Goal: Information Seeking & Learning: Learn about a topic

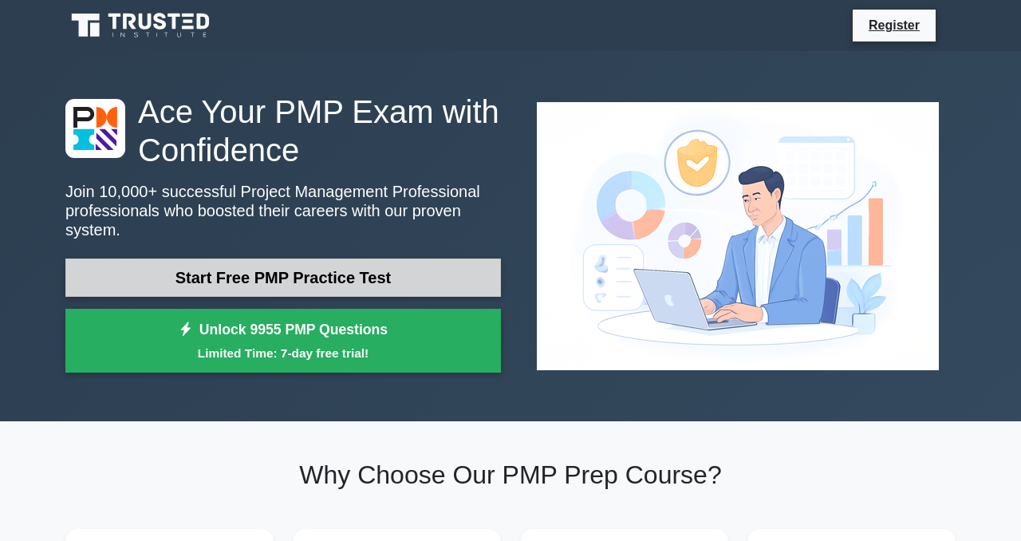
click at [317, 278] on link "Start Free PMP Practice Test" at bounding box center [282, 277] width 435 height 38
click at [170, 276] on link "Start Free PMP Practice Test" at bounding box center [282, 277] width 435 height 38
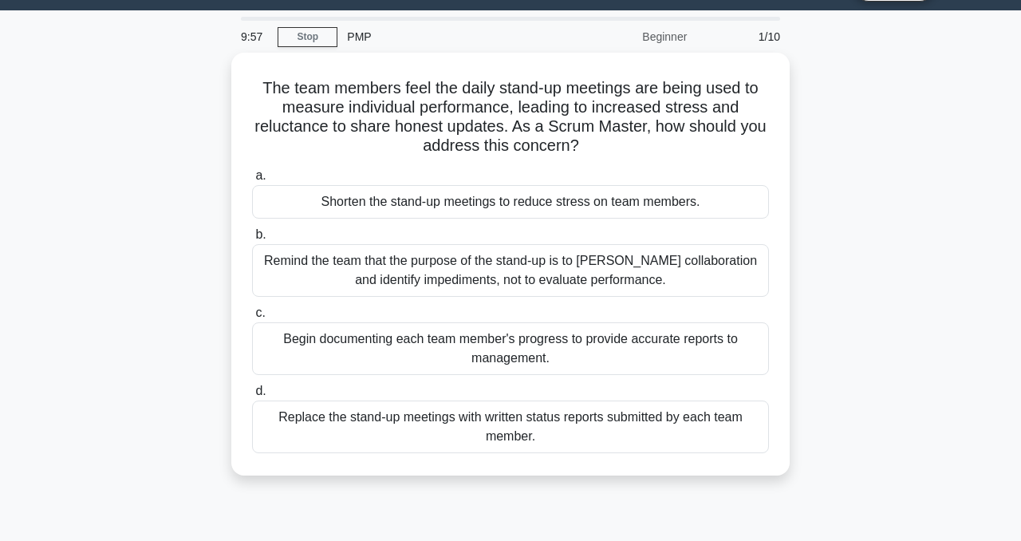
scroll to position [34, 0]
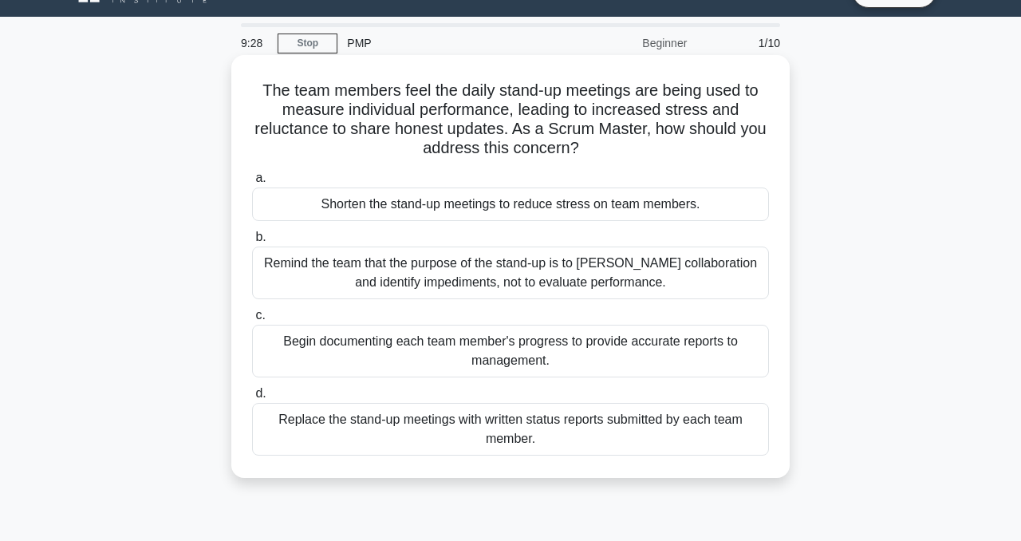
click at [447, 309] on label "c. Begin documenting each team member's progress to provide accurate reports to…" at bounding box center [510, 341] width 517 height 72
click at [252, 310] on input "c. Begin documenting each team member's progress to provide accurate reports to…" at bounding box center [252, 315] width 0 height 10
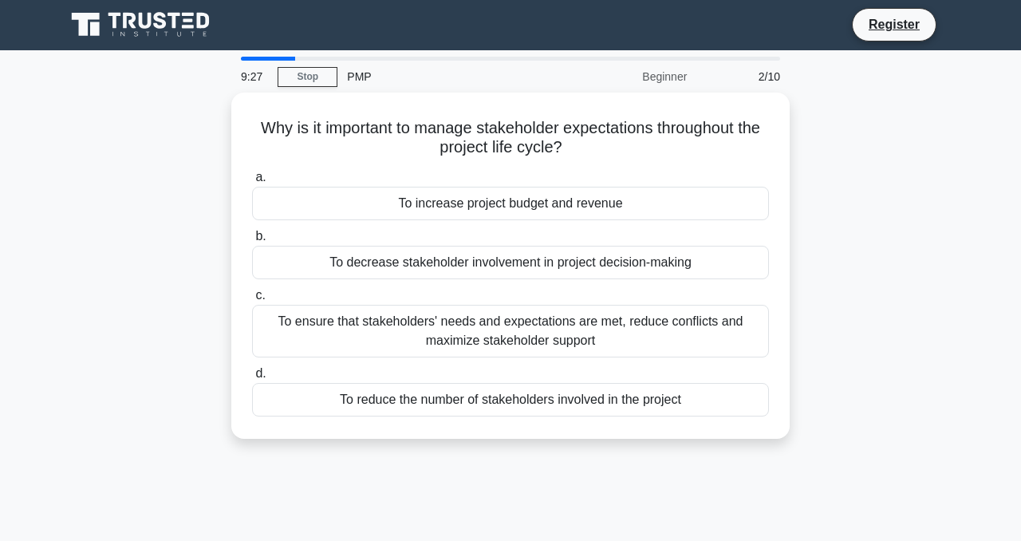
scroll to position [0, 0]
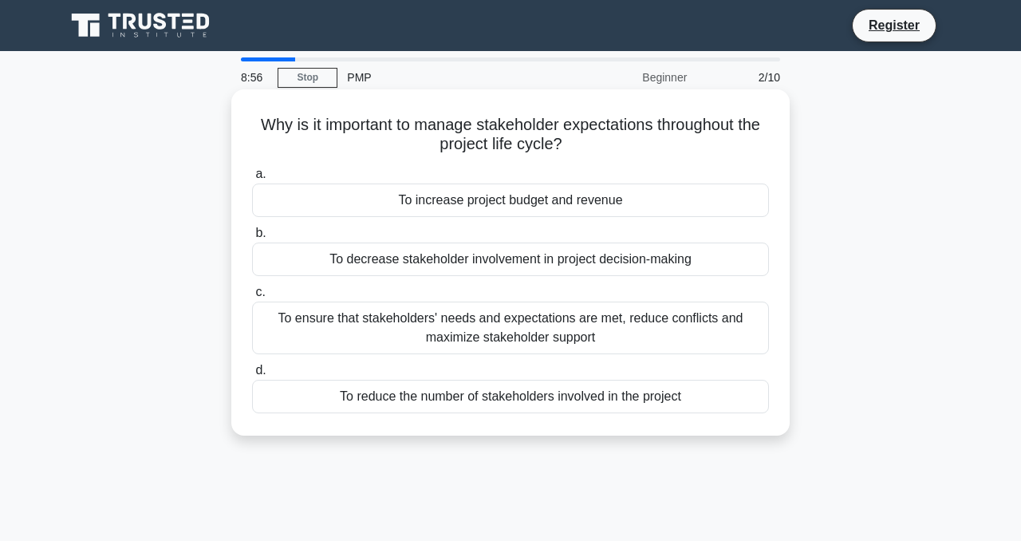
click at [530, 321] on div "To ensure that stakeholders' needs and expectations are met, reduce conflicts a…" at bounding box center [510, 327] width 517 height 53
click at [252, 297] on input "c. To ensure that stakeholders' needs and expectations are met, reduce conflict…" at bounding box center [252, 292] width 0 height 10
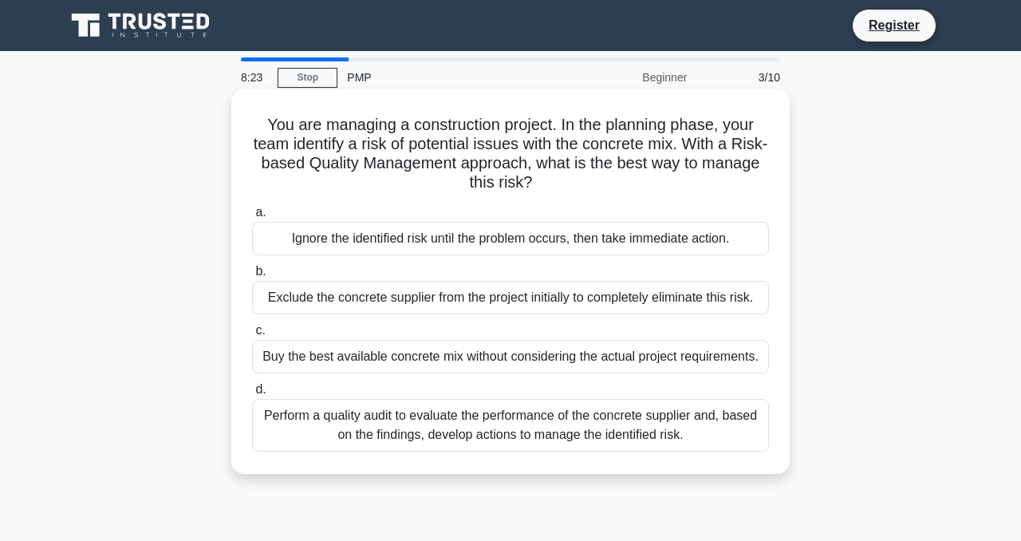
click at [475, 438] on div "Perform a quality audit to evaluate the performance of the concrete supplier an…" at bounding box center [510, 425] width 517 height 53
click at [252, 395] on input "d. Perform a quality audit to evaluate the performance of the concrete supplier…" at bounding box center [252, 389] width 0 height 10
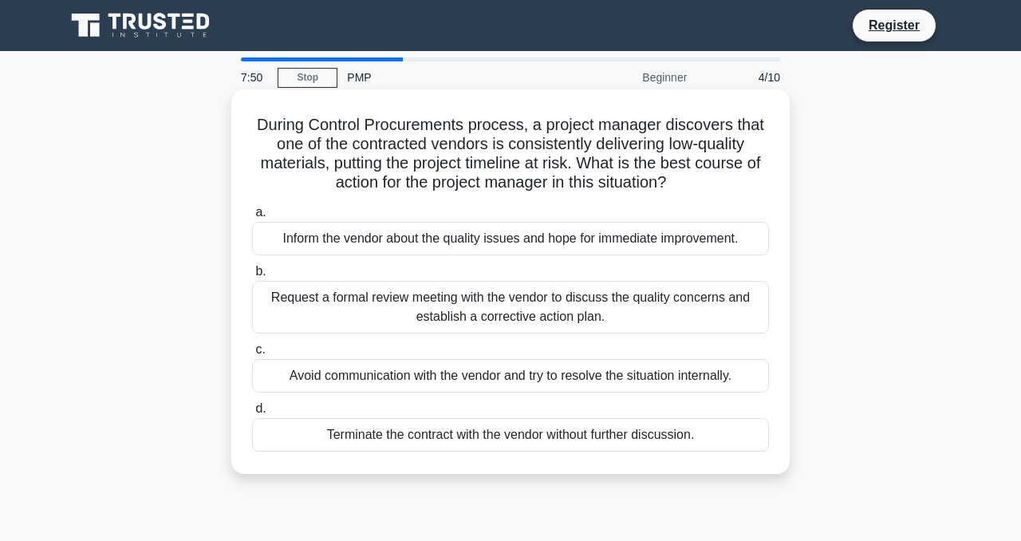
click at [525, 308] on div "Request a formal review meeting with the vendor to discuss the quality concerns…" at bounding box center [510, 307] width 517 height 53
click at [252, 277] on input "b. Request a formal review meeting with the vendor to discuss the quality conce…" at bounding box center [252, 271] width 0 height 10
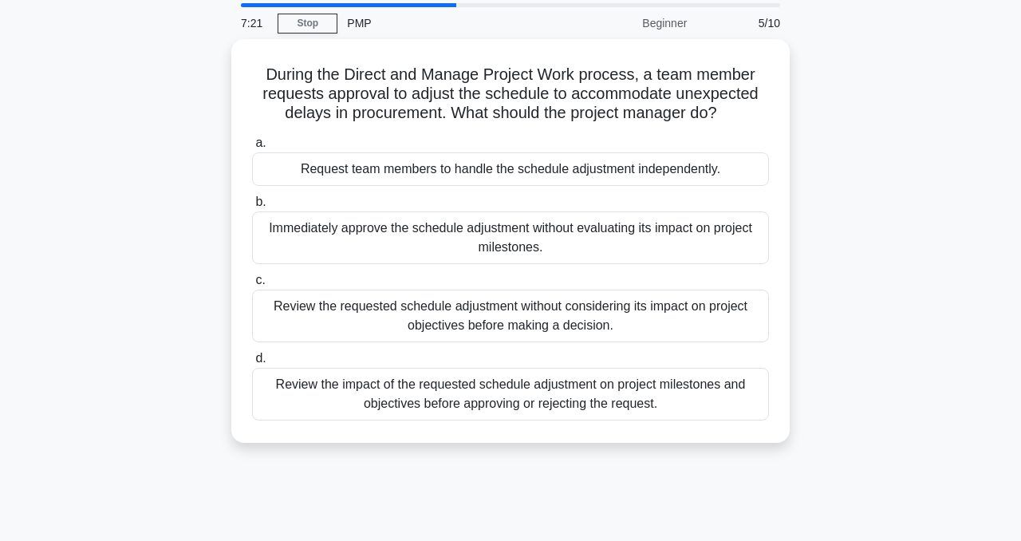
scroll to position [45, 0]
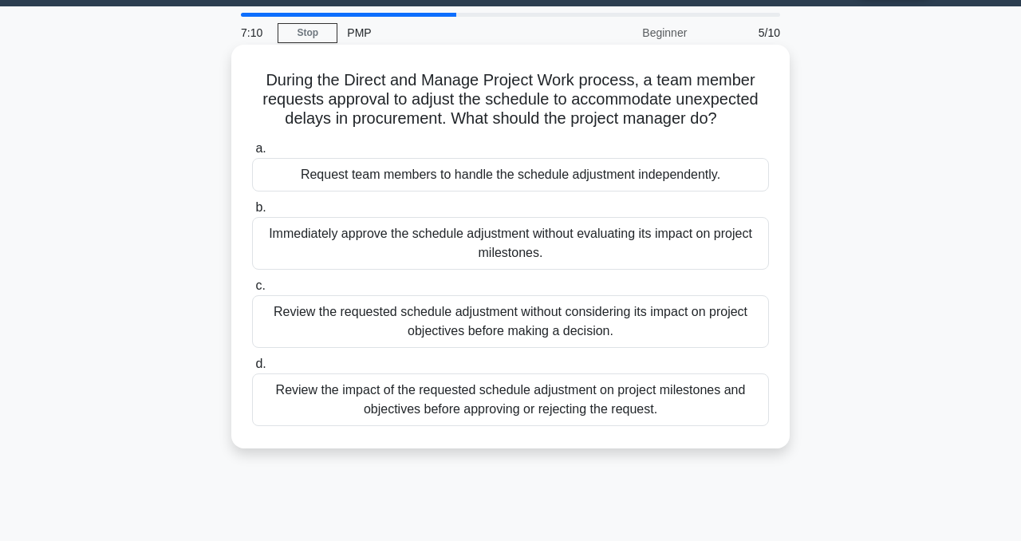
click at [340, 380] on div "Review the impact of the requested schedule adjustment on project milestones an…" at bounding box center [510, 399] width 517 height 53
click at [252, 369] on input "d. Review the impact of the requested schedule adjustment on project milestones…" at bounding box center [252, 364] width 0 height 10
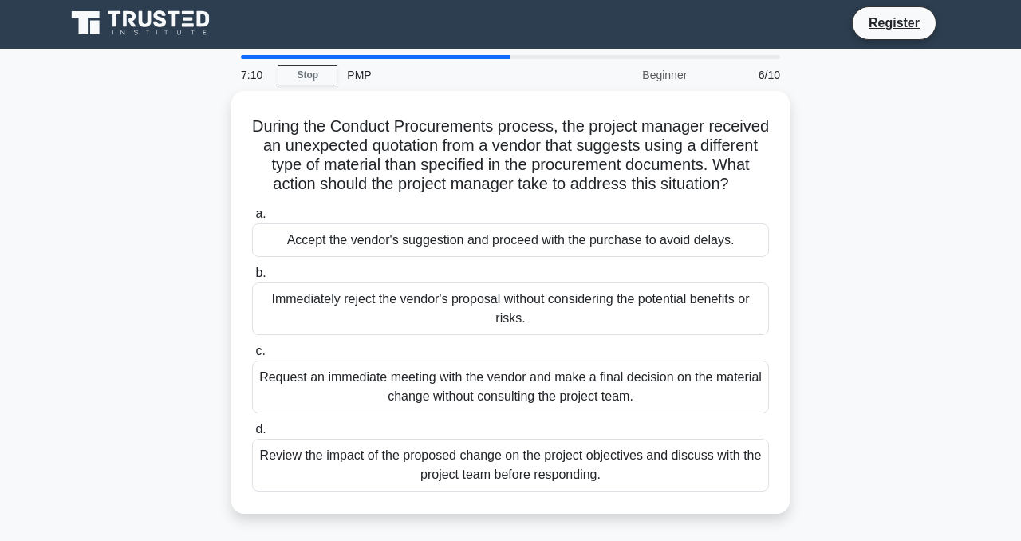
scroll to position [0, 0]
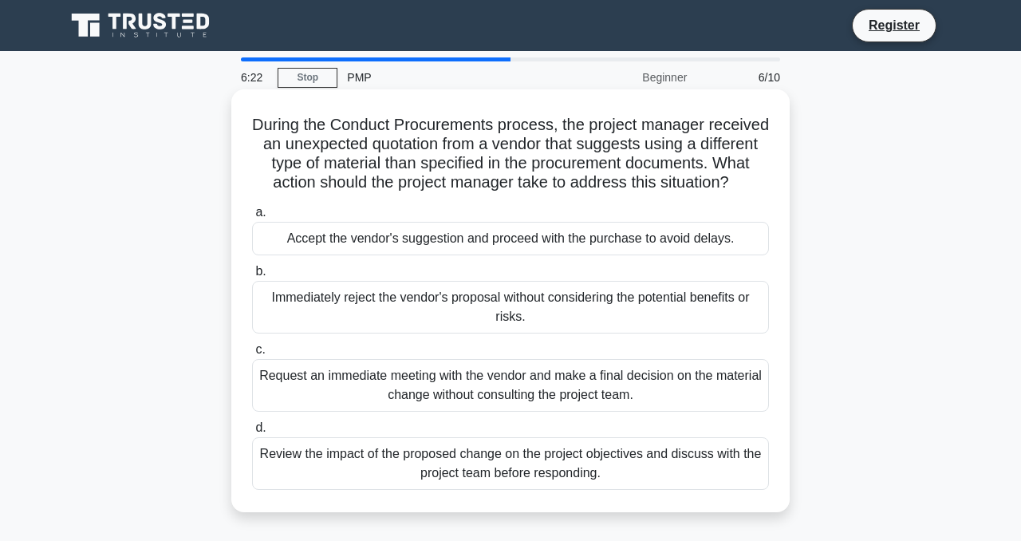
click at [465, 469] on div "Review the impact of the proposed change on the project objectives and discuss …" at bounding box center [510, 463] width 517 height 53
click at [252, 433] on input "d. Review the impact of the proposed change on the project objectives and discu…" at bounding box center [252, 428] width 0 height 10
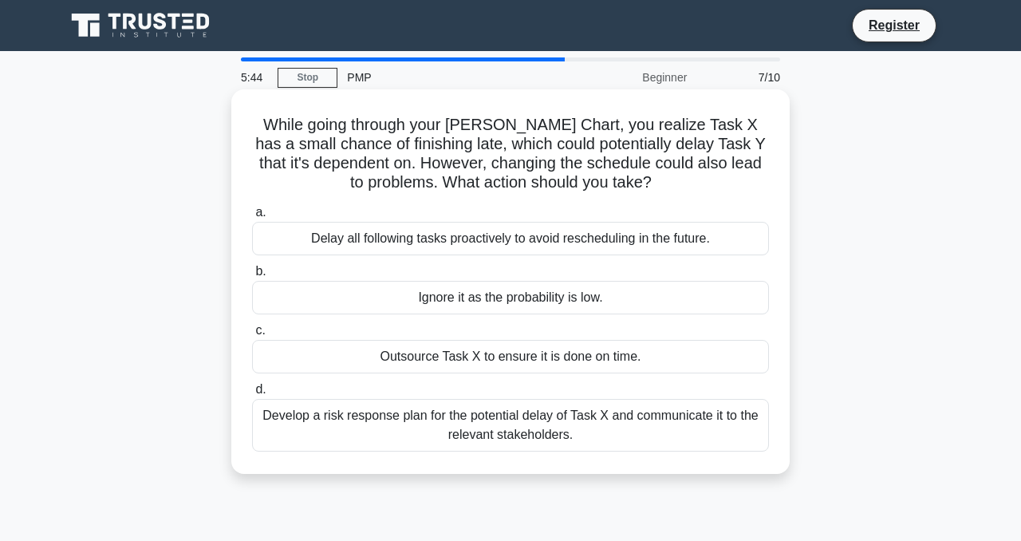
click at [352, 427] on div "Develop a risk response plan for the potential delay of Task X and communicate …" at bounding box center [510, 425] width 517 height 53
click at [252, 395] on input "d. Develop a risk response plan for the potential delay of Task X and communica…" at bounding box center [252, 389] width 0 height 10
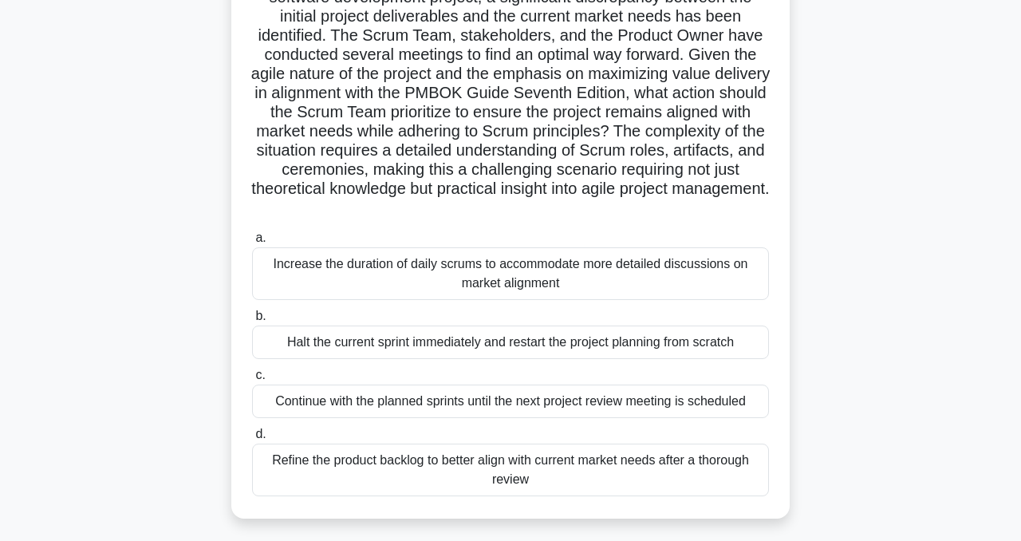
scroll to position [150, 0]
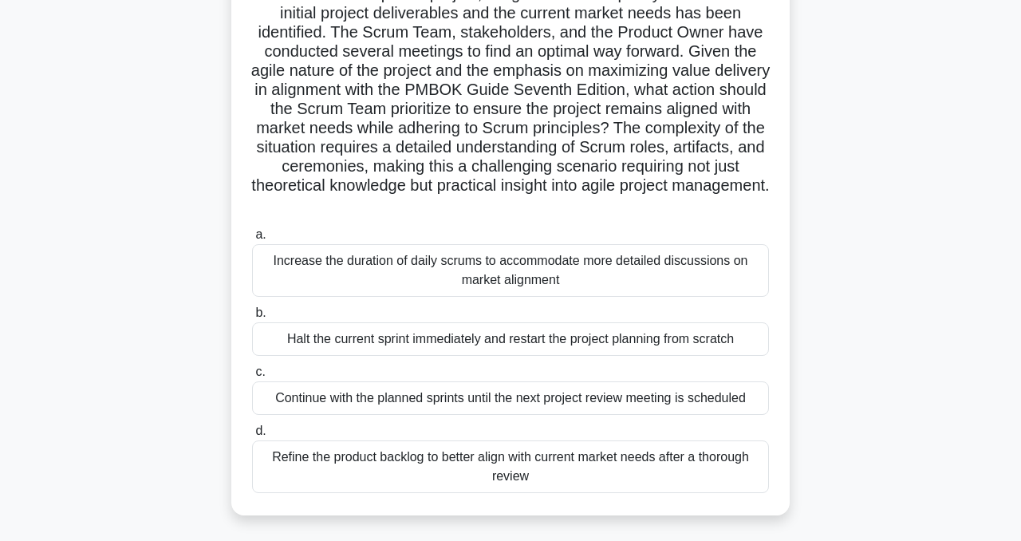
click at [297, 466] on div "Refine the product backlog to better align with current market needs after a th…" at bounding box center [510, 466] width 517 height 53
click at [252, 436] on input "d. Refine the product backlog to better align with current market needs after a…" at bounding box center [252, 431] width 0 height 10
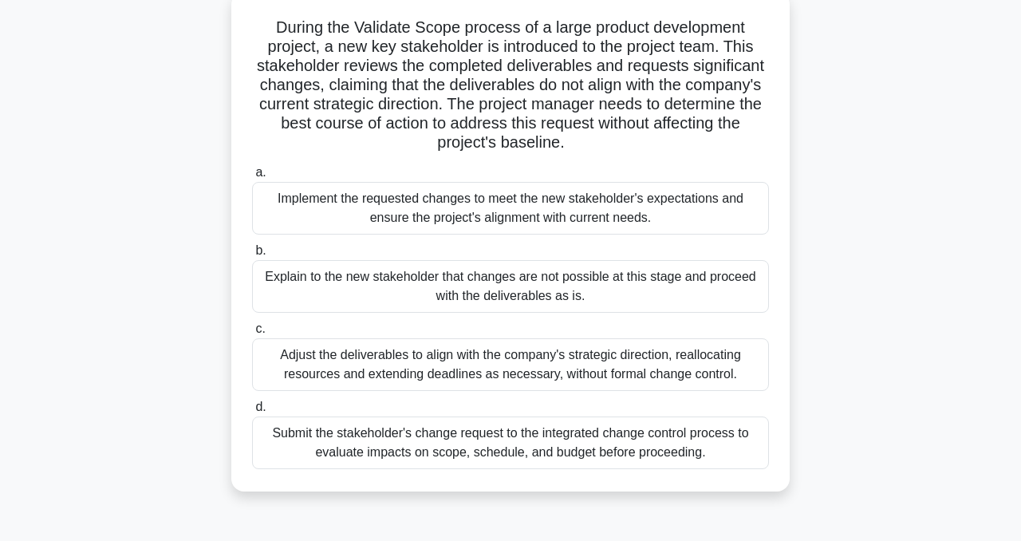
scroll to position [102, 0]
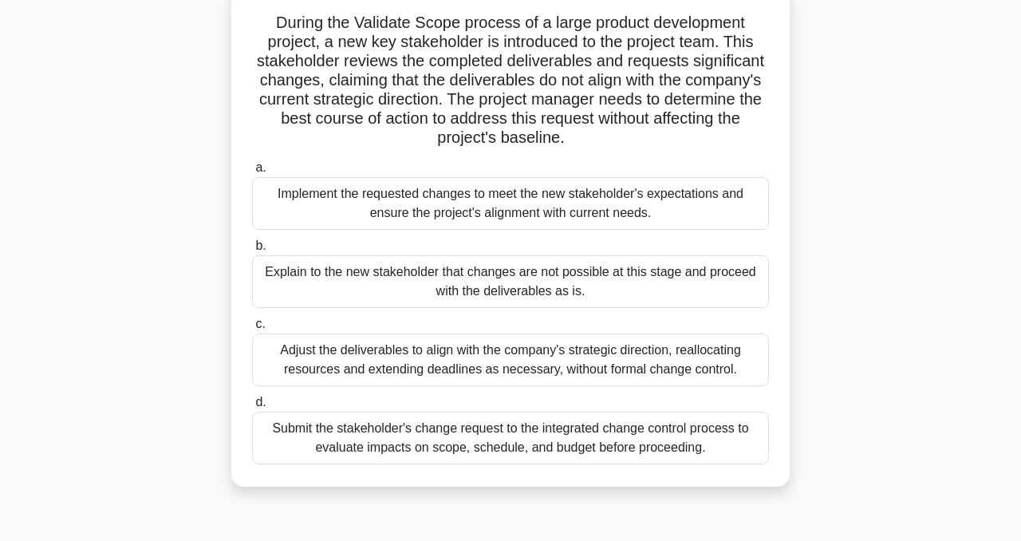
click at [373, 457] on div "Submit the stakeholder's change request to the integrated change control proces…" at bounding box center [510, 437] width 517 height 53
click at [252, 407] on input "d. Submit the stakeholder's change request to the integrated change control pro…" at bounding box center [252, 402] width 0 height 10
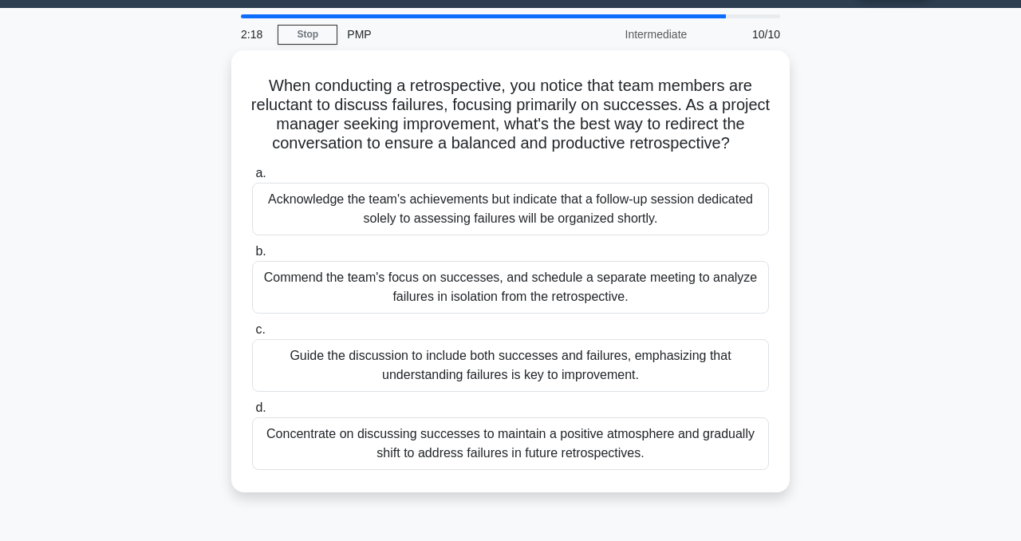
scroll to position [38, 0]
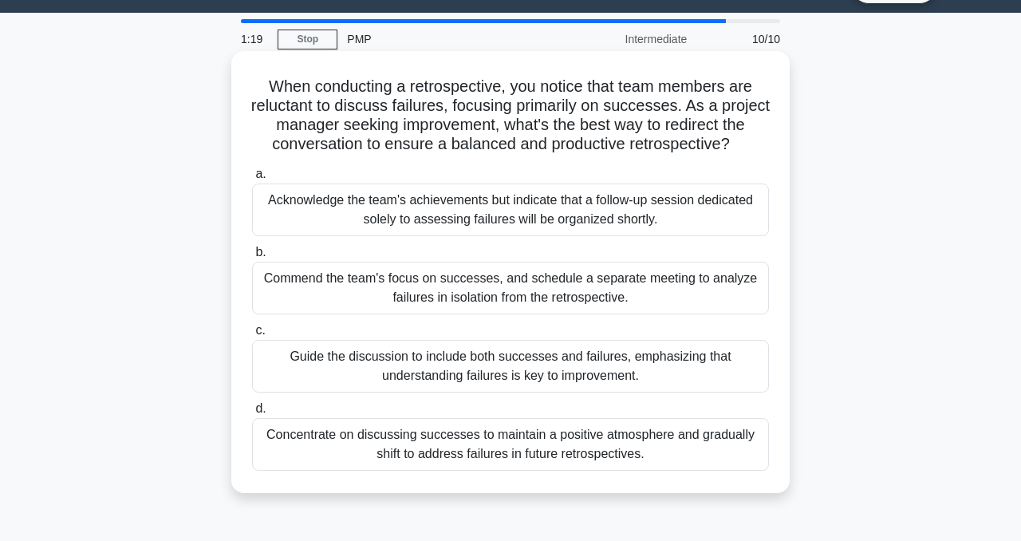
click at [372, 361] on div "Guide the discussion to include both successes and failures, emphasizing that u…" at bounding box center [510, 366] width 517 height 53
click at [252, 336] on input "c. Guide the discussion to include both successes and failures, emphasizing tha…" at bounding box center [252, 330] width 0 height 10
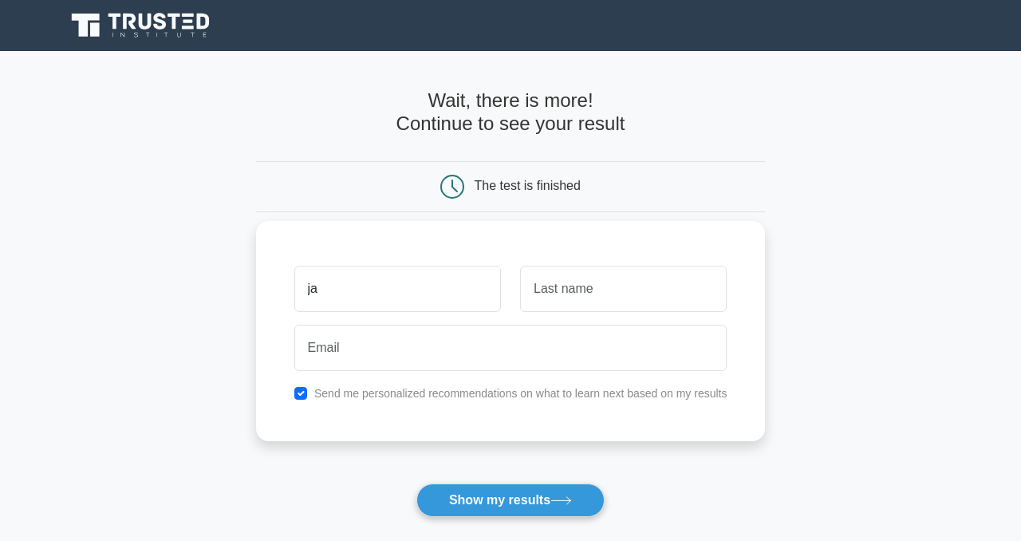
type input "[PERSON_NAME]"
click at [535, 314] on div at bounding box center [623, 288] width 226 height 59
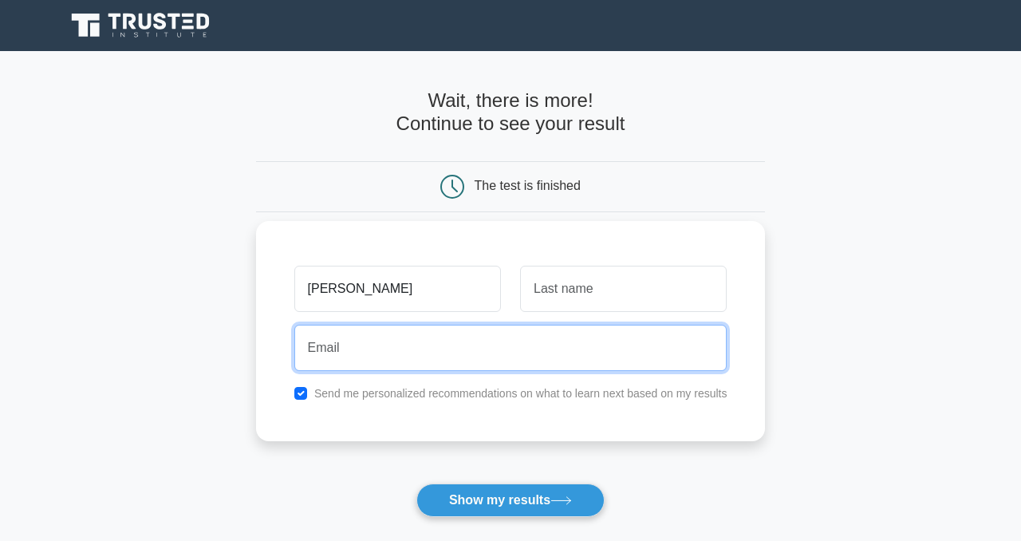
click at [362, 360] on input "email" at bounding box center [510, 348] width 433 height 46
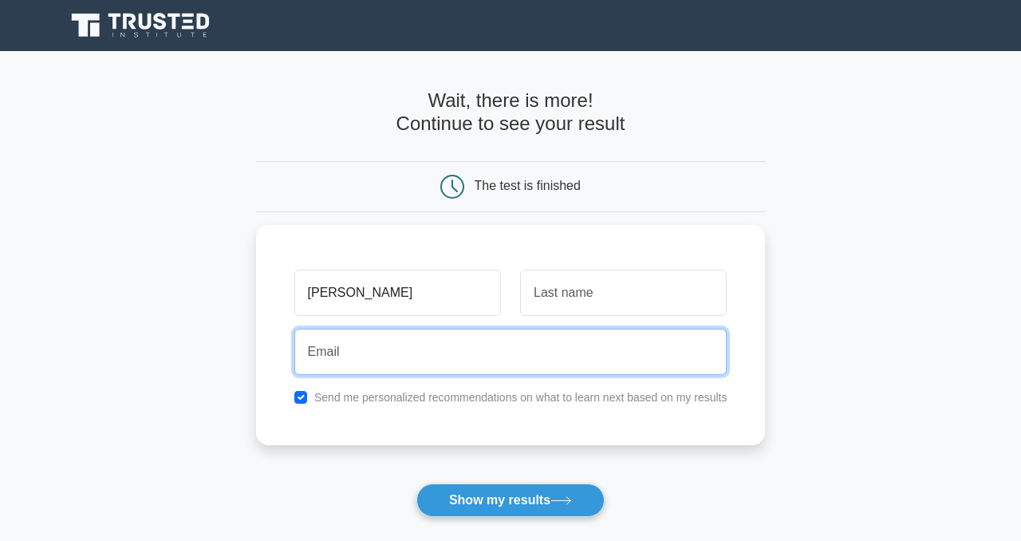
type input "jazmine2414@gmail.com"
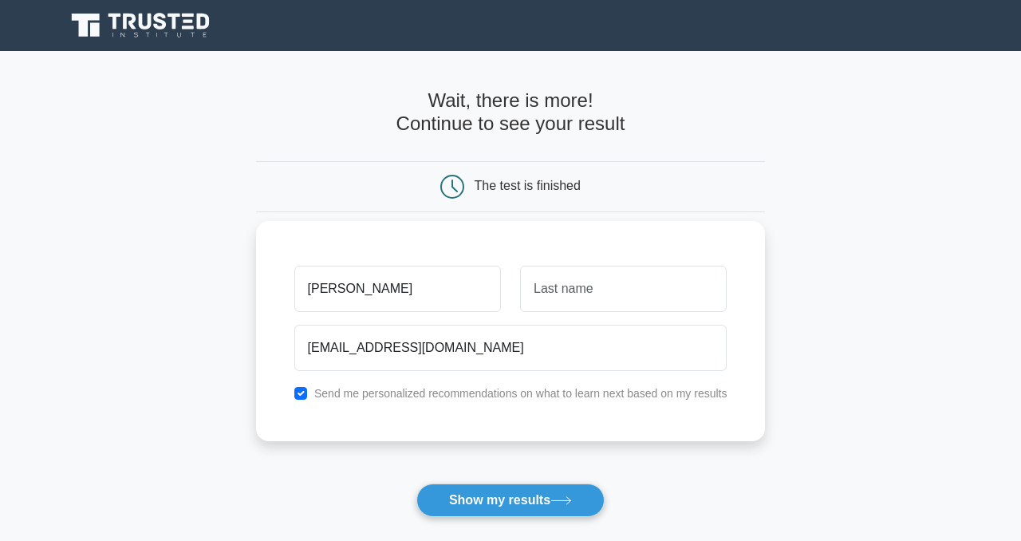
click at [307, 395] on div "Send me personalized recommendations on what to learn next based on my results" at bounding box center [511, 393] width 452 height 19
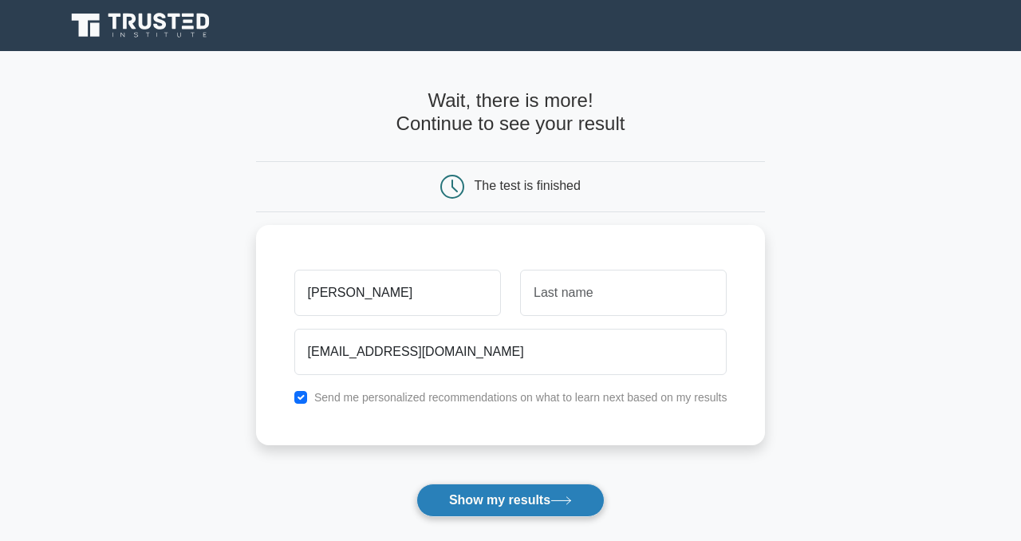
click at [463, 507] on button "Show my results" at bounding box center [510, 499] width 188 height 33
type input "B"
click at [450, 497] on button "Show my results" at bounding box center [510, 499] width 188 height 33
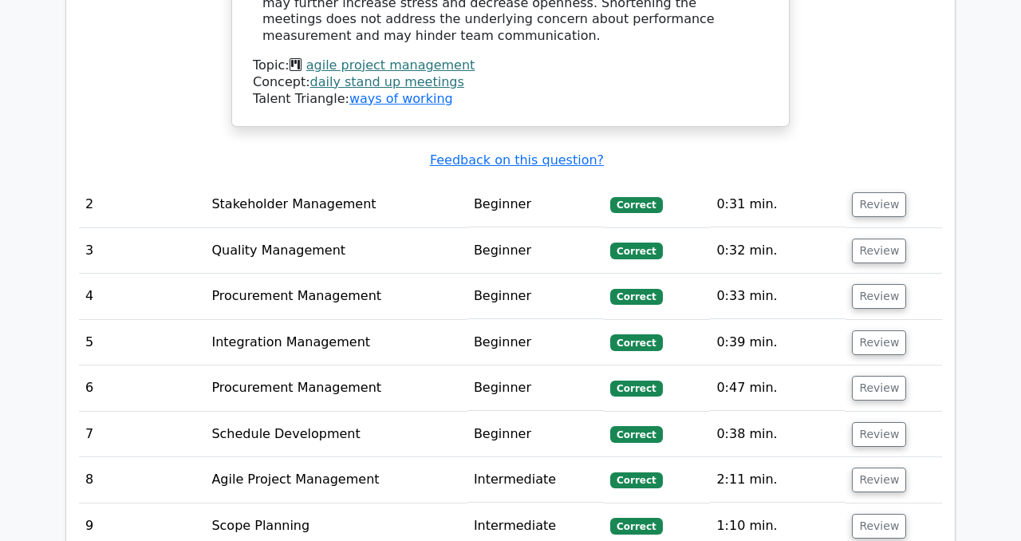
scroll to position [2103, 0]
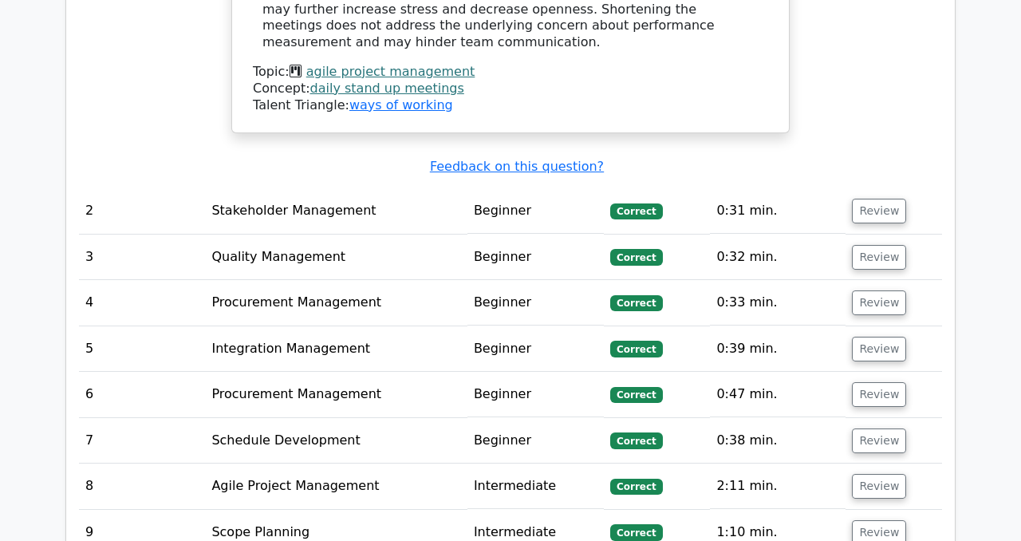
click at [314, 188] on td "Stakeholder Management" at bounding box center [336, 210] width 262 height 45
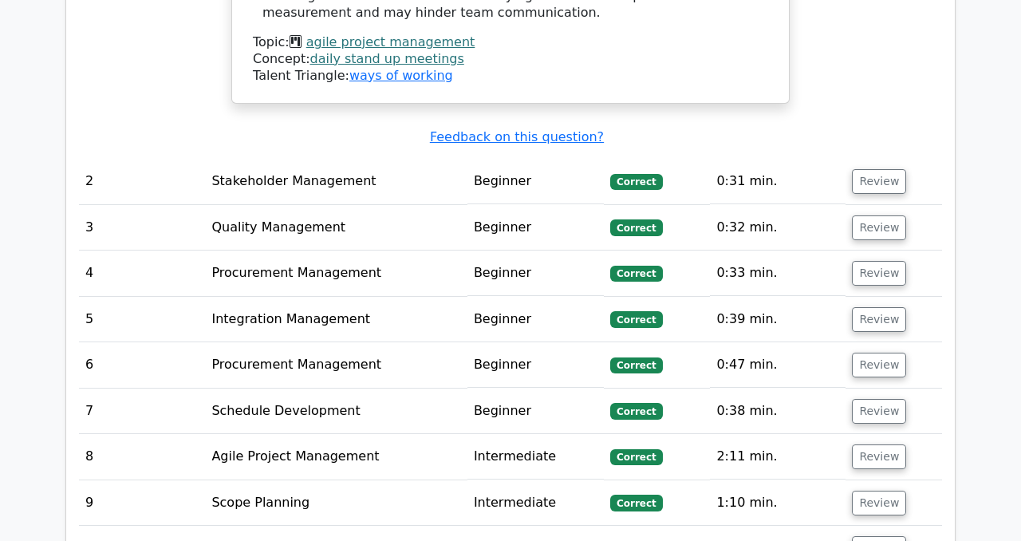
scroll to position [2141, 0]
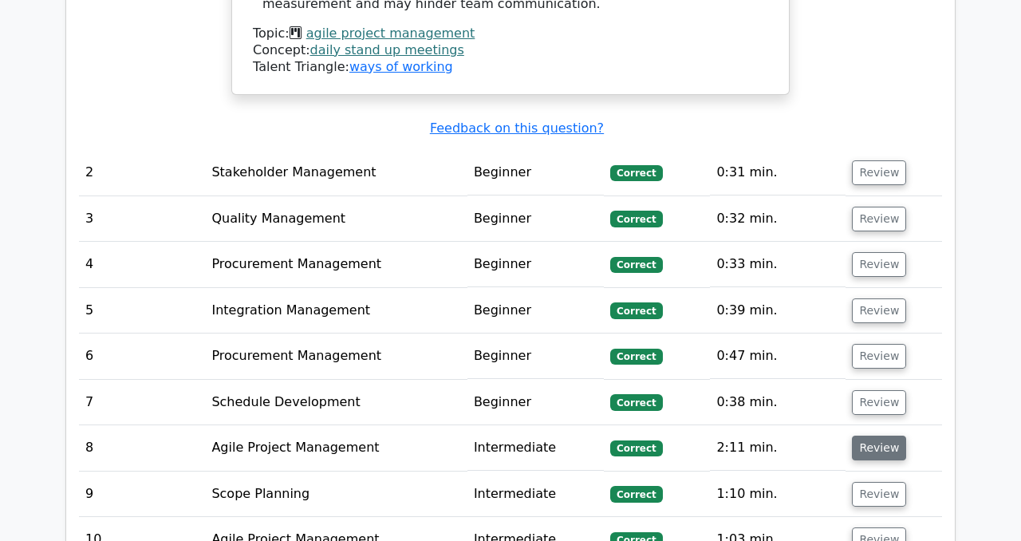
click at [870, 435] on button "Review" at bounding box center [879, 447] width 54 height 25
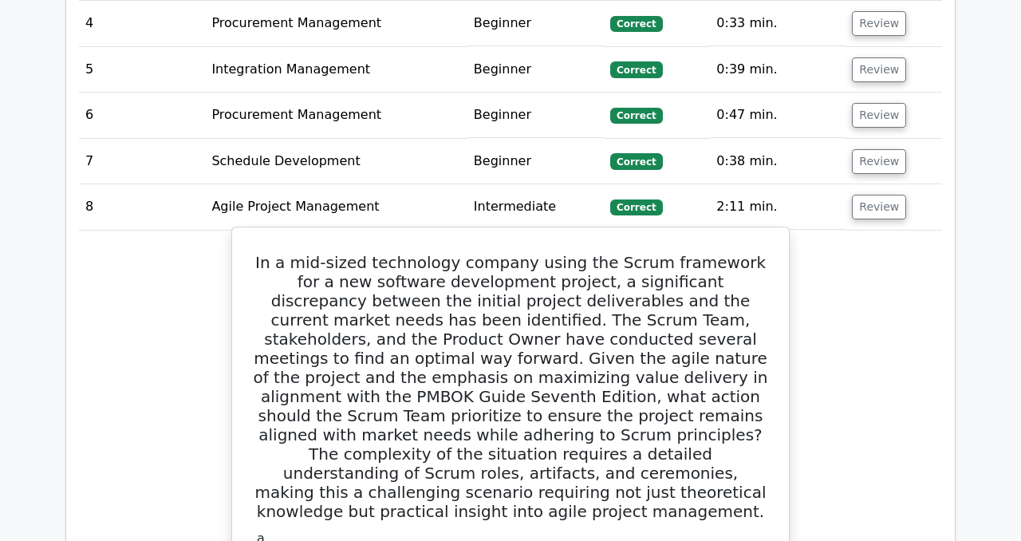
scroll to position [2378, 0]
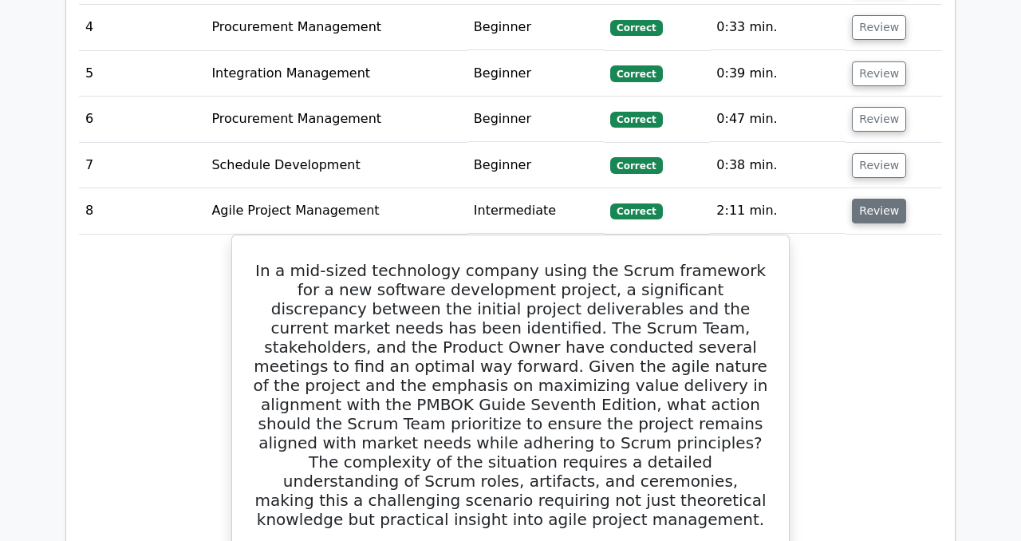
click at [894, 199] on button "Review" at bounding box center [879, 211] width 54 height 25
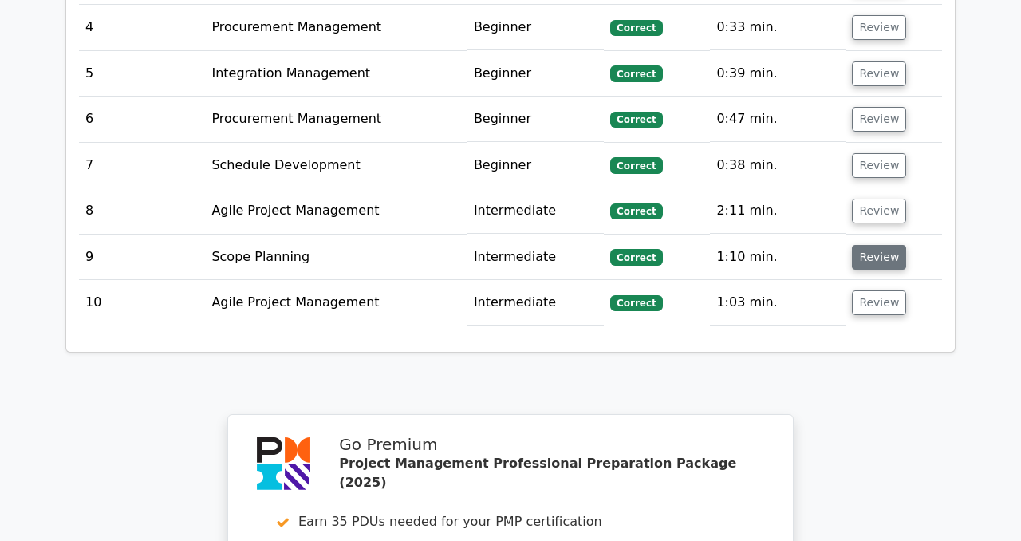
click at [860, 245] on button "Review" at bounding box center [879, 257] width 54 height 25
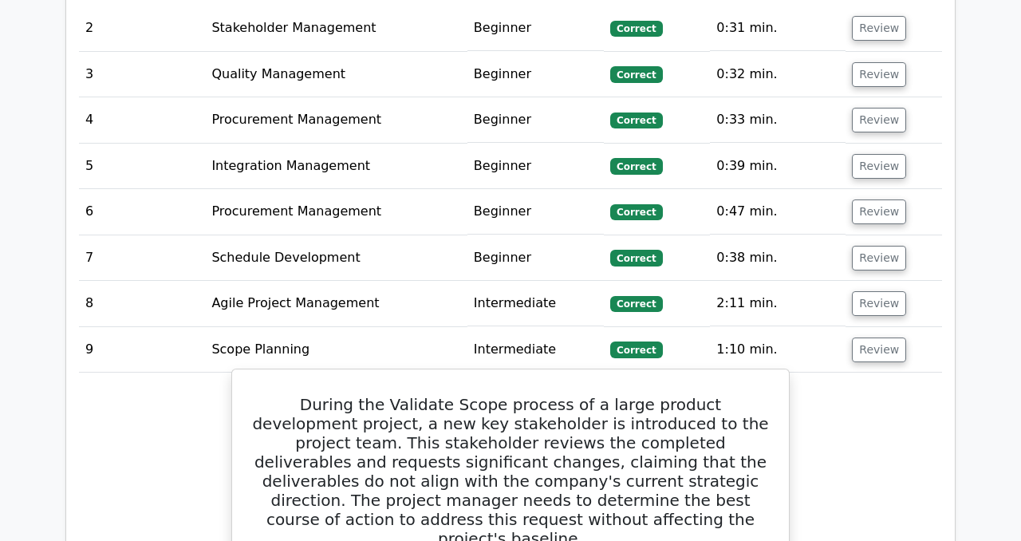
scroll to position [2260, 0]
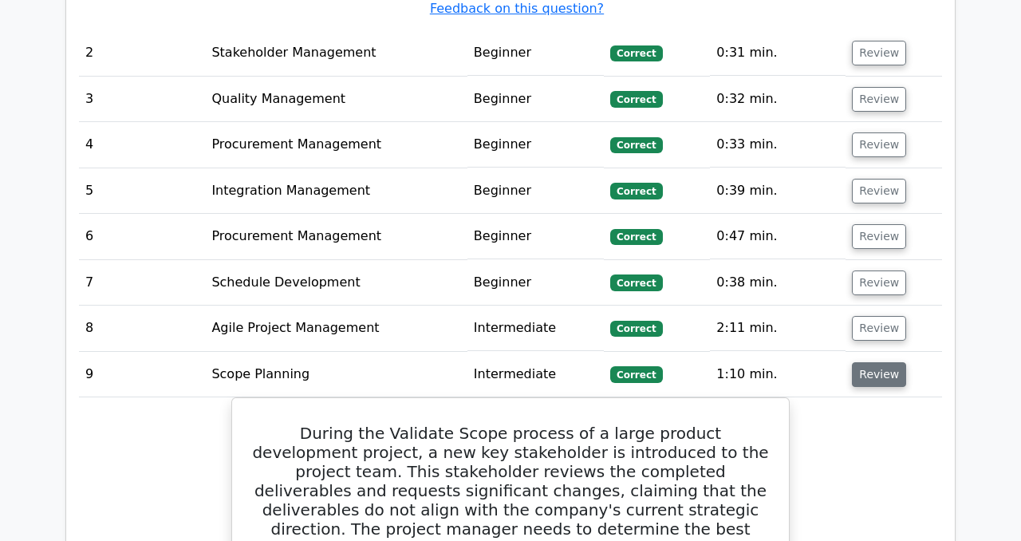
click at [878, 362] on button "Review" at bounding box center [879, 374] width 54 height 25
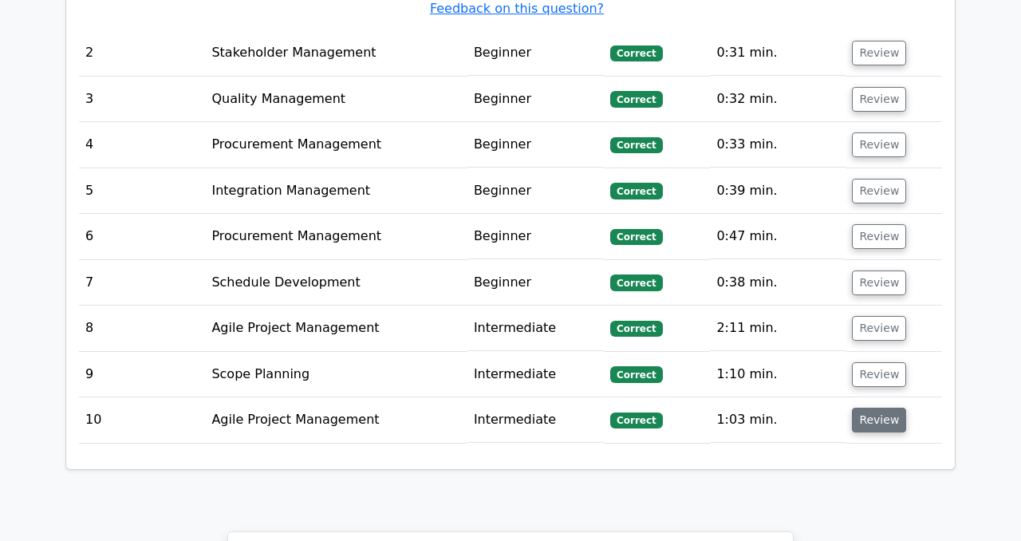
click at [864, 407] on button "Review" at bounding box center [879, 419] width 54 height 25
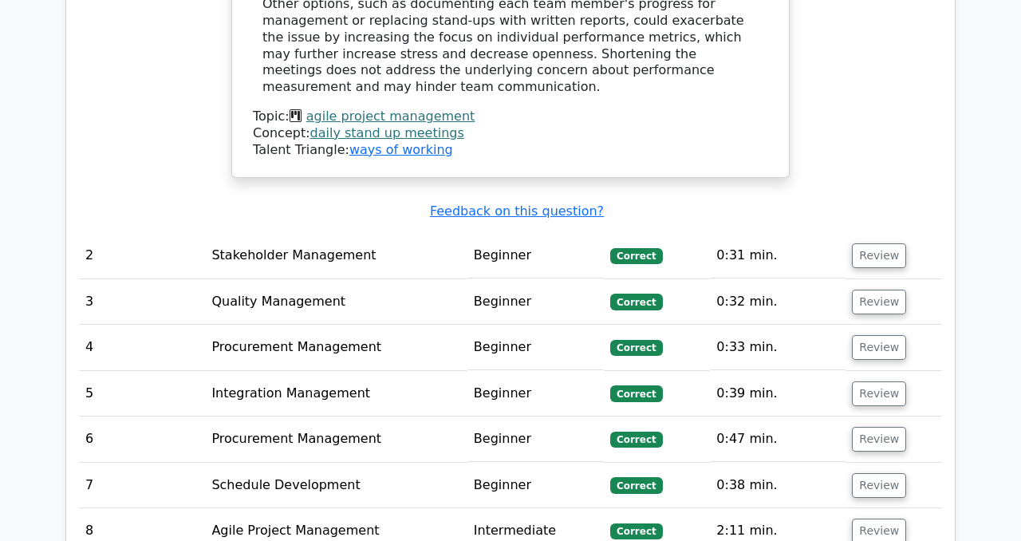
scroll to position [2195, 0]
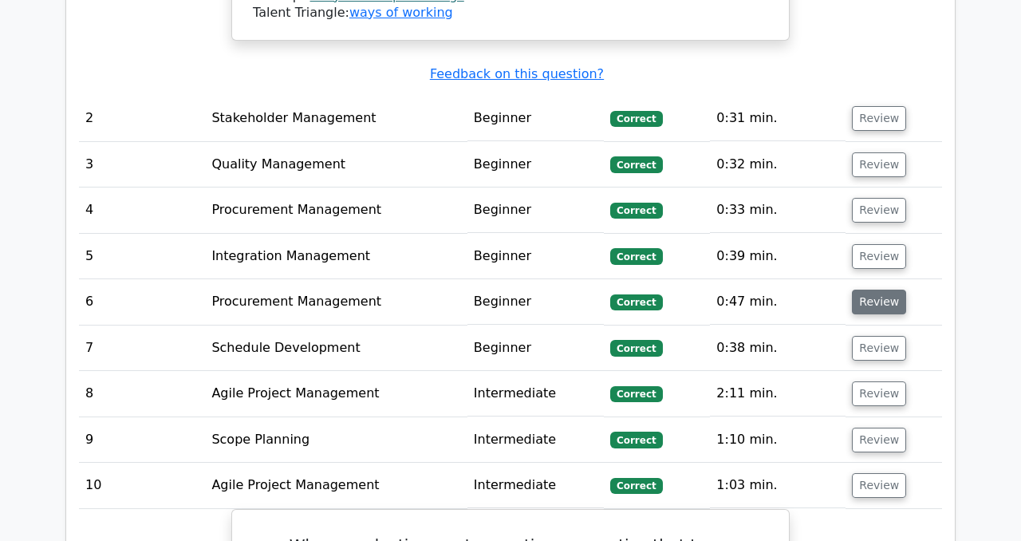
click at [878, 289] on button "Review" at bounding box center [879, 301] width 54 height 25
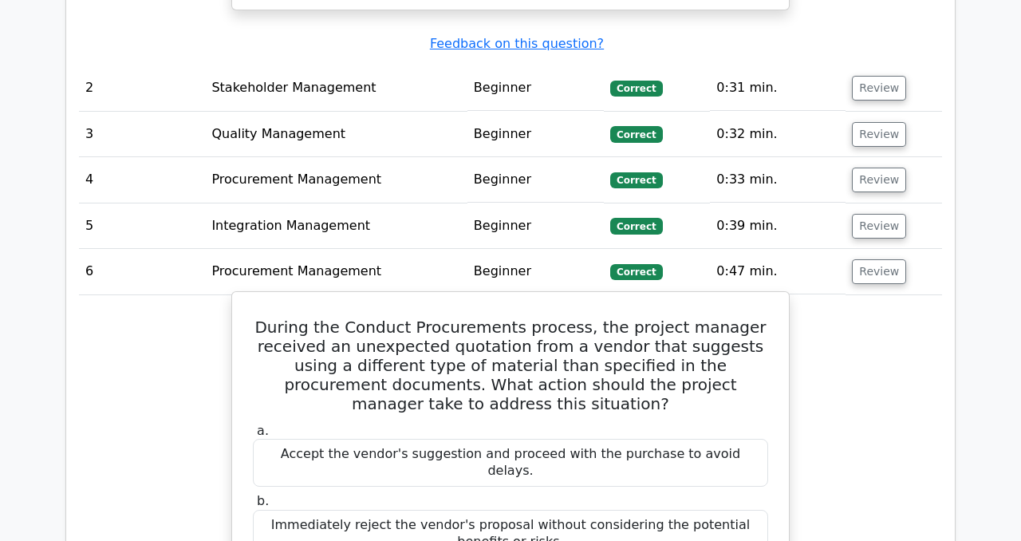
scroll to position [2198, 0]
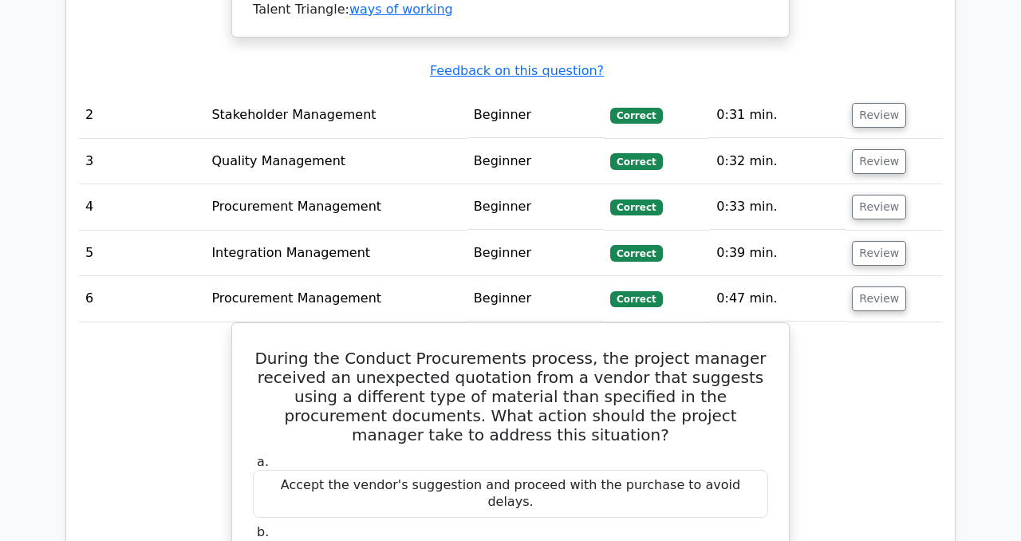
click at [883, 276] on td "Review" at bounding box center [893, 298] width 96 height 45
click at [878, 286] on button "Review" at bounding box center [879, 298] width 54 height 25
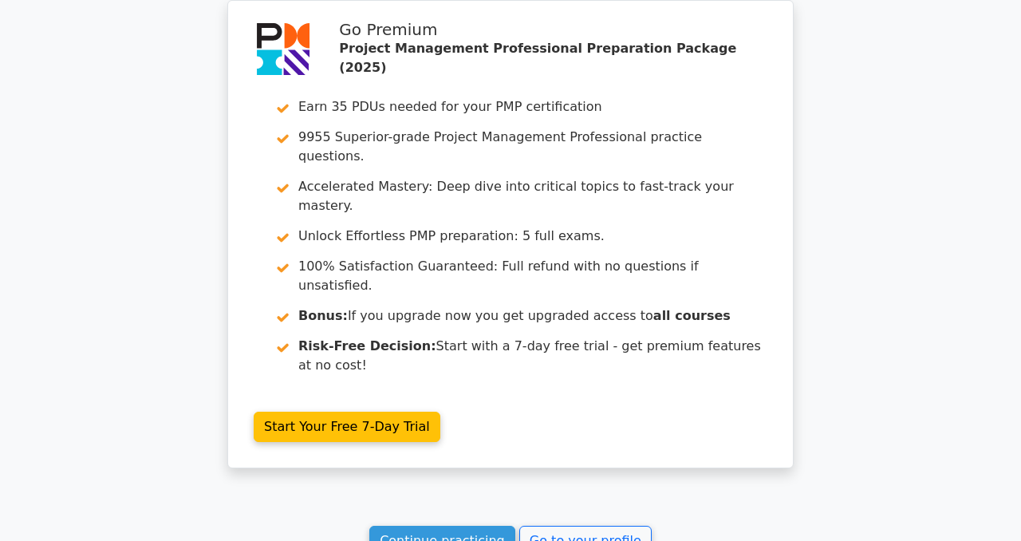
scroll to position [3680, 0]
click at [446, 525] on link "Continue practicing" at bounding box center [442, 540] width 146 height 30
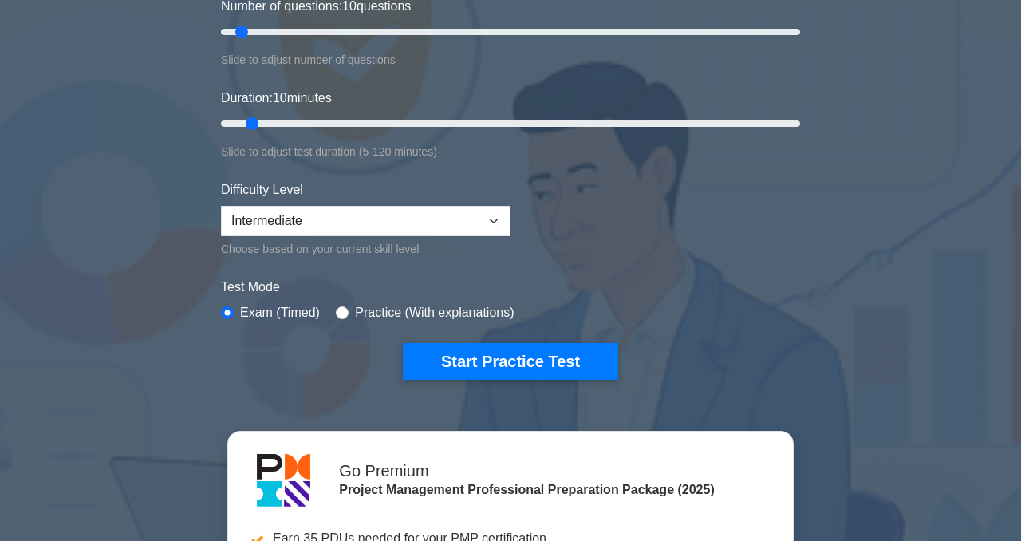
scroll to position [253, 0]
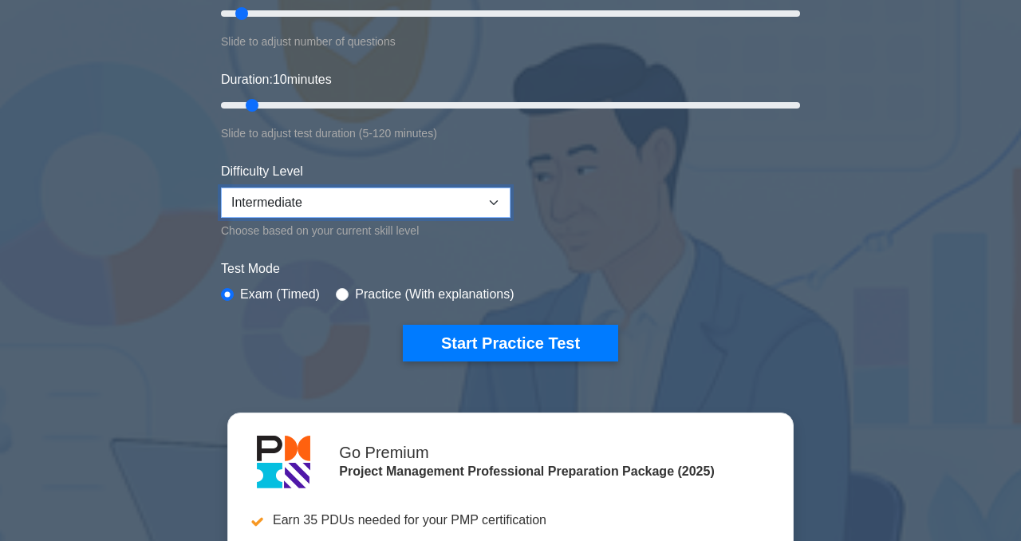
click at [318, 209] on select "Beginner Intermediate Expert" at bounding box center [365, 202] width 289 height 30
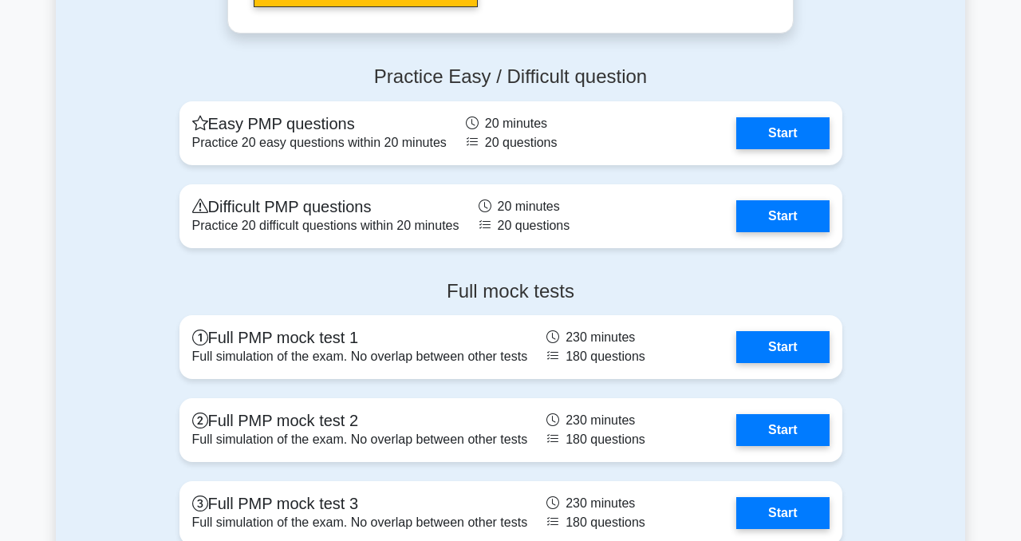
scroll to position [4897, 0]
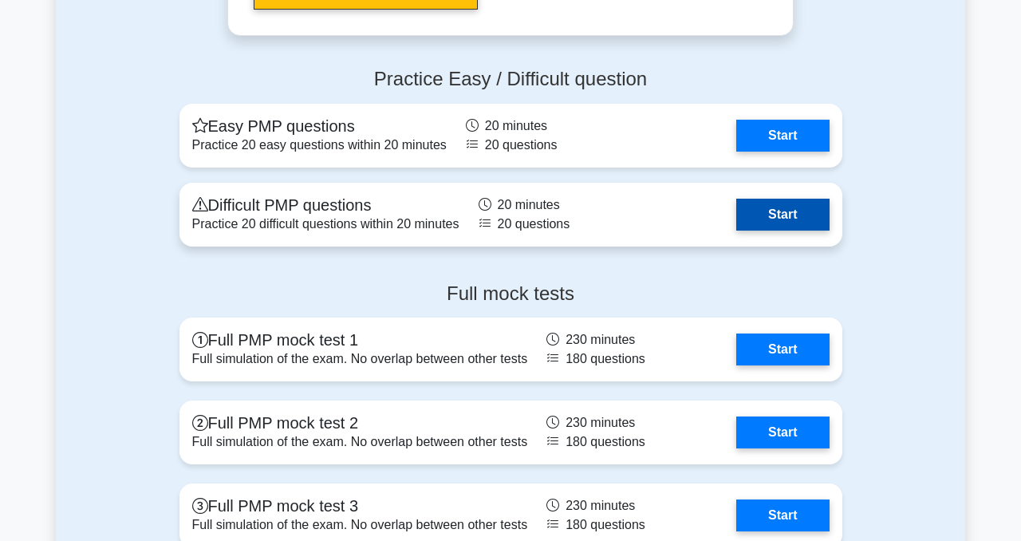
click at [790, 215] on link "Start" at bounding box center [782, 215] width 92 height 32
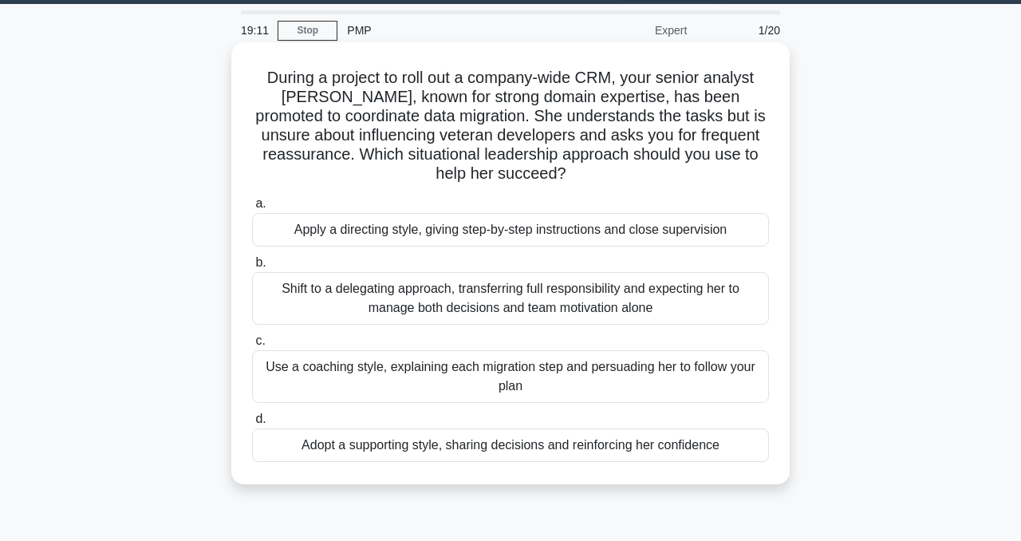
scroll to position [41, 0]
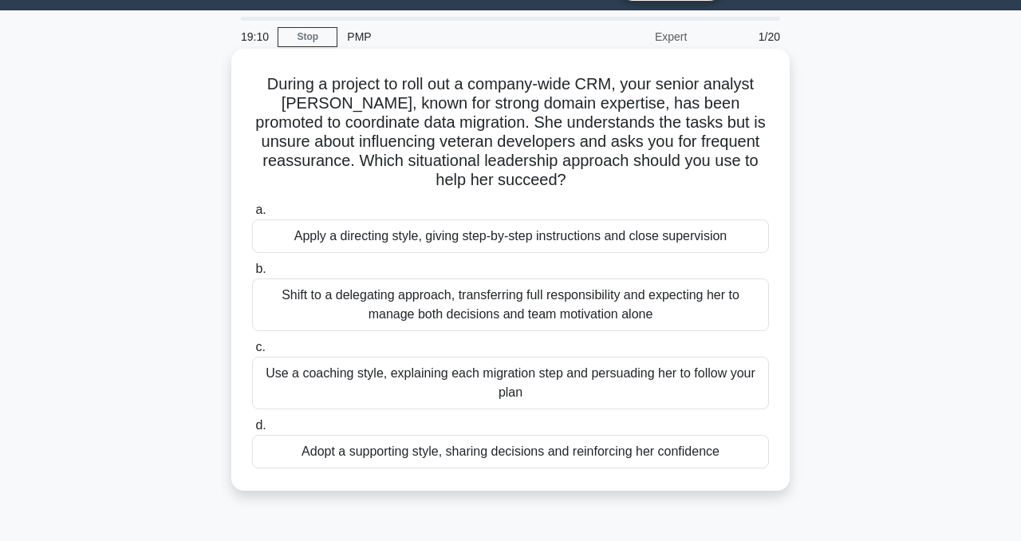
click at [364, 456] on div "Adopt a supporting style, sharing decisions and reinforcing her confidence" at bounding box center [510, 451] width 517 height 33
click at [252, 431] on input "d. Adopt a supporting style, sharing decisions and reinforcing her confidence" at bounding box center [252, 425] width 0 height 10
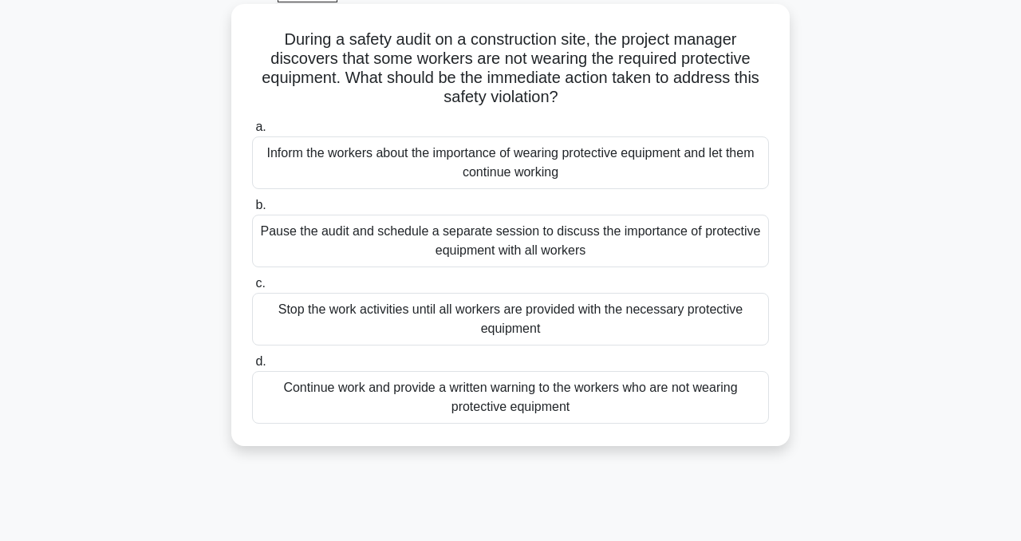
scroll to position [86, 0]
click at [328, 406] on div "Continue work and provide a written warning to the workers who are not wearing …" at bounding box center [510, 396] width 517 height 53
click at [252, 366] on input "d. Continue work and provide a written warning to the workers who are not weari…" at bounding box center [252, 361] width 0 height 10
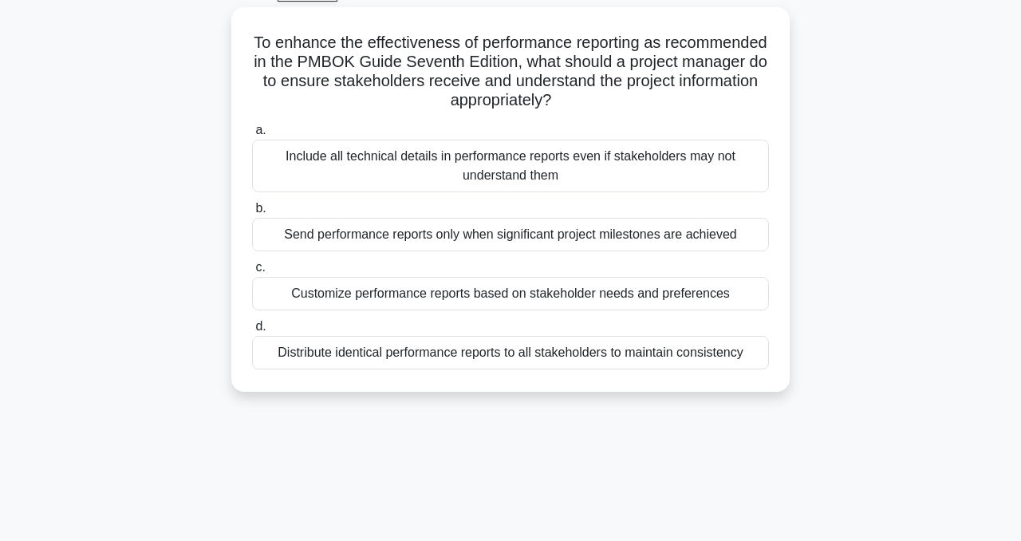
scroll to position [0, 0]
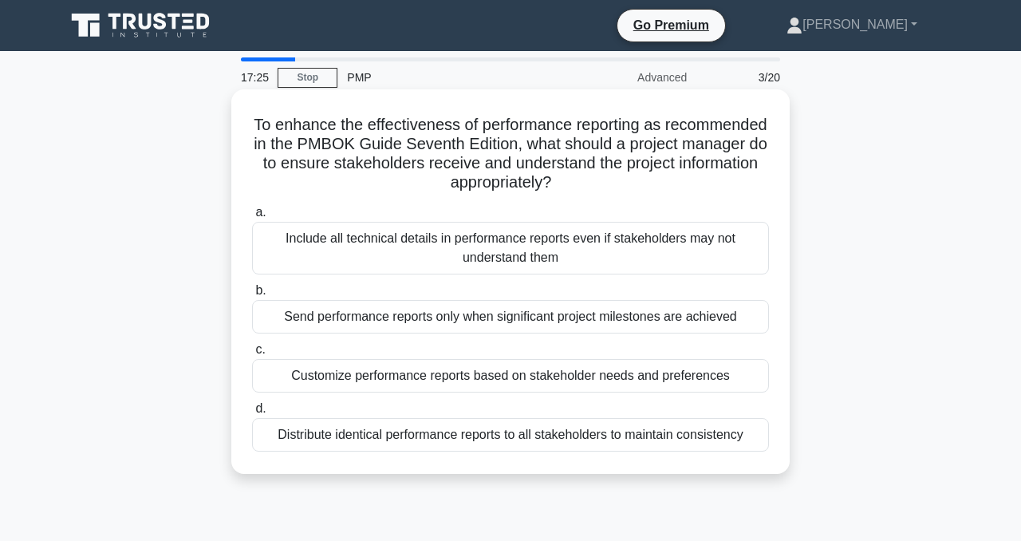
click at [369, 381] on div "Customize performance reports based on stakeholder needs and preferences" at bounding box center [510, 375] width 517 height 33
click at [252, 355] on input "c. Customize performance reports based on stakeholder needs and preferences" at bounding box center [252, 349] width 0 height 10
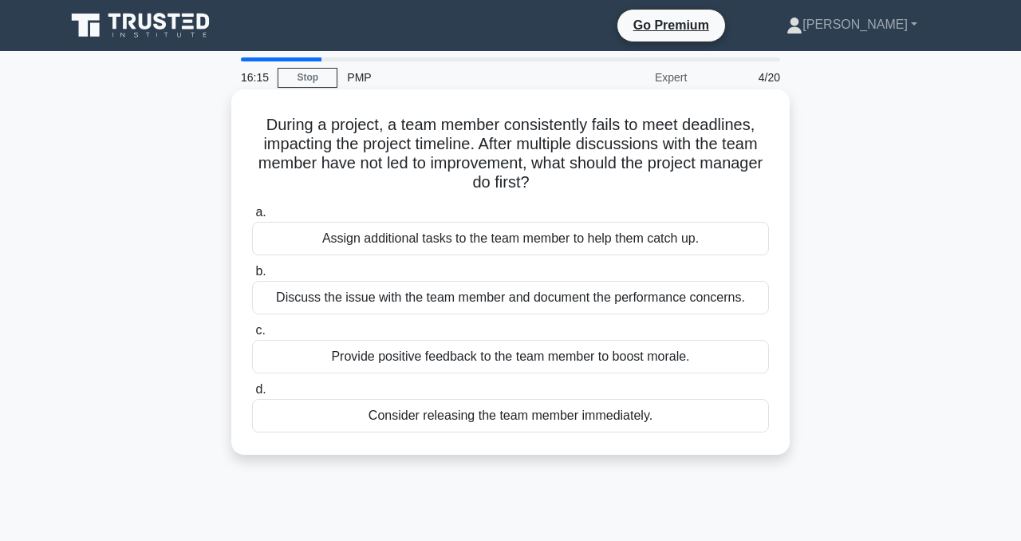
click at [310, 415] on div "Consider releasing the team member immediately." at bounding box center [510, 415] width 517 height 33
click at [252, 395] on input "d. Consider releasing the team member immediately." at bounding box center [252, 389] width 0 height 10
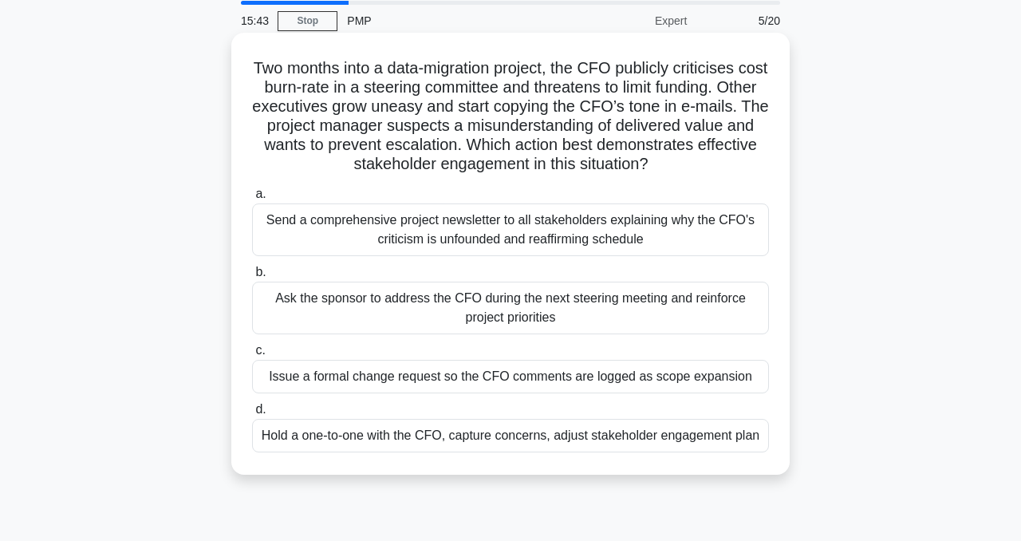
scroll to position [57, 0]
click at [428, 441] on div "Hold a one-to-one with the CFO, capture concerns, adjust stakeholder engagement…" at bounding box center [510, 434] width 517 height 33
click at [252, 414] on input "d. Hold a one-to-one with the CFO, capture concerns, adjust stakeholder engagem…" at bounding box center [252, 408] width 0 height 10
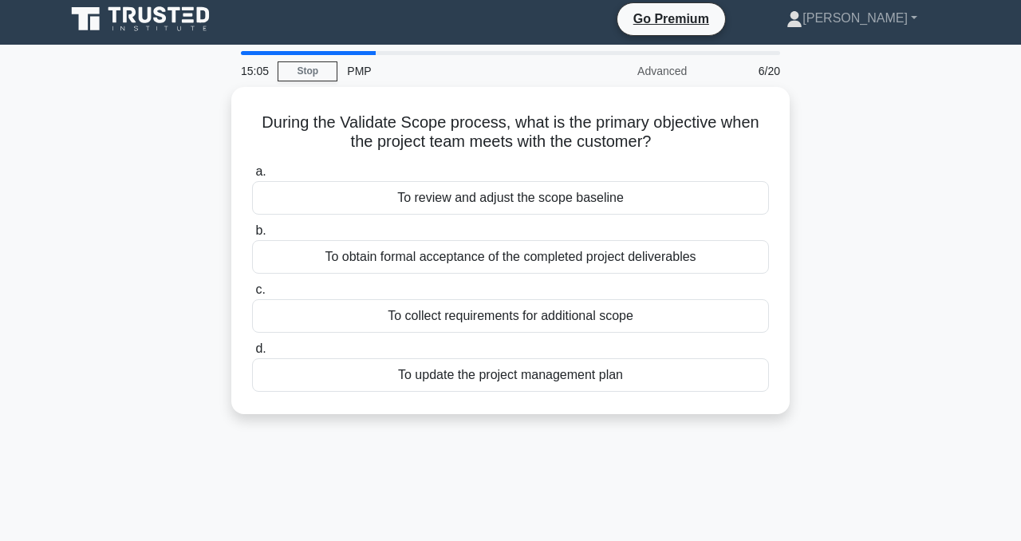
scroll to position [0, 0]
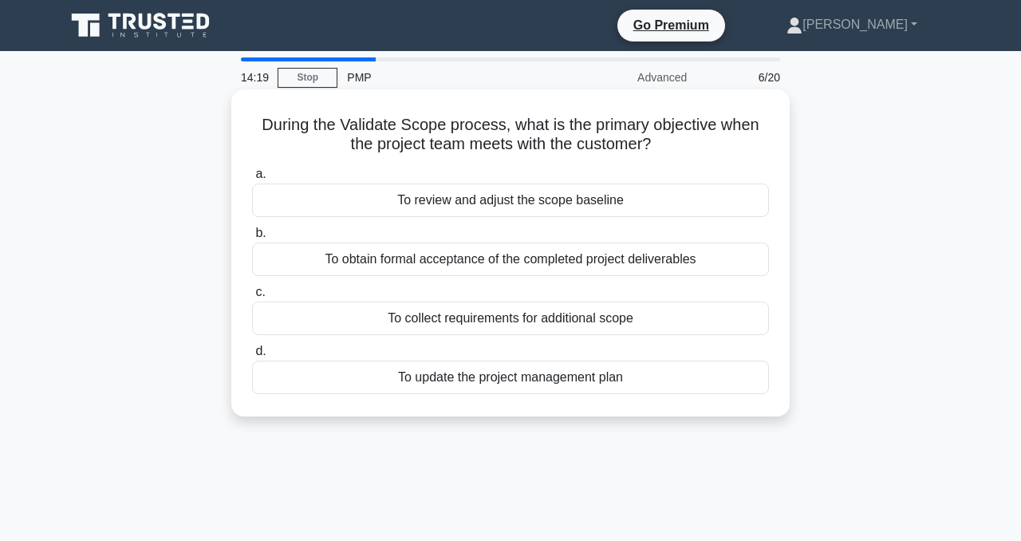
click at [526, 210] on div "To review and adjust the scope baseline" at bounding box center [510, 199] width 517 height 33
click at [252, 179] on input "a. To review and adjust the scope baseline" at bounding box center [252, 174] width 0 height 10
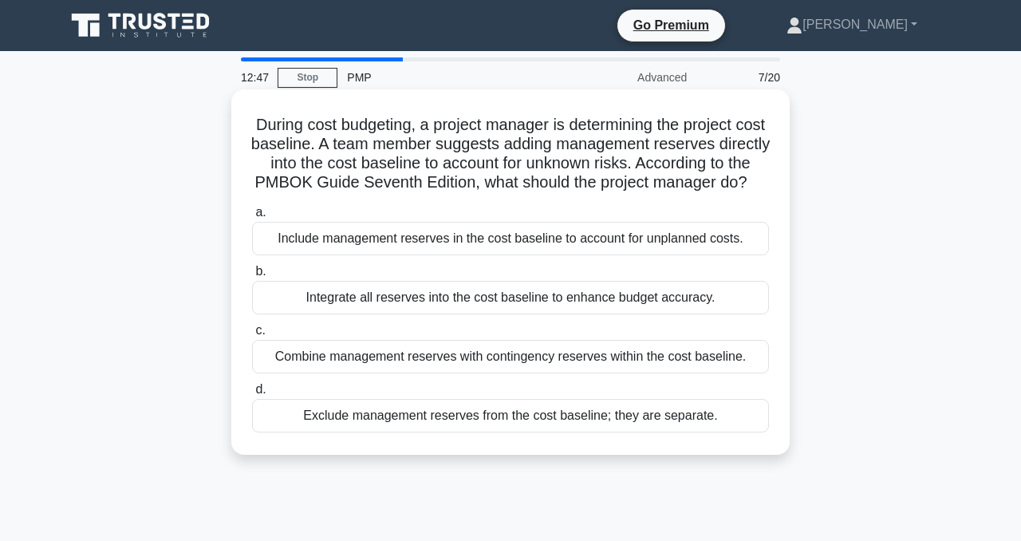
click at [541, 358] on div "Combine management reserves with contingency reserves within the cost baseline." at bounding box center [510, 356] width 517 height 33
click at [252, 336] on input "c. Combine management reserves with contingency reserves within the cost baseli…" at bounding box center [252, 330] width 0 height 10
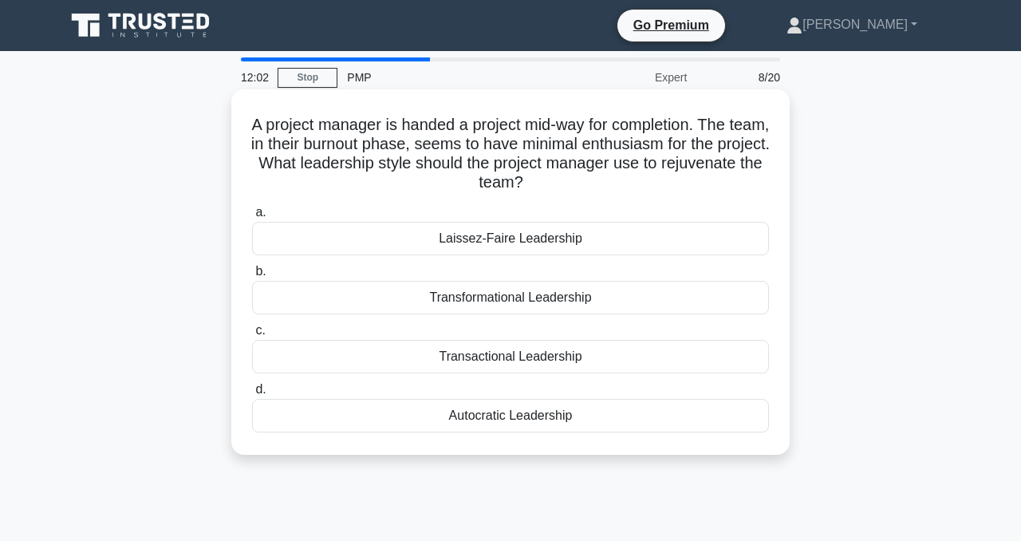
click at [494, 301] on div "Transformational Leadership" at bounding box center [510, 297] width 517 height 33
click at [252, 277] on input "b. Transformational Leadership" at bounding box center [252, 271] width 0 height 10
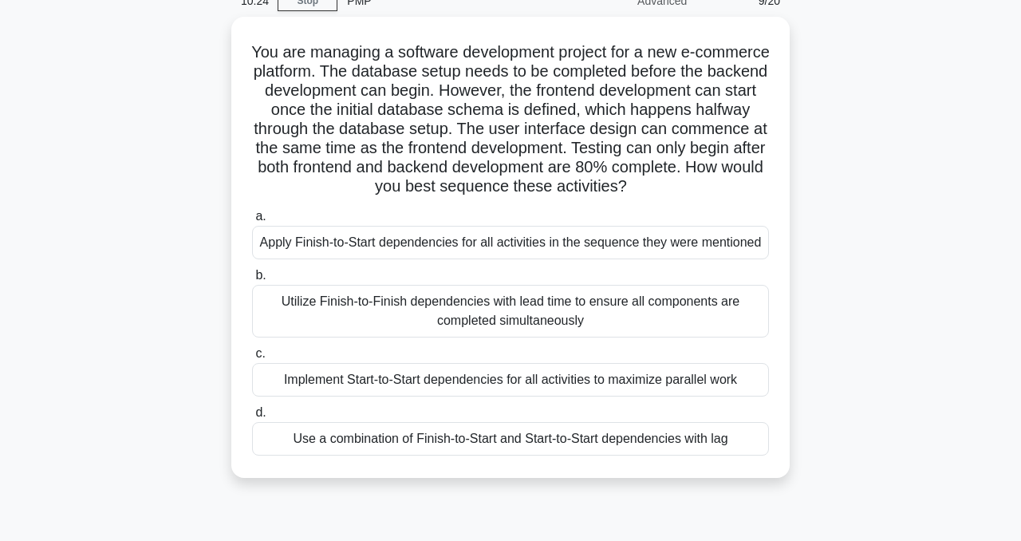
scroll to position [100, 0]
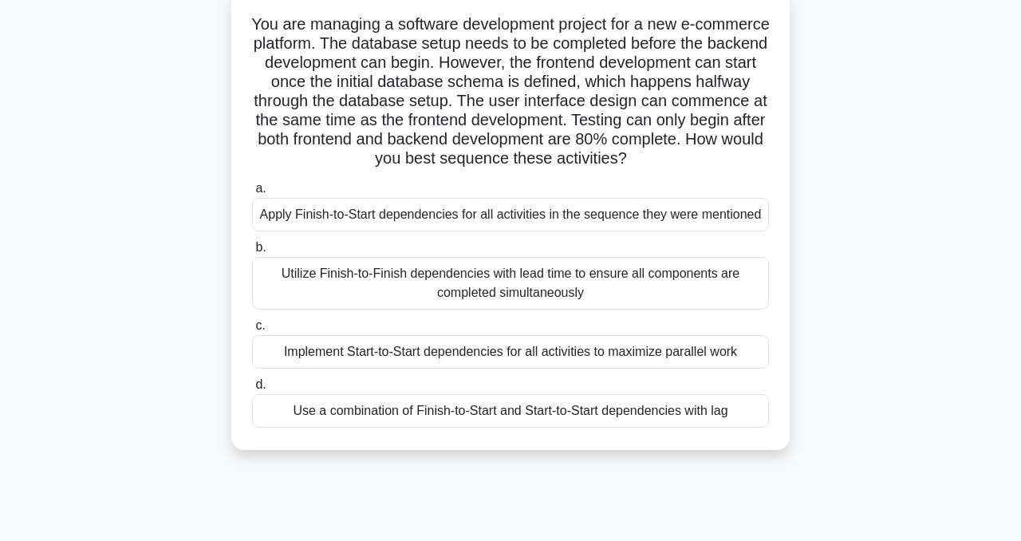
click at [336, 411] on div "Use a combination of Finish-to-Start and Start-to-Start dependencies with lag" at bounding box center [510, 410] width 517 height 33
click at [252, 390] on input "d. Use a combination of Finish-to-Start and Start-to-Start dependencies with lag" at bounding box center [252, 385] width 0 height 10
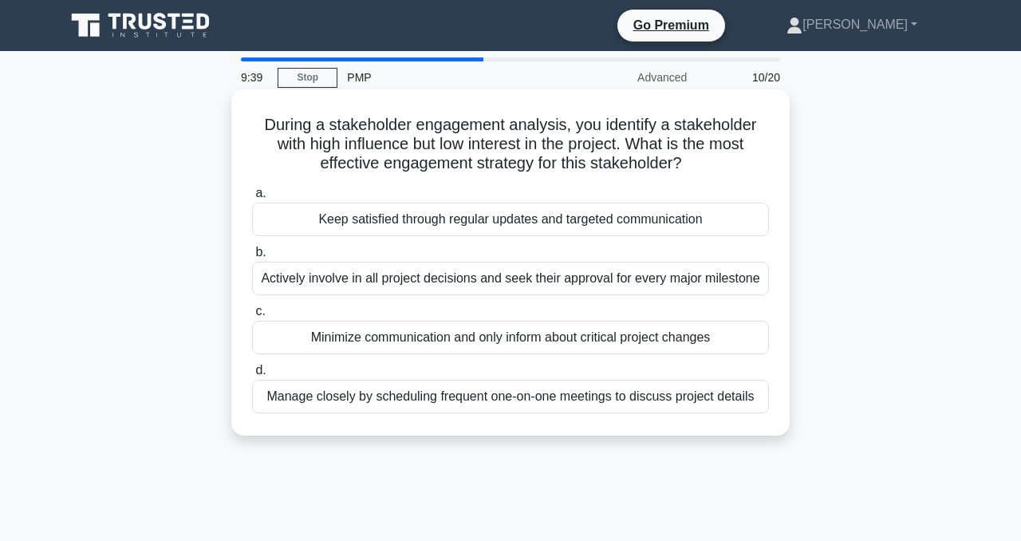
scroll to position [0, 0]
click at [395, 224] on div "Keep satisfied through regular updates and targeted communication" at bounding box center [510, 219] width 517 height 33
click at [252, 199] on input "a. Keep satisfied through regular updates and targeted communication" at bounding box center [252, 193] width 0 height 10
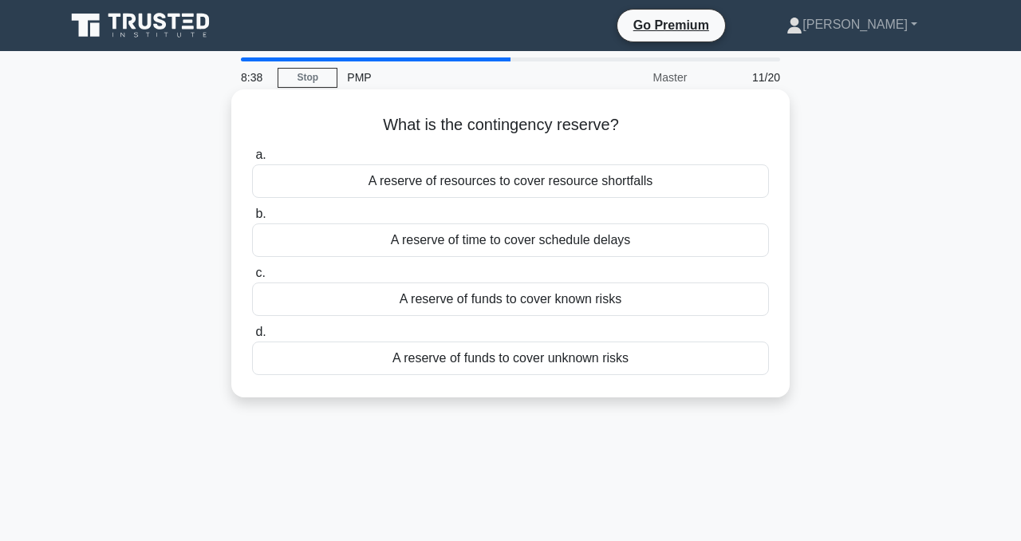
click at [434, 362] on div "A reserve of funds to cover unknown risks" at bounding box center [510, 357] width 517 height 33
click at [252, 337] on input "d. A reserve of funds to cover unknown risks" at bounding box center [252, 332] width 0 height 10
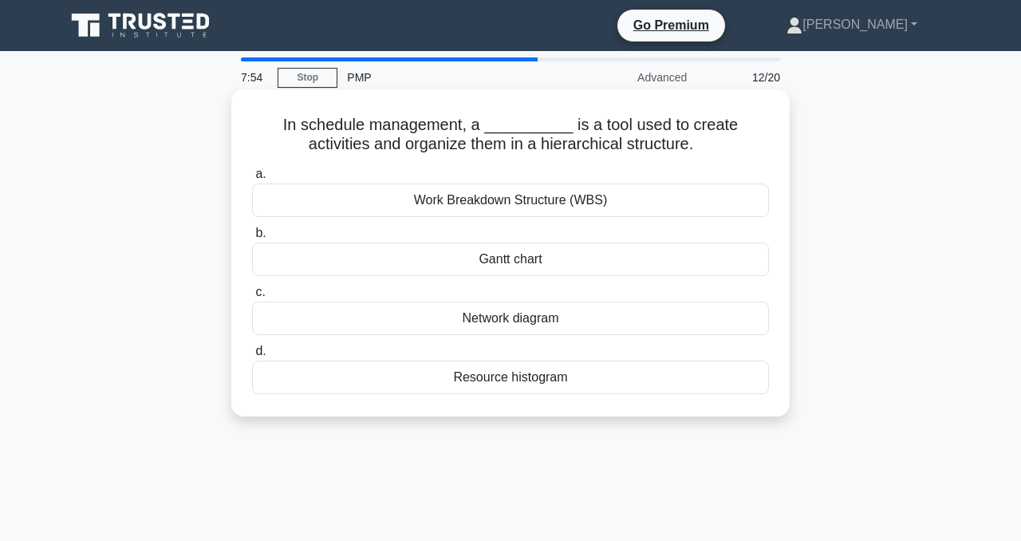
click at [356, 207] on div "Work Breakdown Structure (WBS)" at bounding box center [510, 199] width 517 height 33
click at [252, 179] on input "a. Work Breakdown Structure (WBS)" at bounding box center [252, 174] width 0 height 10
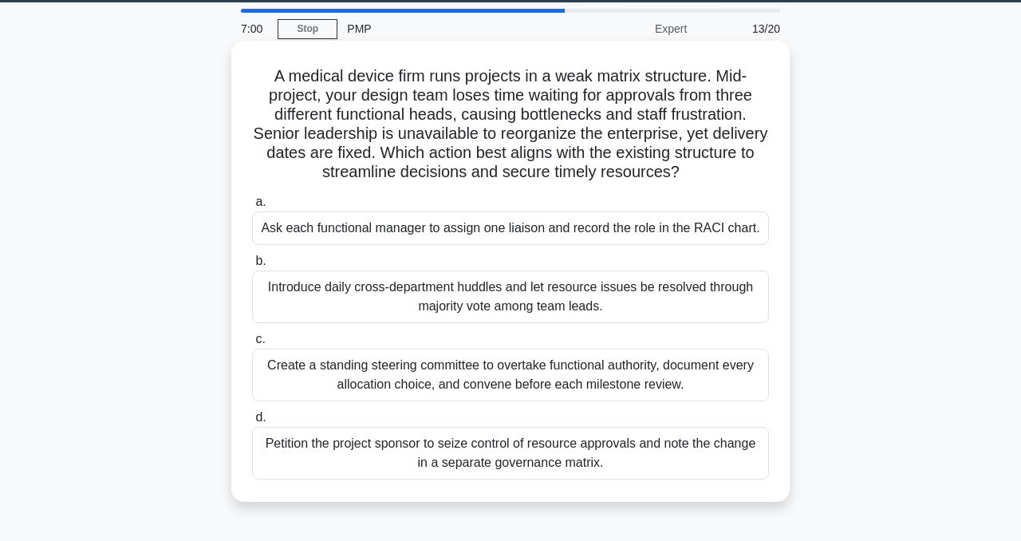
scroll to position [57, 0]
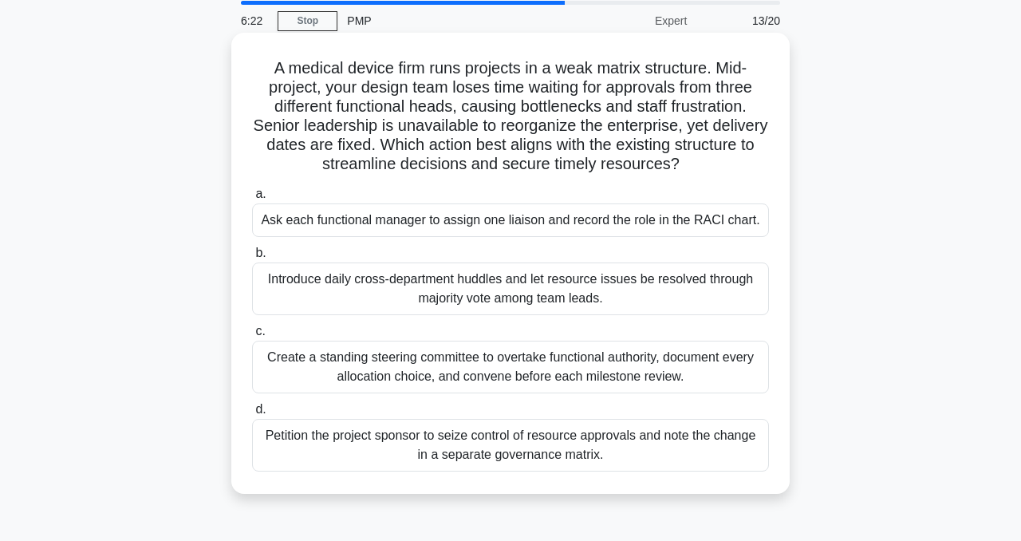
click at [348, 454] on div "Petition the project sponsor to seize control of resource approvals and note th…" at bounding box center [510, 445] width 517 height 53
click at [252, 415] on input "d. Petition the project sponsor to seize control of resource approvals and note…" at bounding box center [252, 409] width 0 height 10
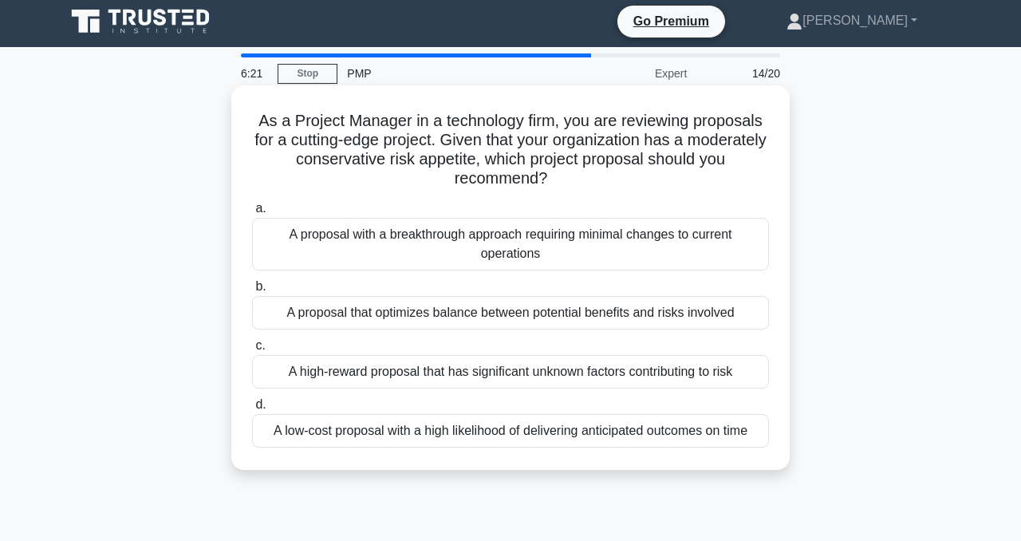
scroll to position [0, 0]
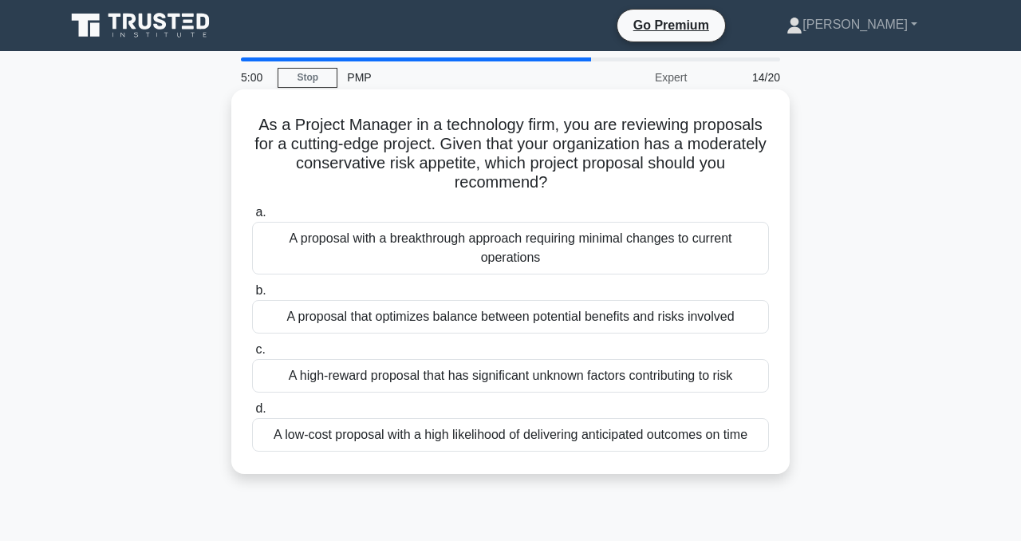
click at [332, 441] on div "A low-cost proposal with a high likelihood of delivering anticipated outcomes o…" at bounding box center [510, 434] width 517 height 33
click at [252, 414] on input "d. A low-cost proposal with a high likelihood of delivering anticipated outcome…" at bounding box center [252, 408] width 0 height 10
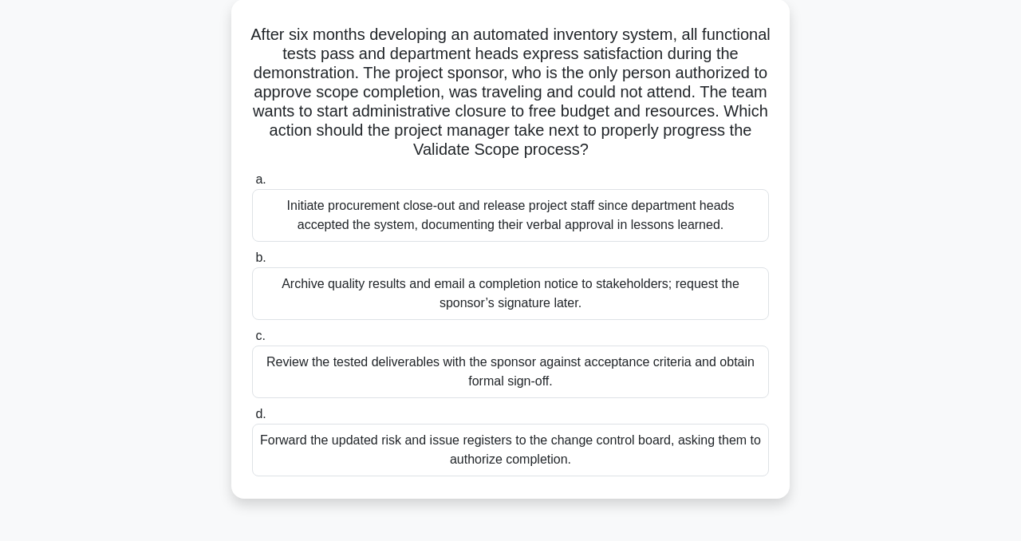
scroll to position [95, 0]
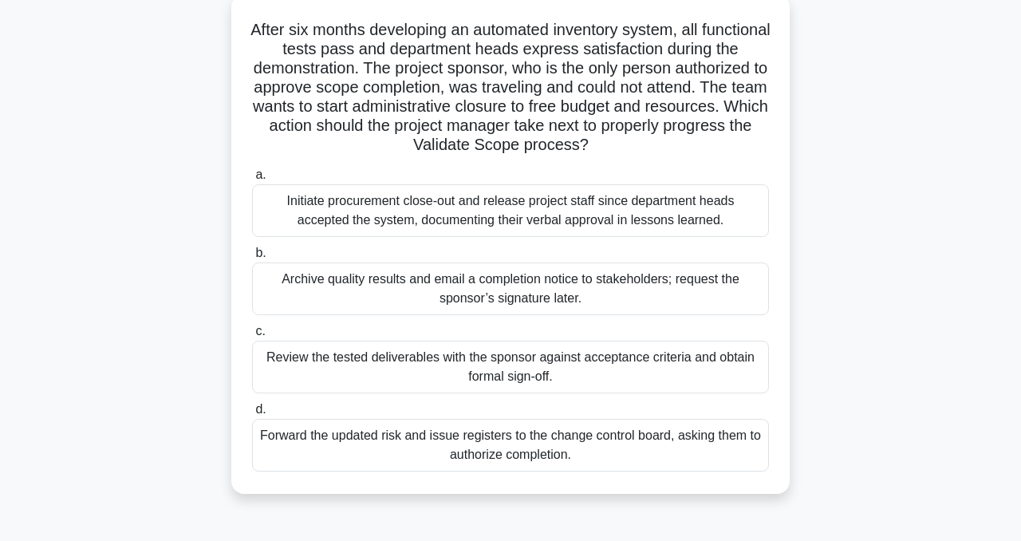
click at [435, 368] on div "Review the tested deliverables with the sponsor against acceptance criteria and…" at bounding box center [510, 366] width 517 height 53
click at [252, 336] on input "c. Review the tested deliverables with the sponsor against acceptance criteria …" at bounding box center [252, 331] width 0 height 10
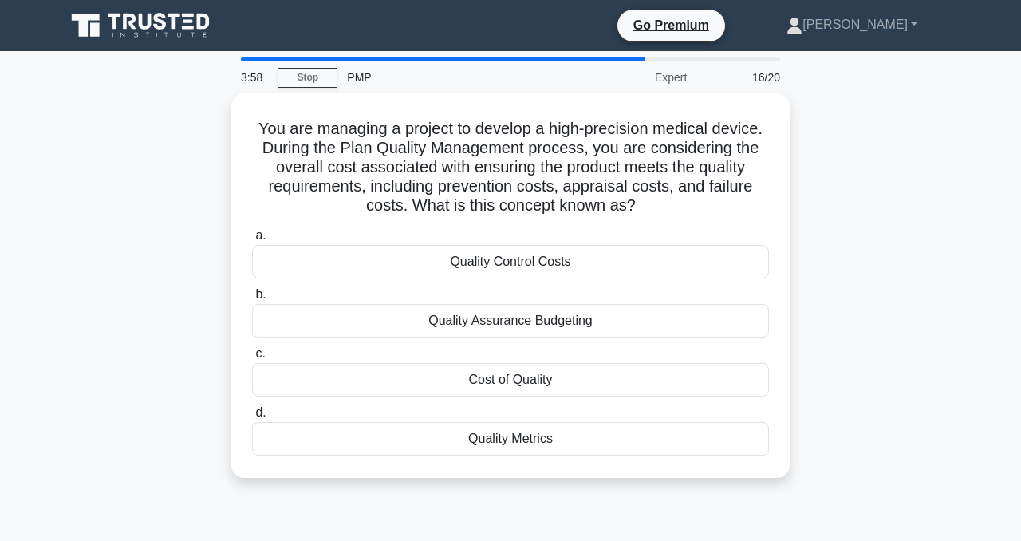
scroll to position [0, 0]
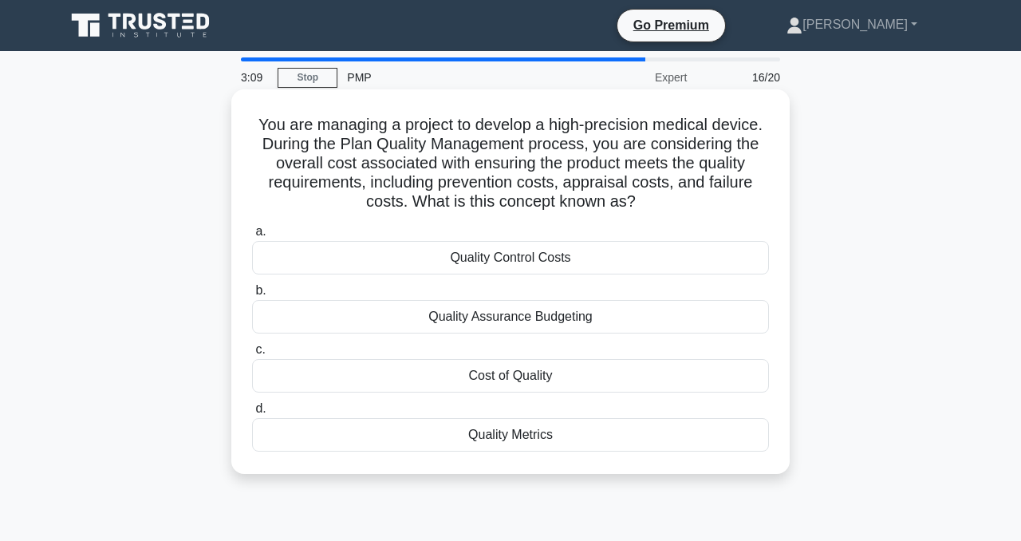
click at [547, 328] on div "Quality Assurance Budgeting" at bounding box center [510, 316] width 517 height 33
click at [252, 296] on input "b. Quality Assurance Budgeting" at bounding box center [252, 290] width 0 height 10
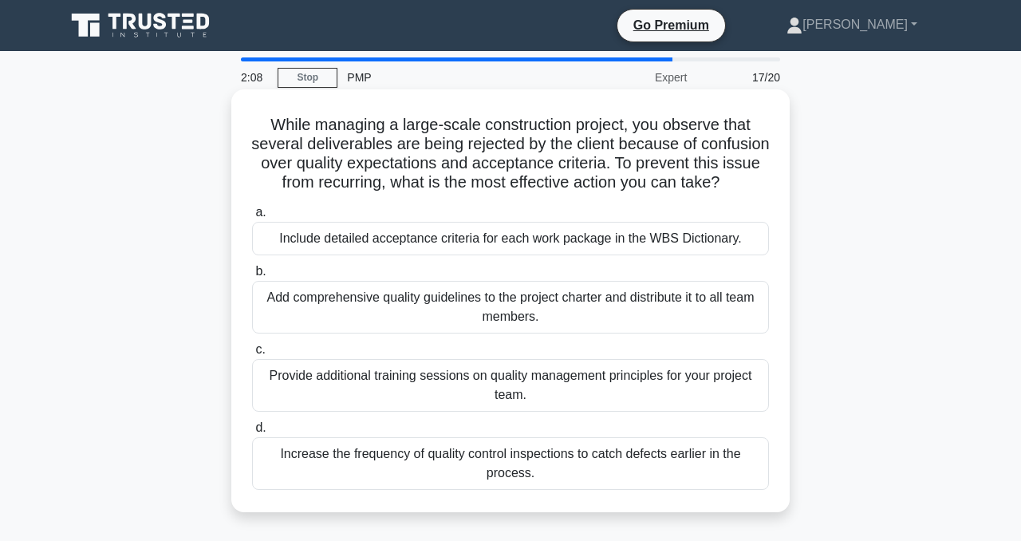
click at [420, 451] on div "Increase the frequency of quality control inspections to catch defects earlier …" at bounding box center [510, 463] width 517 height 53
click at [252, 433] on input "d. Increase the frequency of quality control inspections to catch defects earli…" at bounding box center [252, 428] width 0 height 10
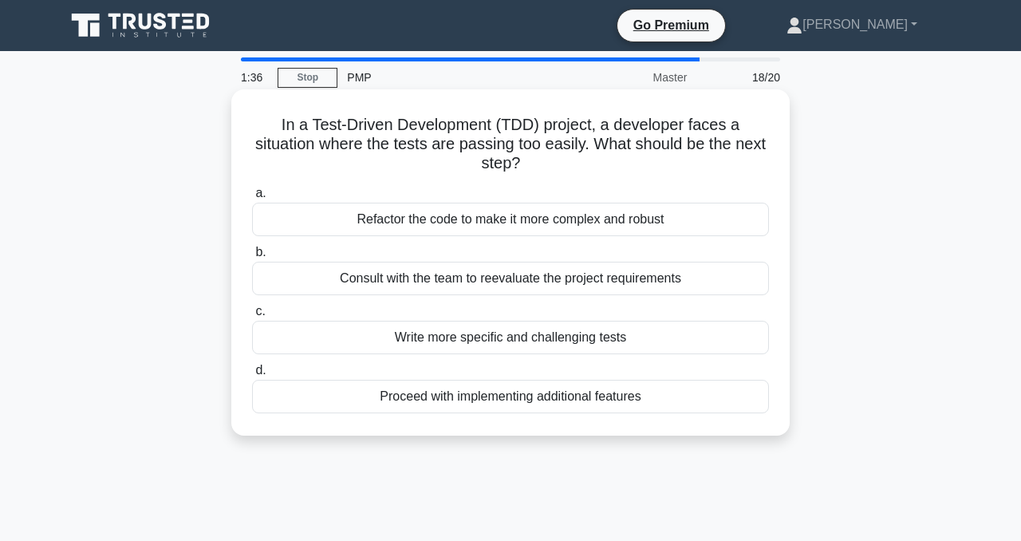
click at [446, 280] on div "Consult with the team to reevaluate the project requirements" at bounding box center [510, 278] width 517 height 33
click at [252, 258] on input "b. Consult with the team to reevaluate the project requirements" at bounding box center [252, 252] width 0 height 10
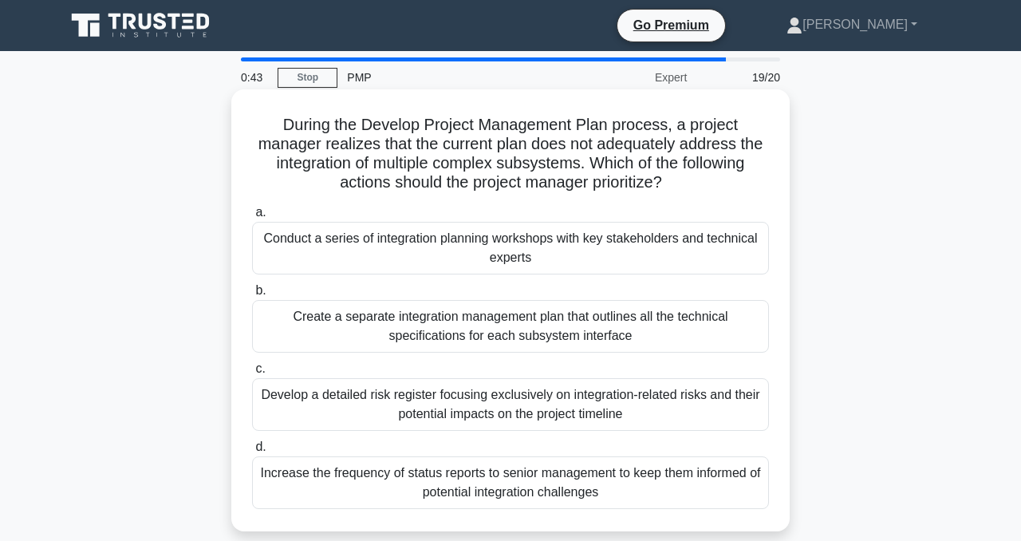
click at [350, 325] on div "Create a separate integration management plan that outlines all the technical s…" at bounding box center [510, 326] width 517 height 53
click at [252, 296] on input "b. Create a separate integration management plan that outlines all the technica…" at bounding box center [252, 290] width 0 height 10
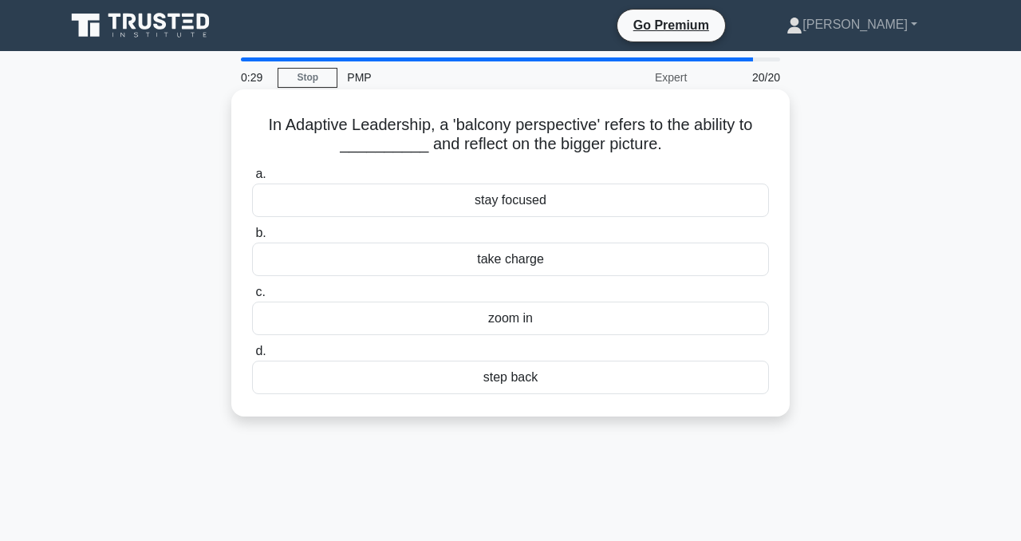
click at [510, 387] on div "step back" at bounding box center [510, 376] width 517 height 33
click at [252, 356] on input "d. step back" at bounding box center [252, 351] width 0 height 10
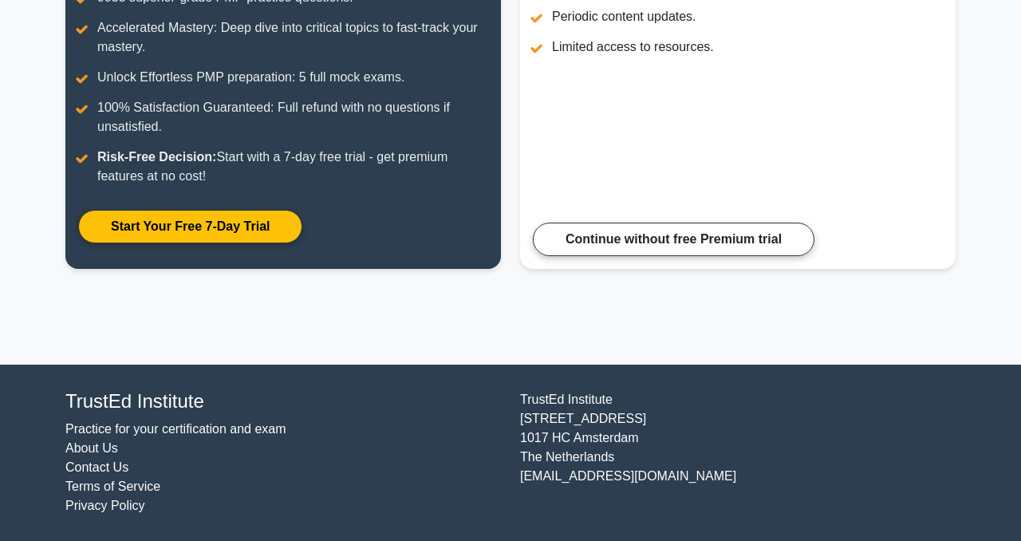
scroll to position [324, 0]
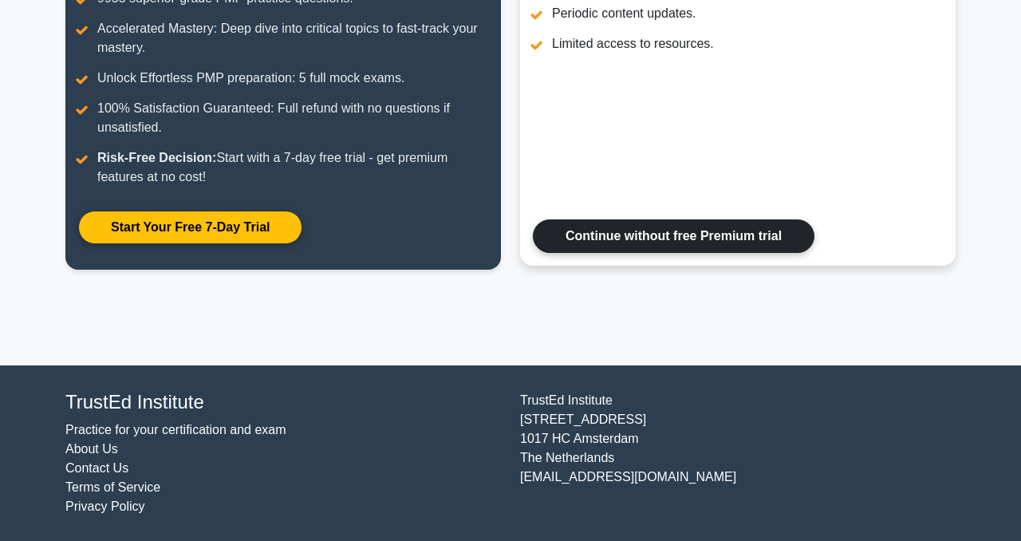
click at [602, 250] on link "Continue without free Premium trial" at bounding box center [673, 235] width 281 height 33
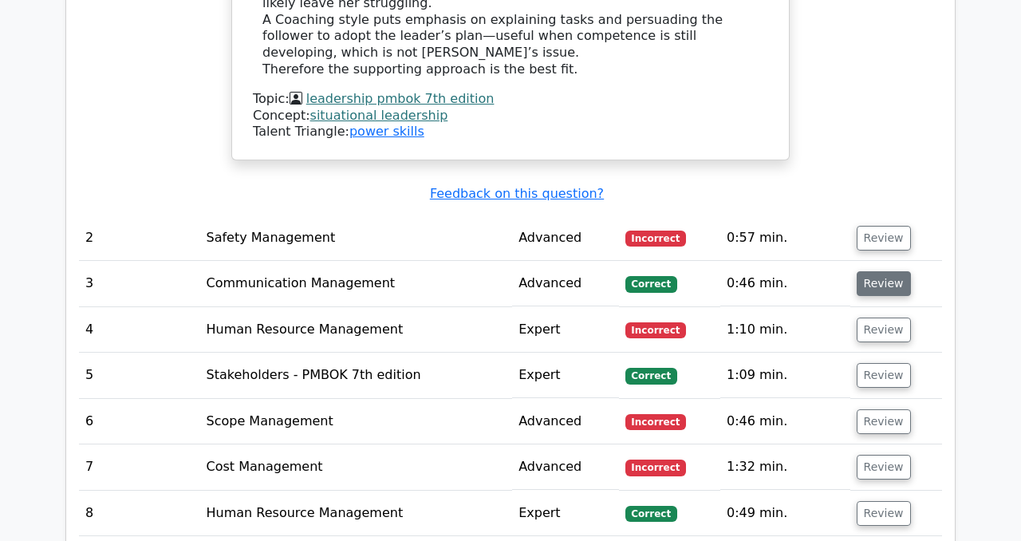
scroll to position [2452, 0]
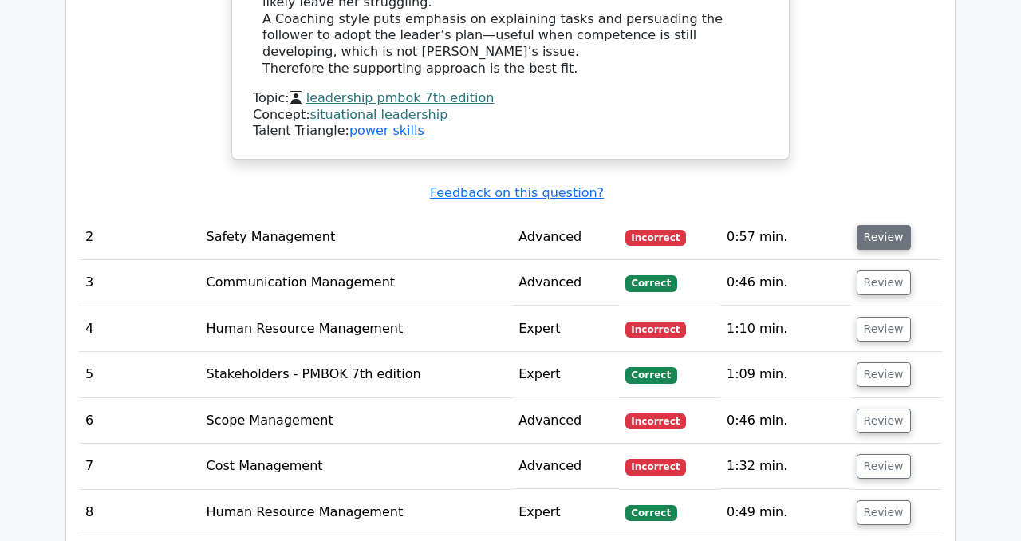
click at [879, 225] on button "Review" at bounding box center [883, 237] width 54 height 25
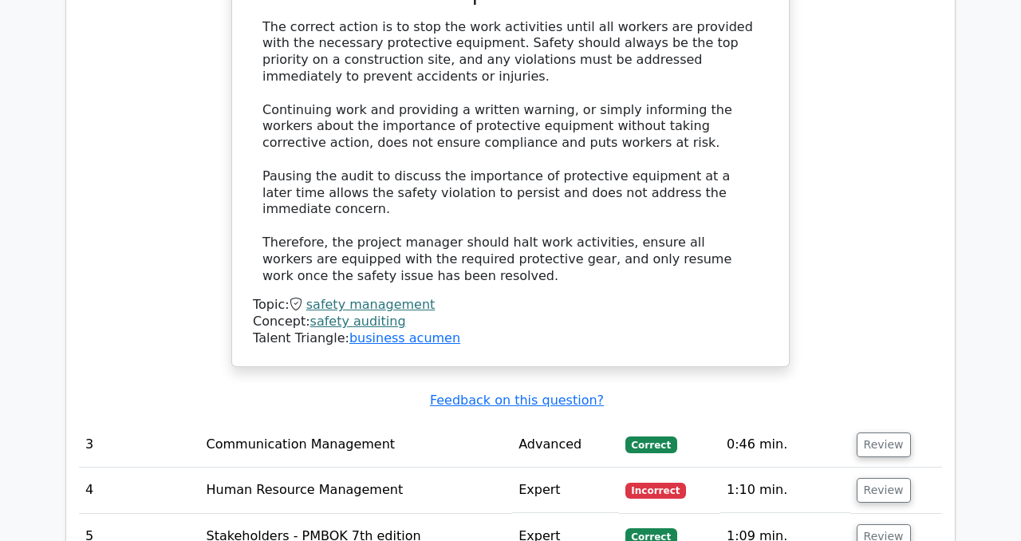
scroll to position [3150, 0]
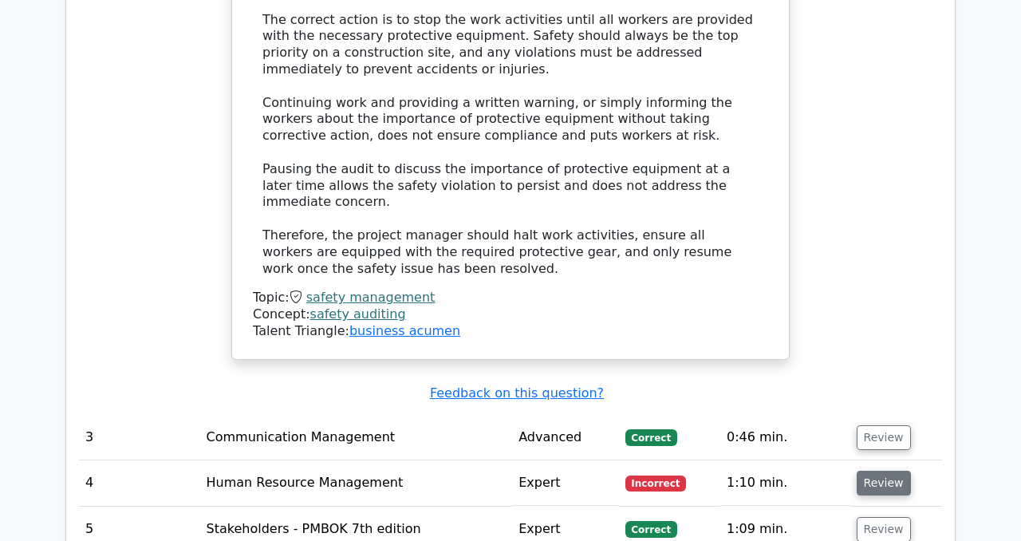
click at [880, 470] on button "Review" at bounding box center [883, 482] width 54 height 25
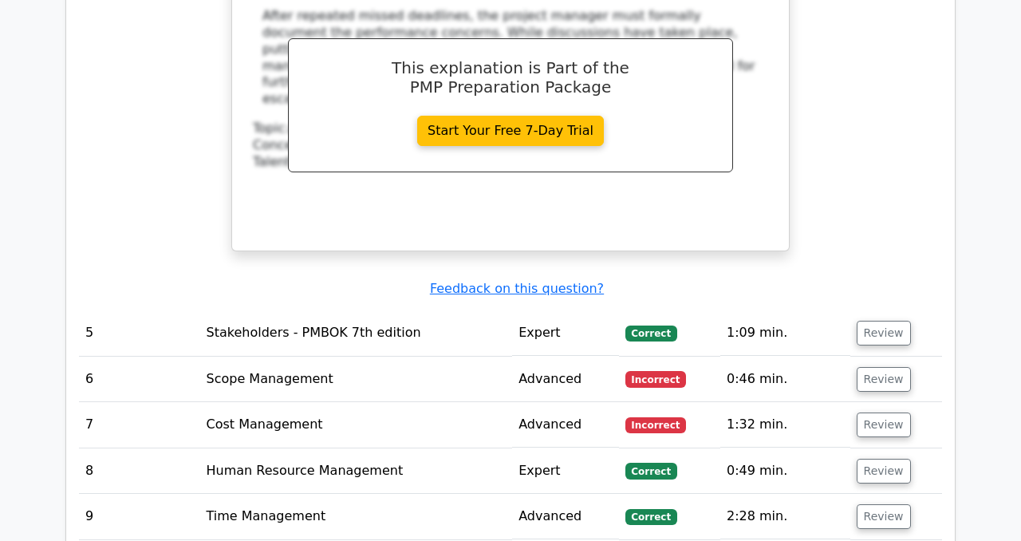
scroll to position [4058, 0]
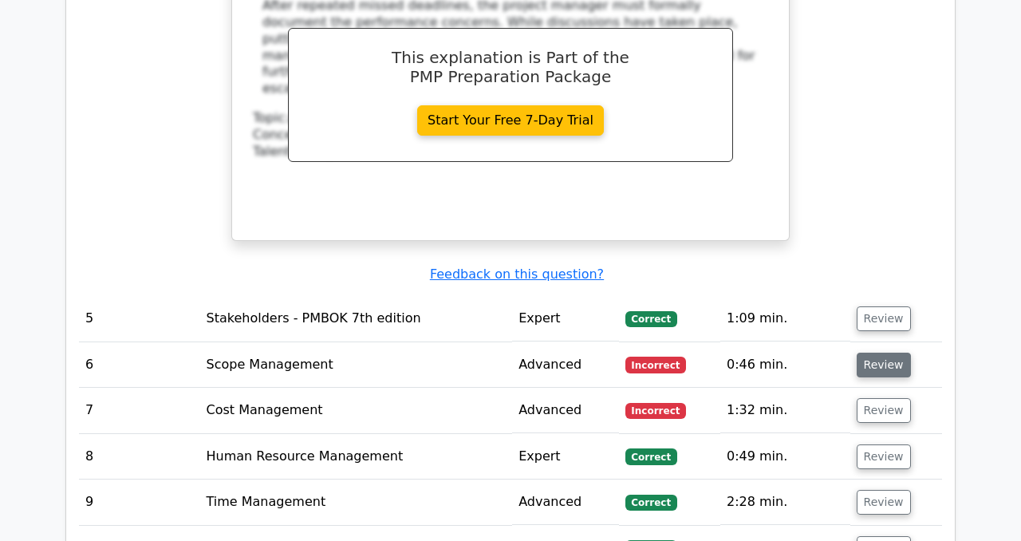
click at [864, 352] on button "Review" at bounding box center [883, 364] width 54 height 25
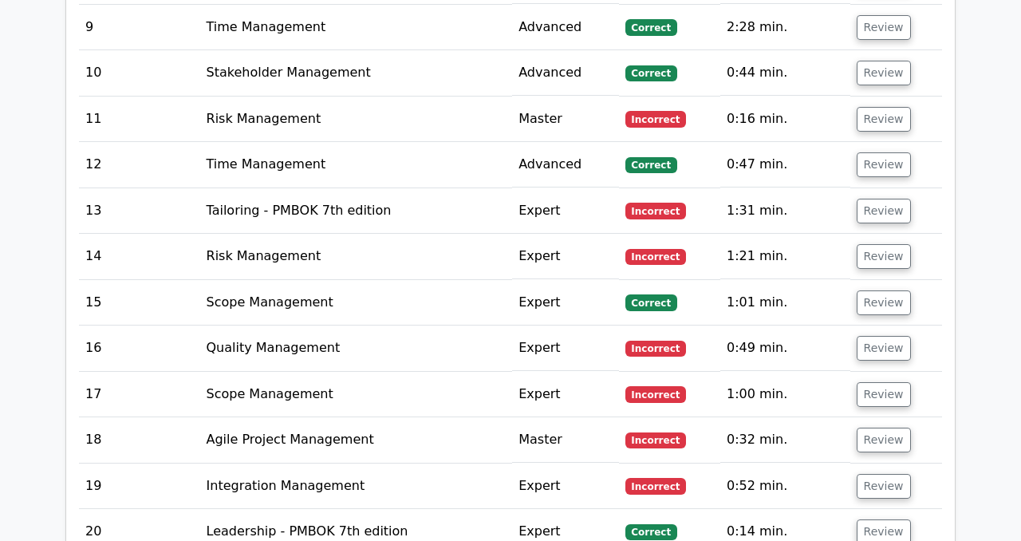
scroll to position [5315, 0]
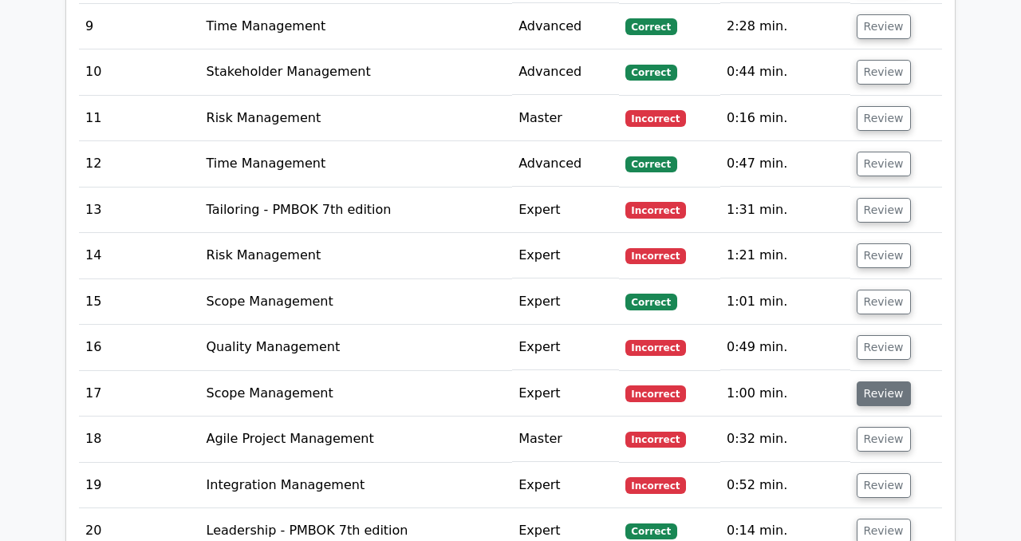
click at [867, 381] on button "Review" at bounding box center [883, 393] width 54 height 25
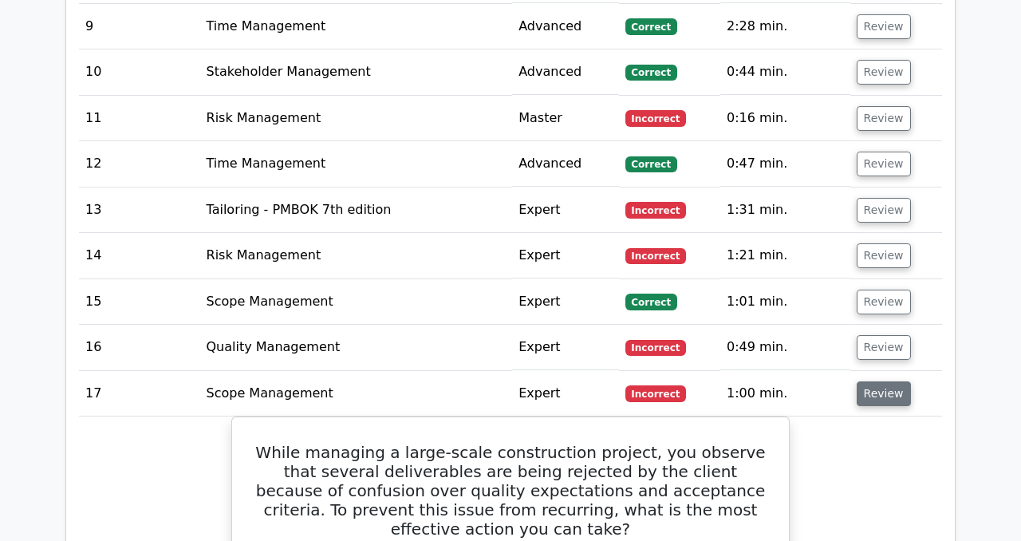
click at [871, 381] on button "Review" at bounding box center [883, 393] width 54 height 25
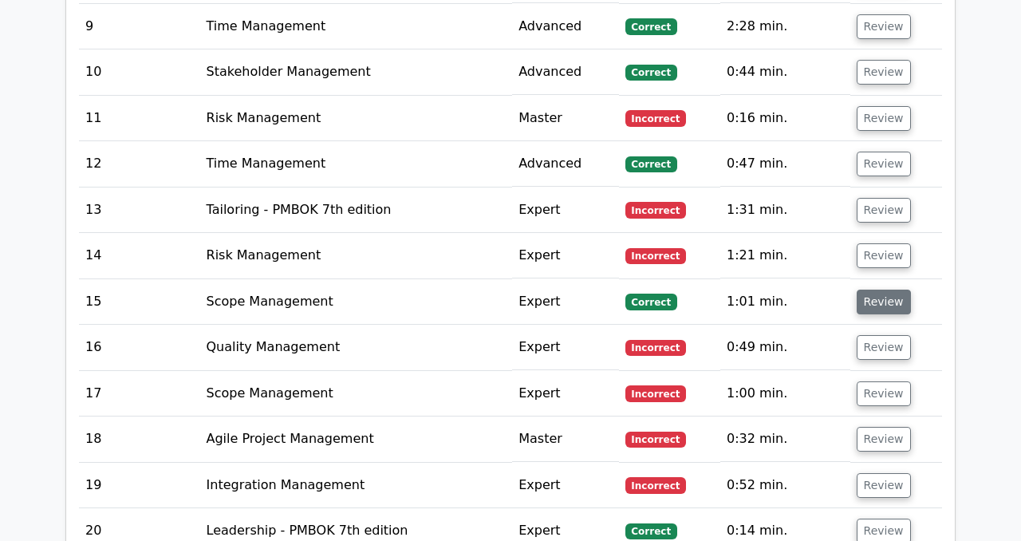
click at [873, 289] on button "Review" at bounding box center [883, 301] width 54 height 25
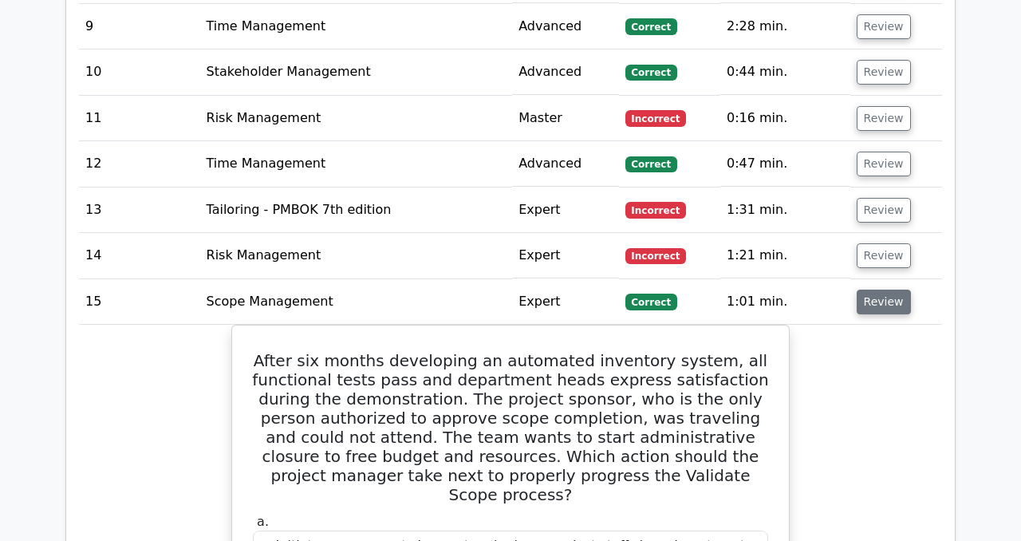
click at [873, 289] on button "Review" at bounding box center [883, 301] width 54 height 25
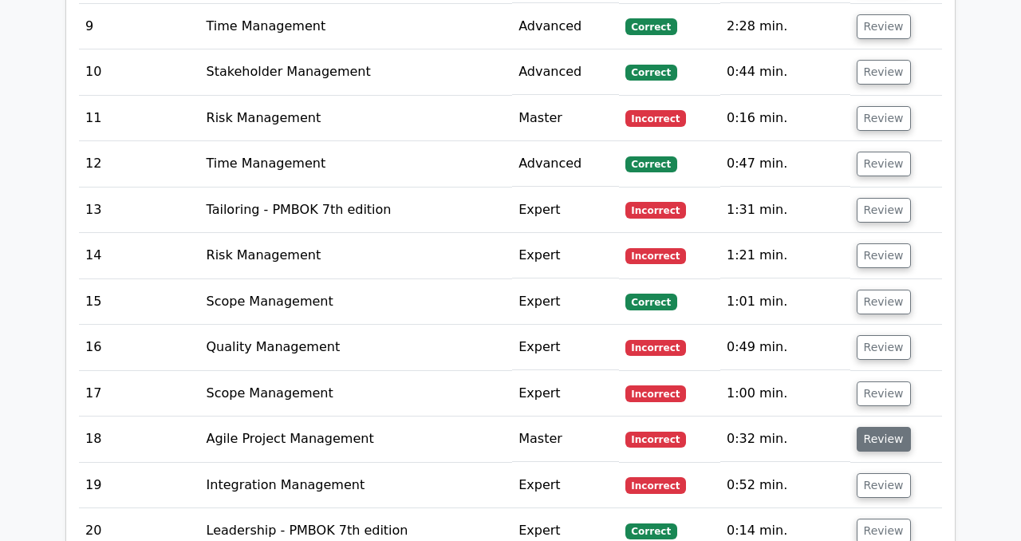
click at [870, 427] on button "Review" at bounding box center [883, 439] width 54 height 25
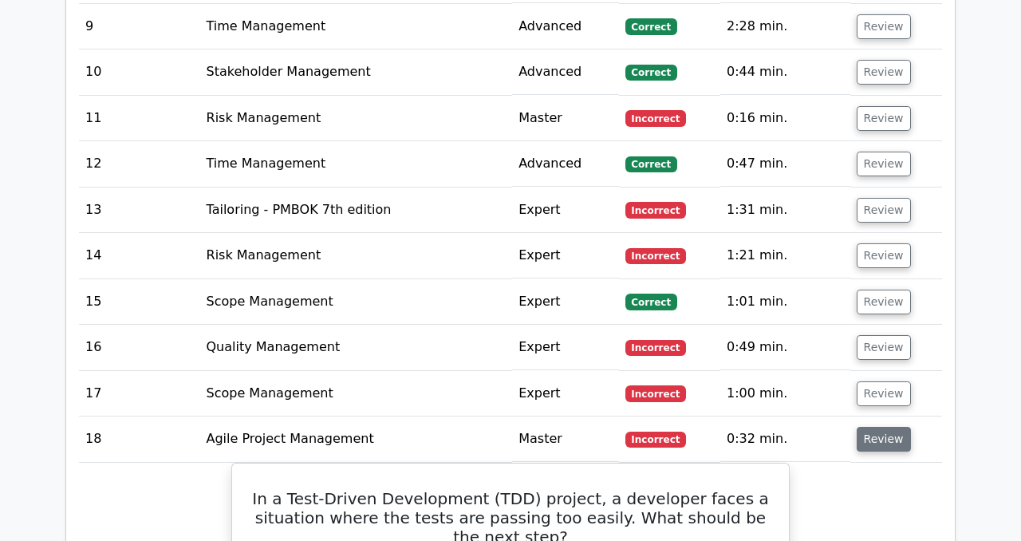
click at [870, 427] on button "Review" at bounding box center [883, 439] width 54 height 25
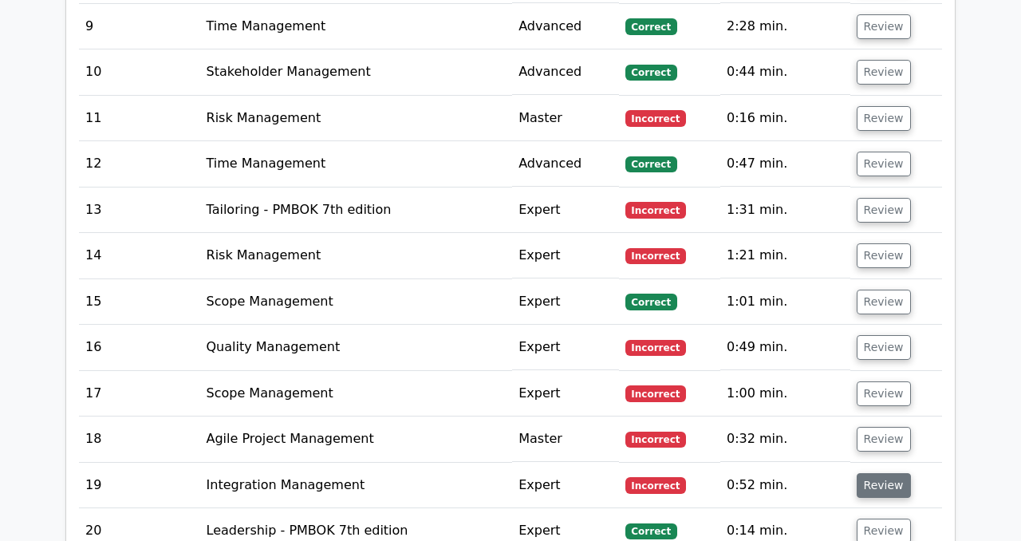
click at [871, 473] on button "Review" at bounding box center [883, 485] width 54 height 25
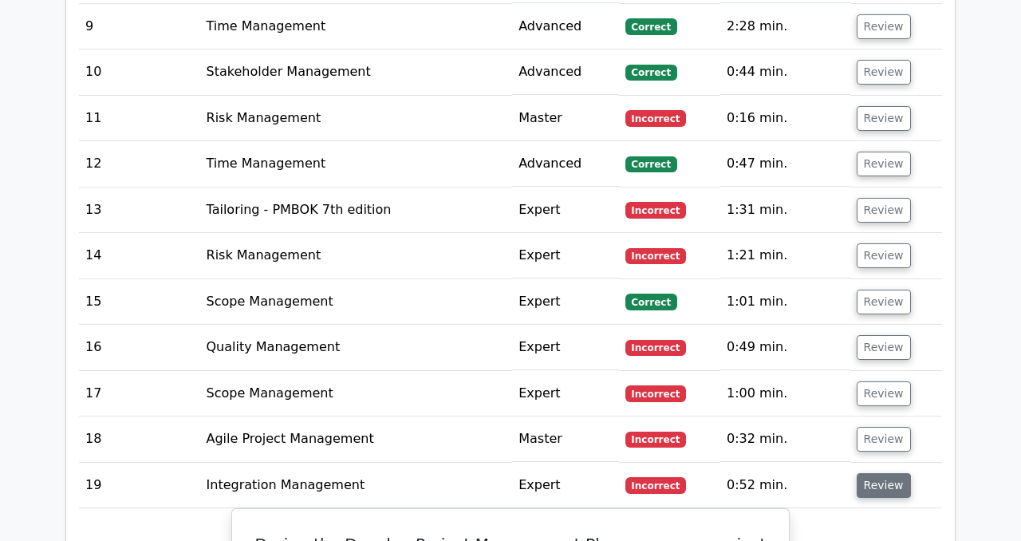
click at [871, 473] on button "Review" at bounding box center [883, 485] width 54 height 25
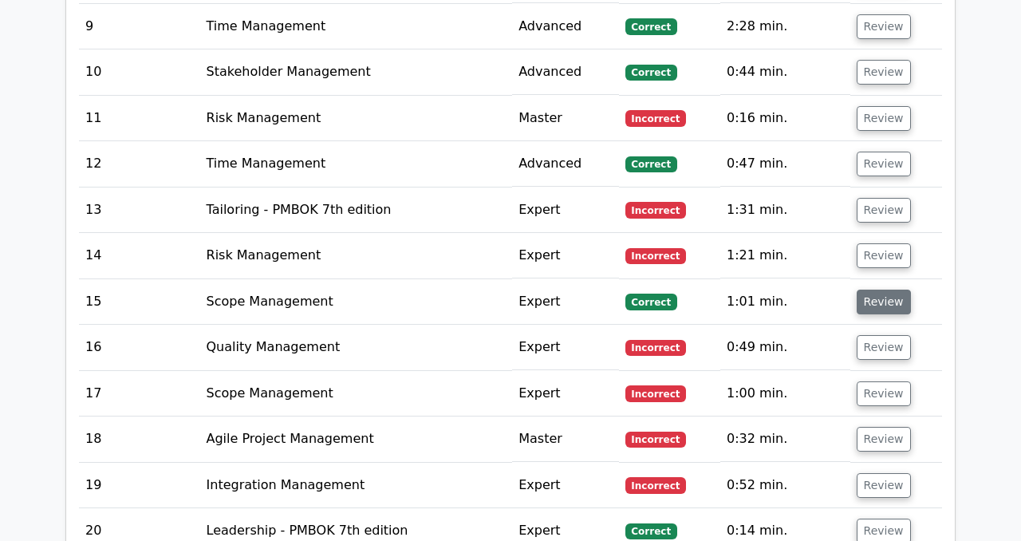
click at [872, 289] on button "Review" at bounding box center [883, 301] width 54 height 25
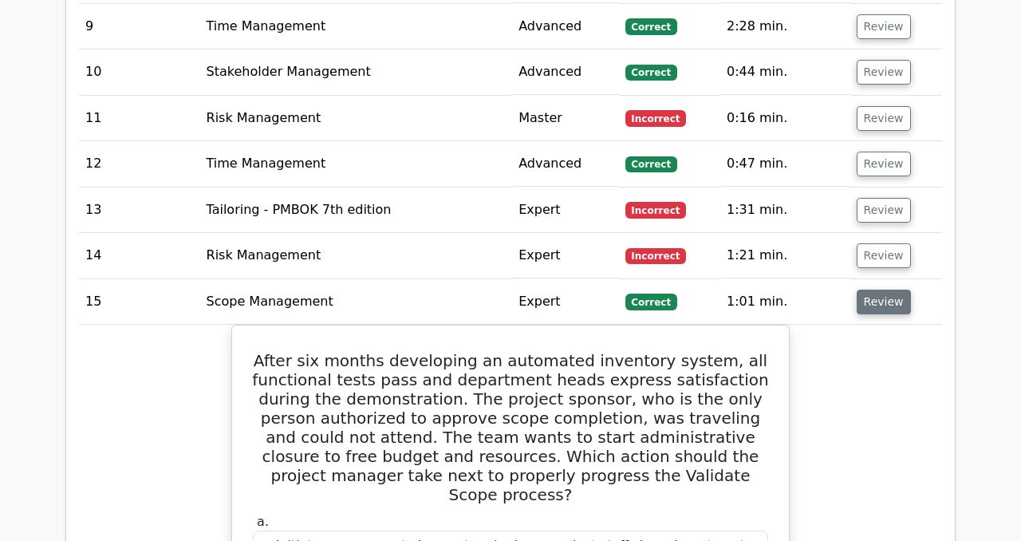
click at [872, 289] on button "Review" at bounding box center [883, 301] width 54 height 25
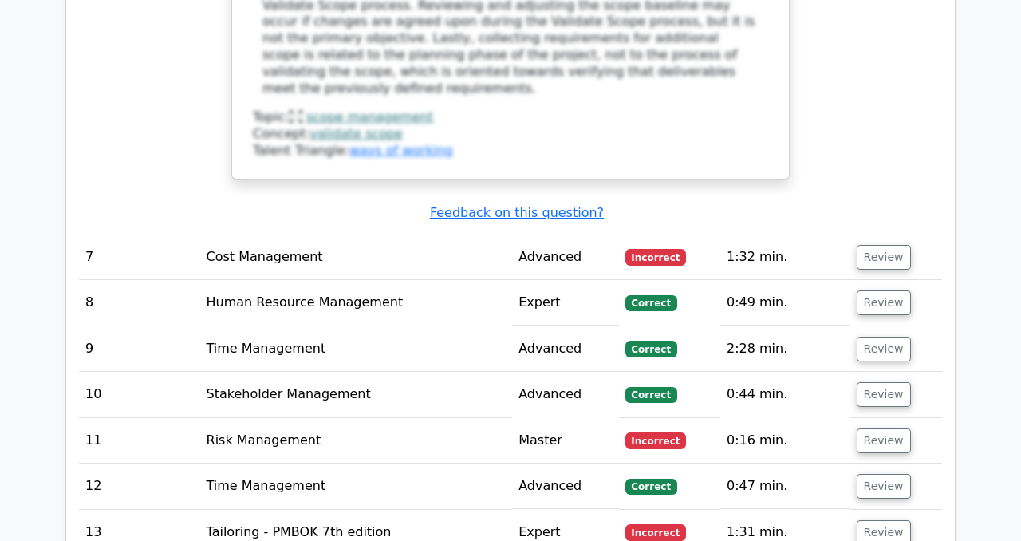
scroll to position [5002, 0]
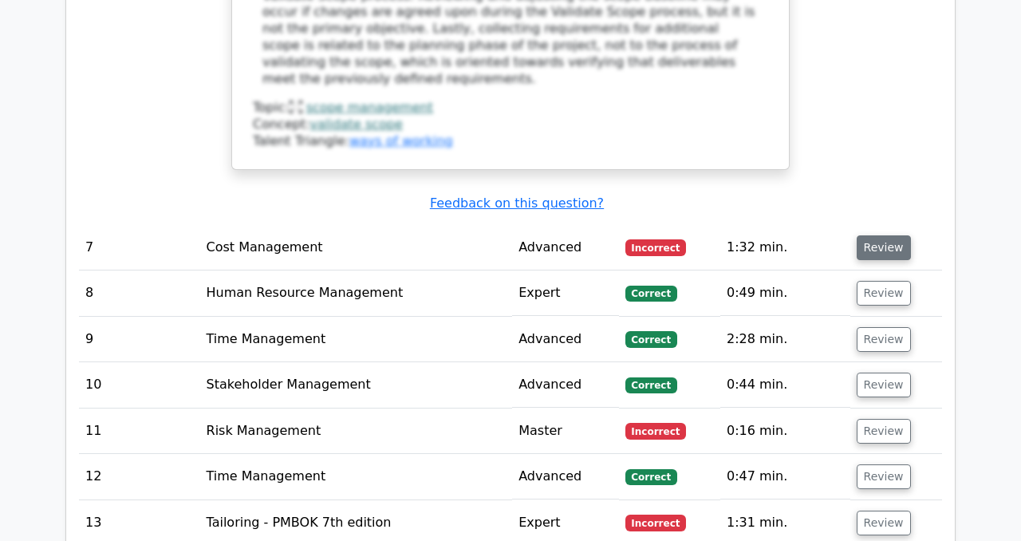
click at [871, 235] on button "Review" at bounding box center [883, 247] width 54 height 25
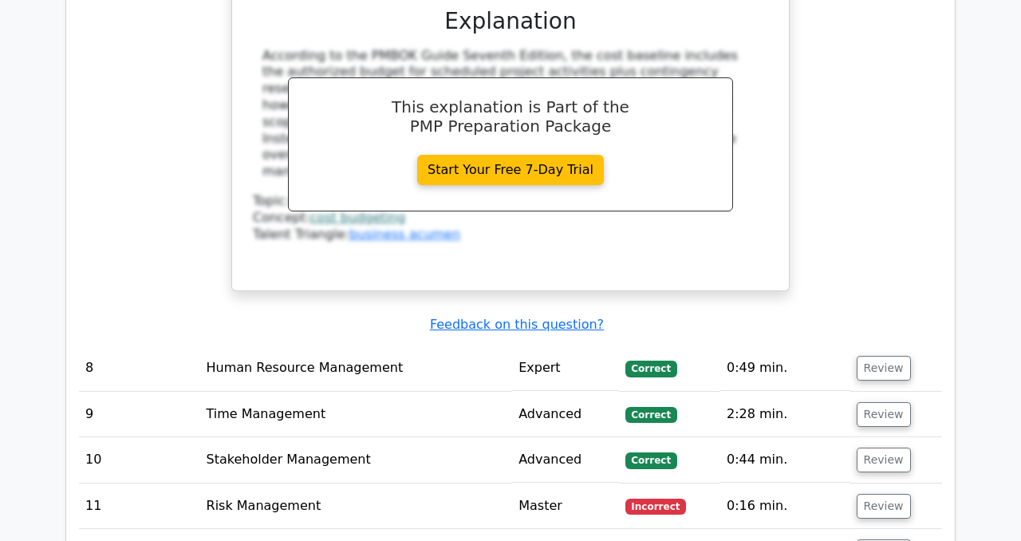
scroll to position [5664, 0]
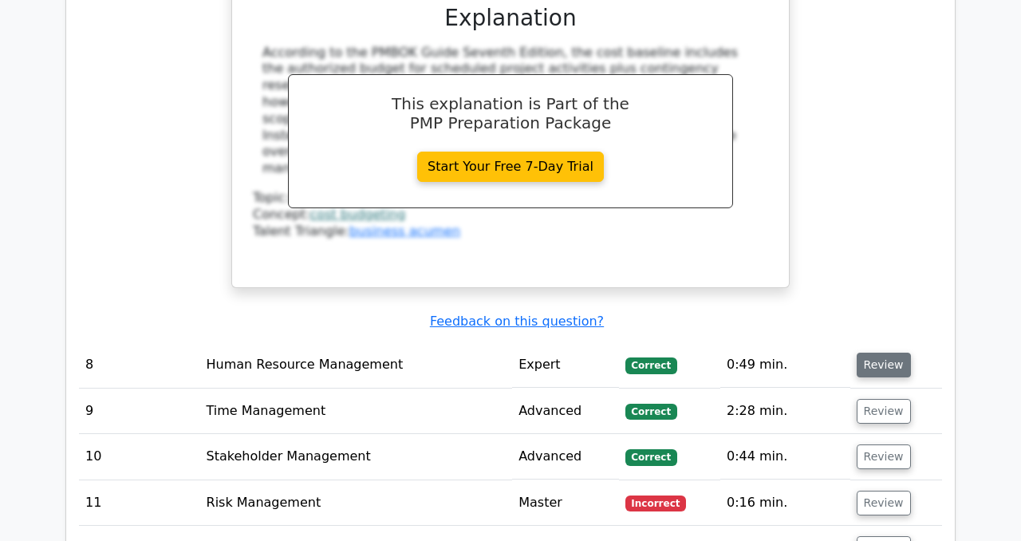
click at [869, 352] on button "Review" at bounding box center [883, 364] width 54 height 25
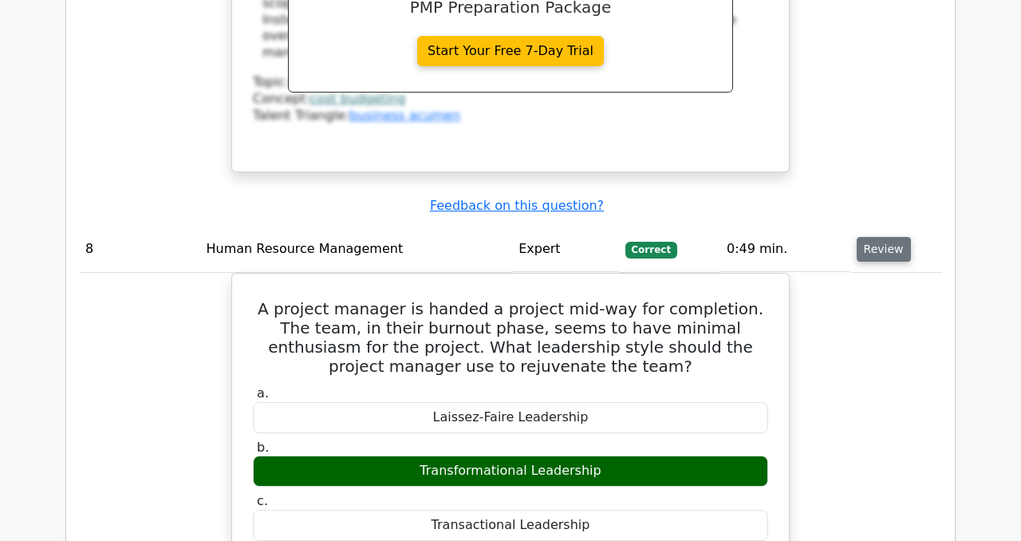
scroll to position [5763, 0]
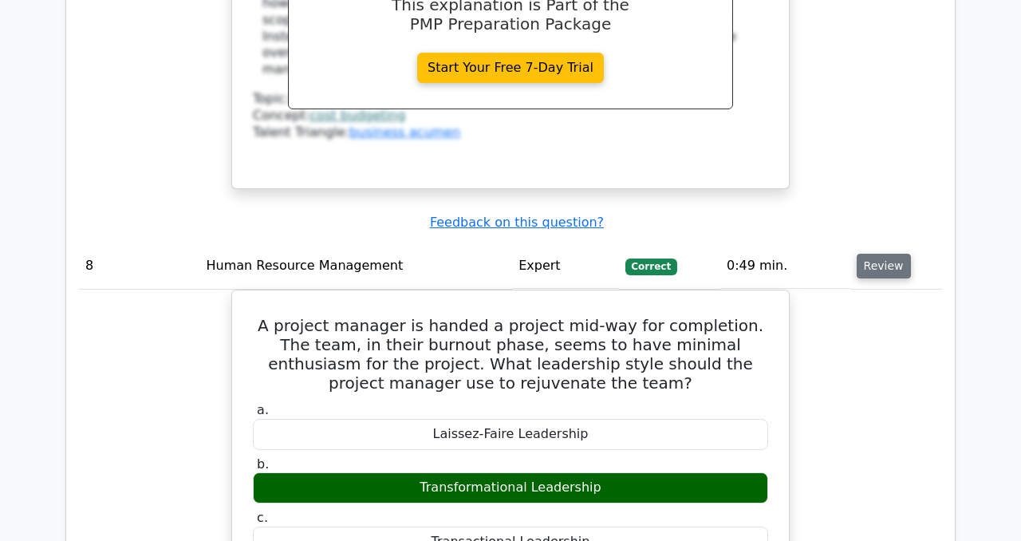
click at [883, 254] on button "Review" at bounding box center [883, 266] width 54 height 25
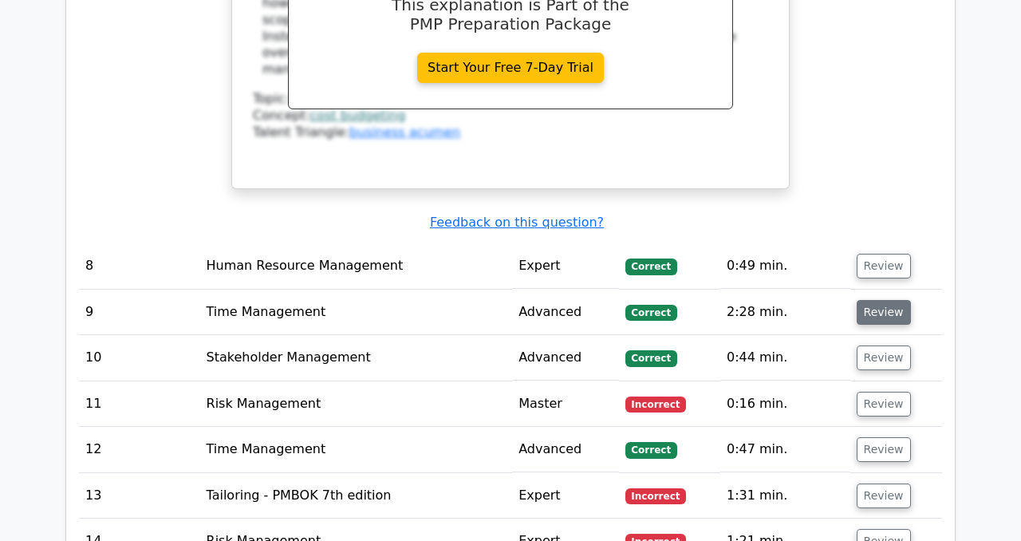
click at [871, 300] on button "Review" at bounding box center [883, 312] width 54 height 25
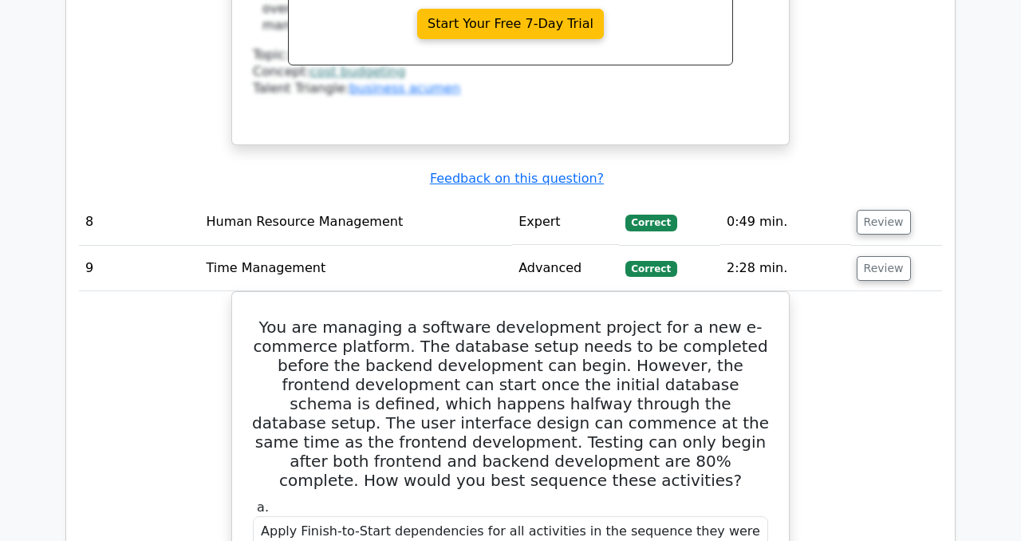
scroll to position [5773, 0]
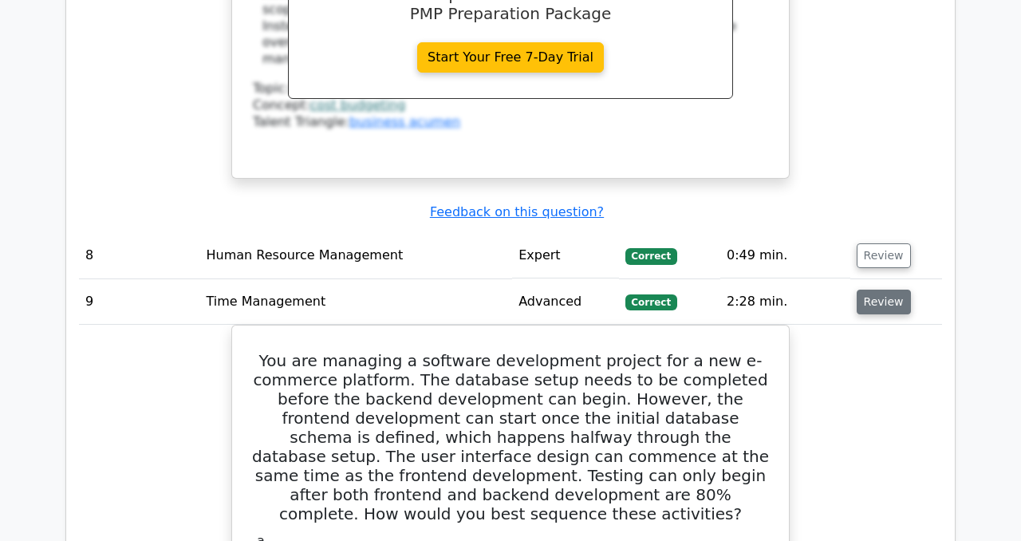
click at [869, 289] on button "Review" at bounding box center [883, 301] width 54 height 25
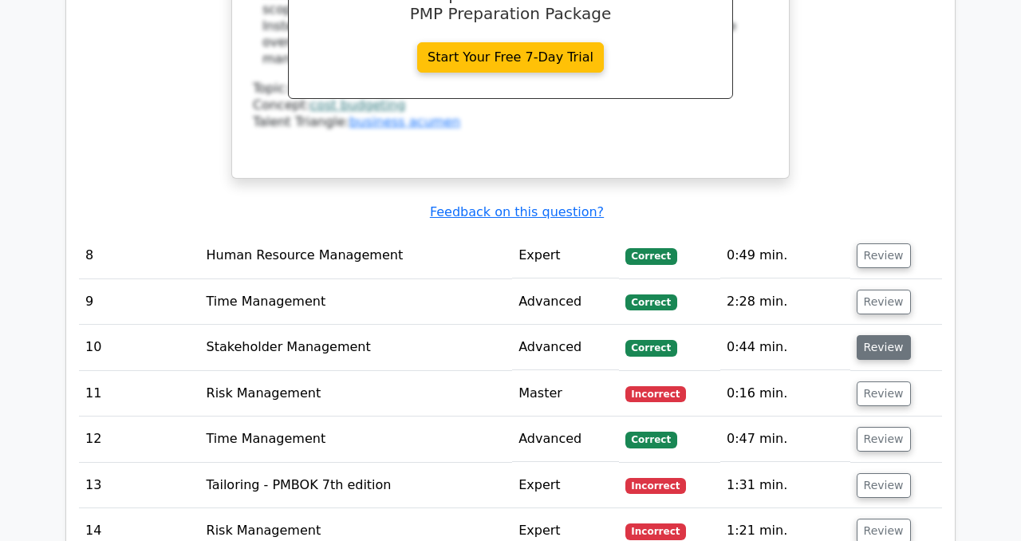
click at [880, 335] on button "Review" at bounding box center [883, 347] width 54 height 25
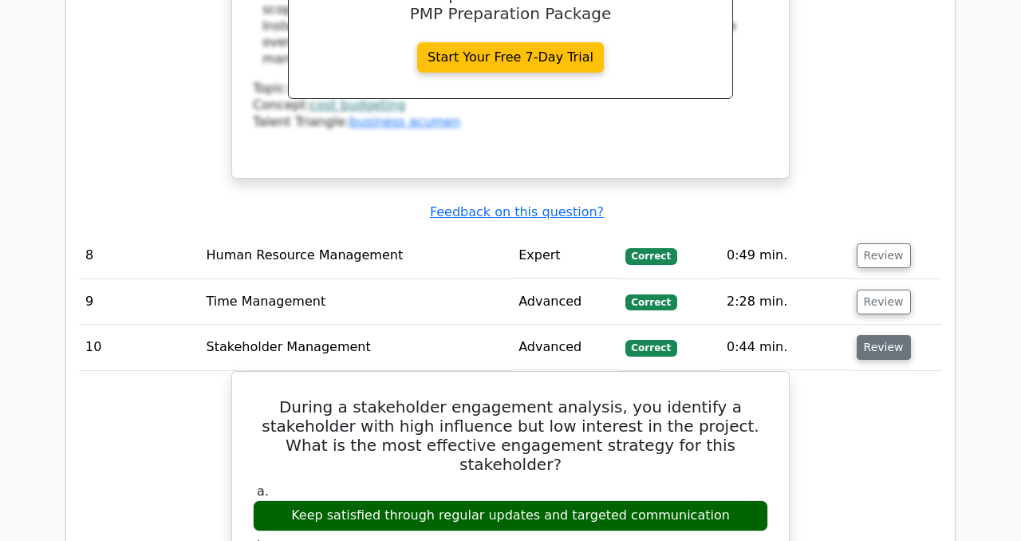
click at [880, 335] on button "Review" at bounding box center [883, 347] width 54 height 25
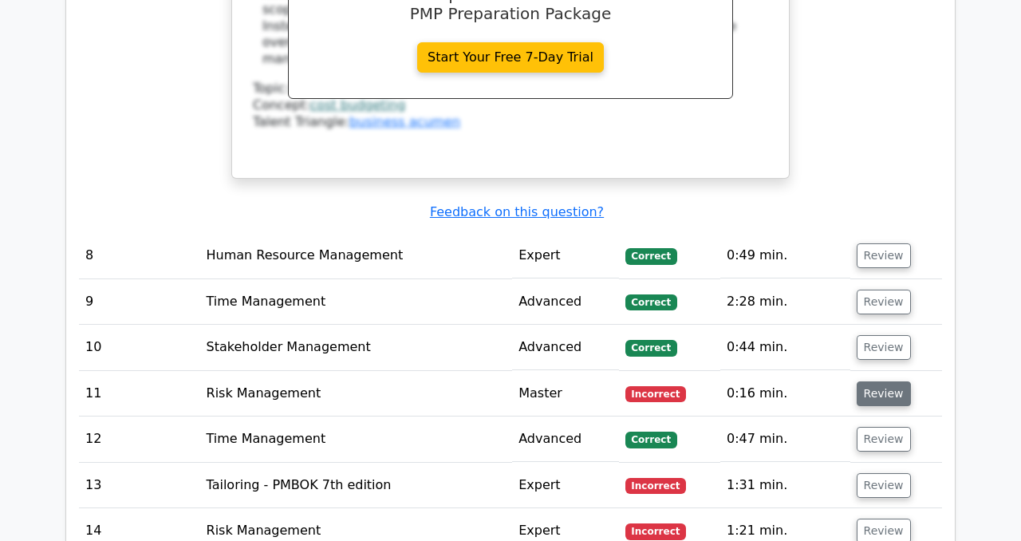
click at [889, 381] on button "Review" at bounding box center [883, 393] width 54 height 25
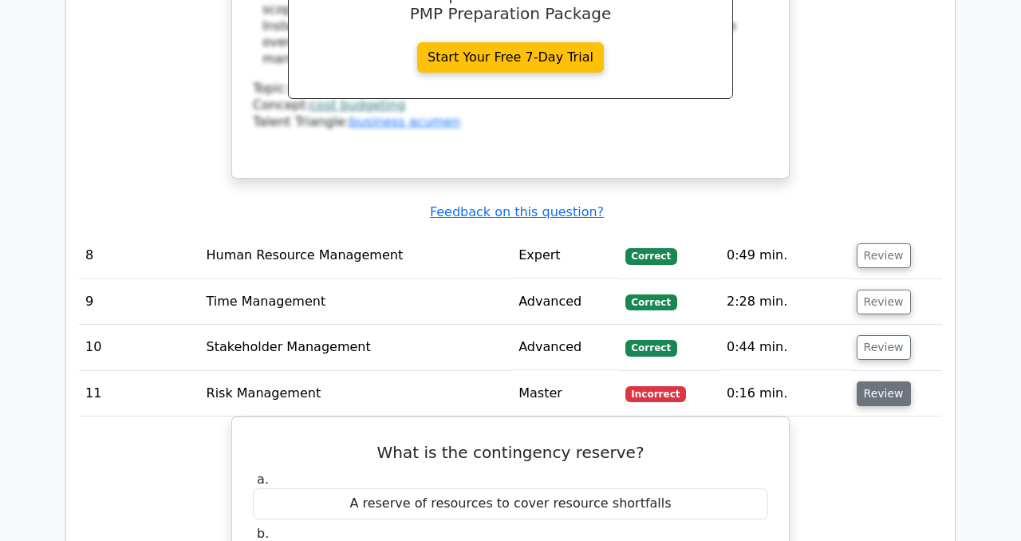
click at [884, 381] on button "Review" at bounding box center [883, 393] width 54 height 25
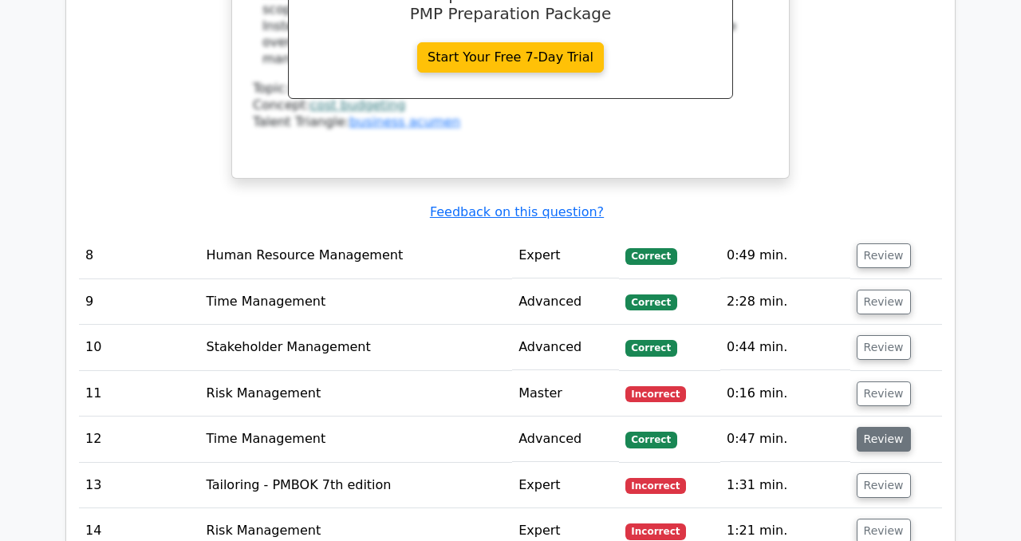
click at [875, 427] on button "Review" at bounding box center [883, 439] width 54 height 25
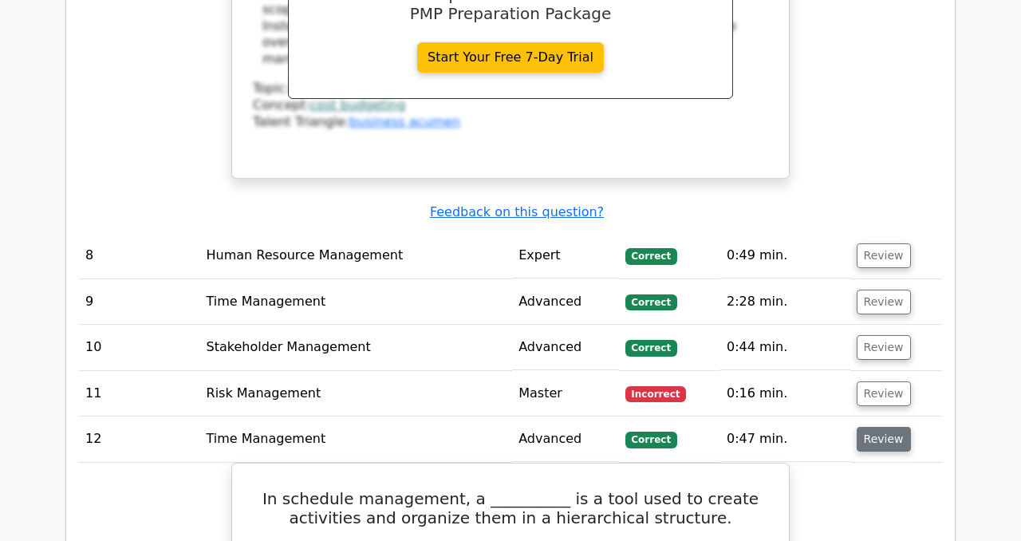
click at [875, 427] on button "Review" at bounding box center [883, 439] width 54 height 25
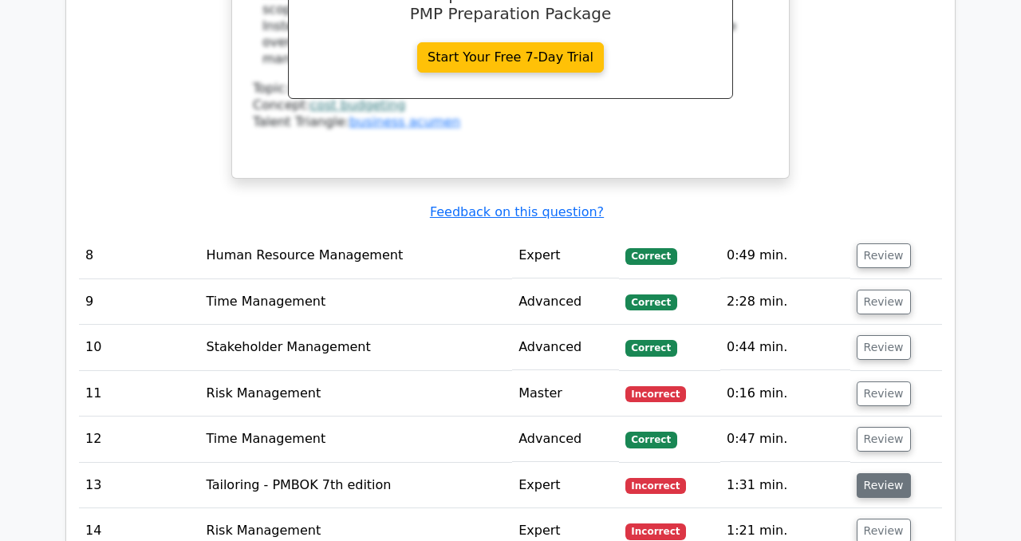
click at [871, 473] on button "Review" at bounding box center [883, 485] width 54 height 25
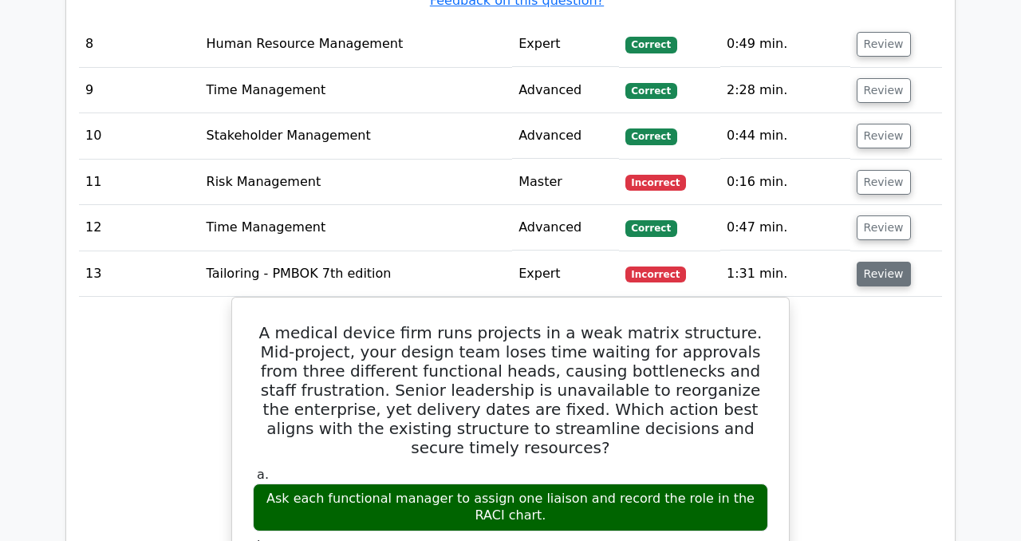
scroll to position [5988, 0]
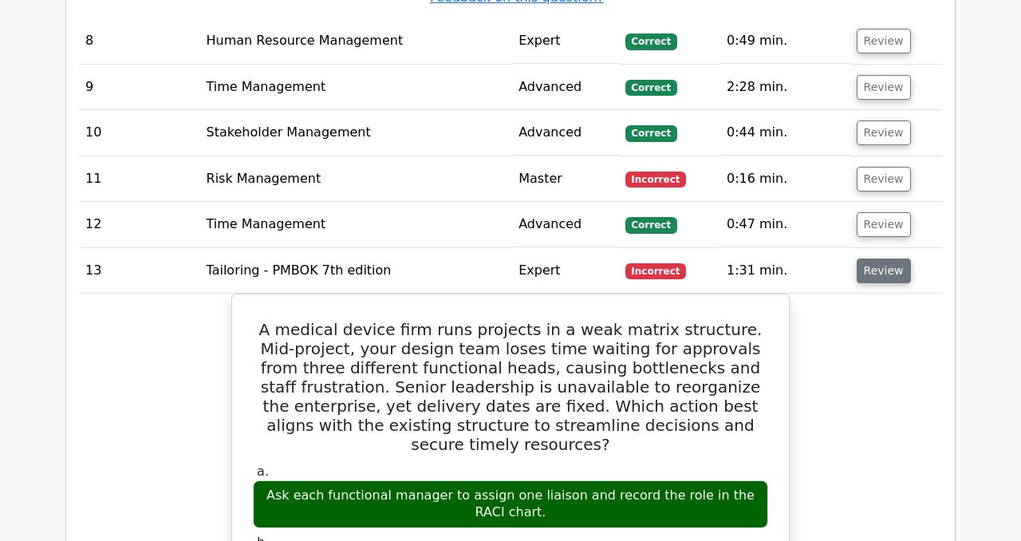
click at [879, 258] on button "Review" at bounding box center [883, 270] width 54 height 25
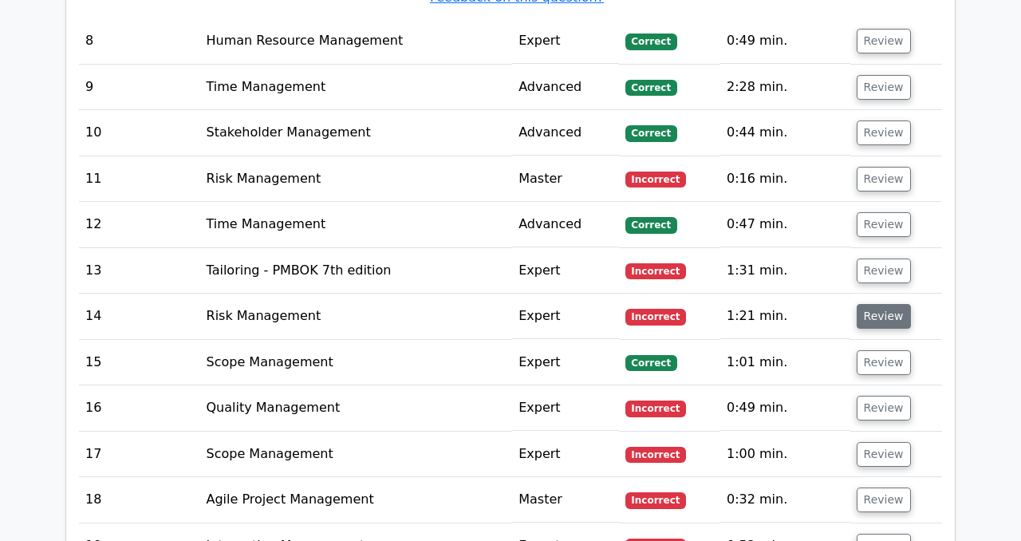
click at [866, 304] on button "Review" at bounding box center [883, 316] width 54 height 25
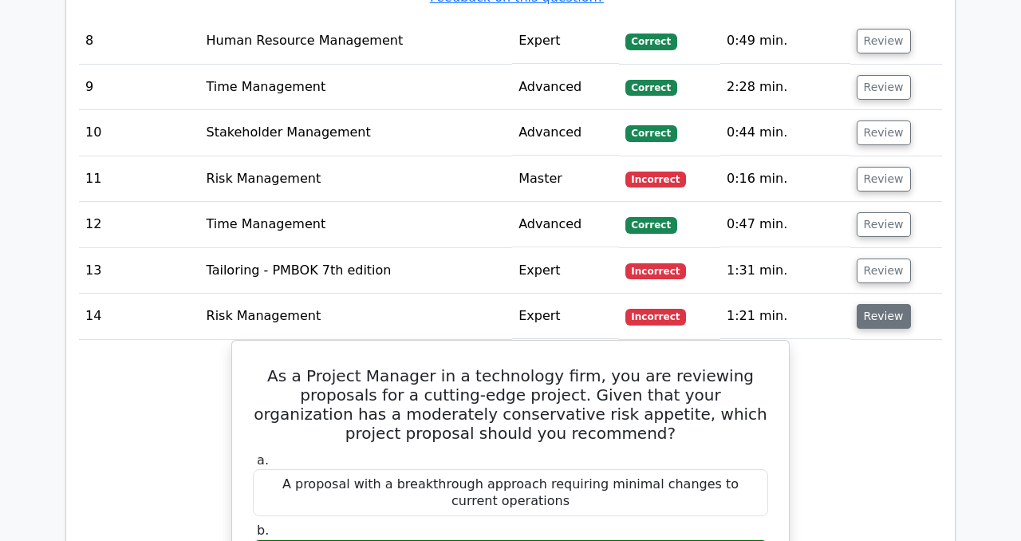
click at [867, 304] on button "Review" at bounding box center [883, 316] width 54 height 25
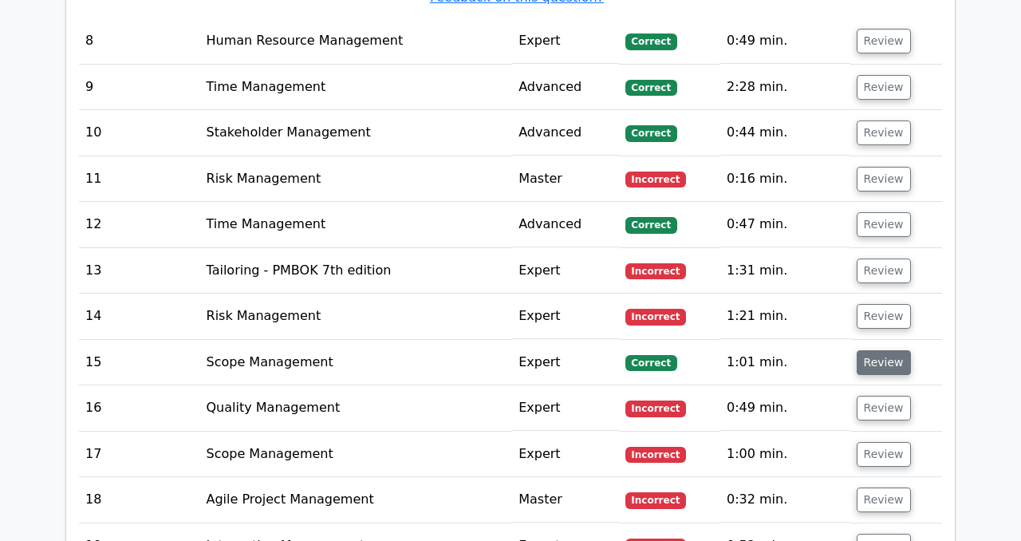
click at [873, 350] on button "Review" at bounding box center [883, 362] width 54 height 25
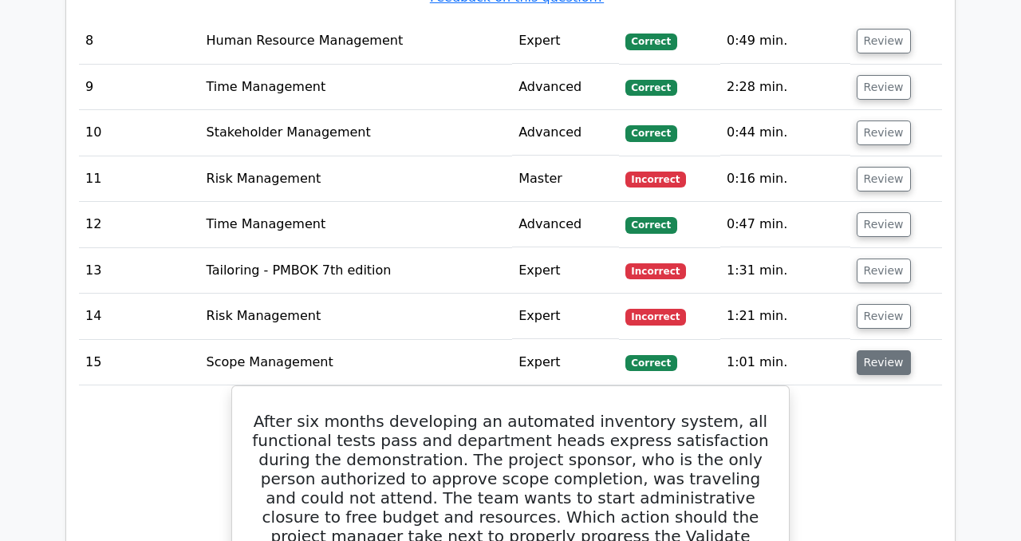
click at [873, 350] on button "Review" at bounding box center [883, 362] width 54 height 25
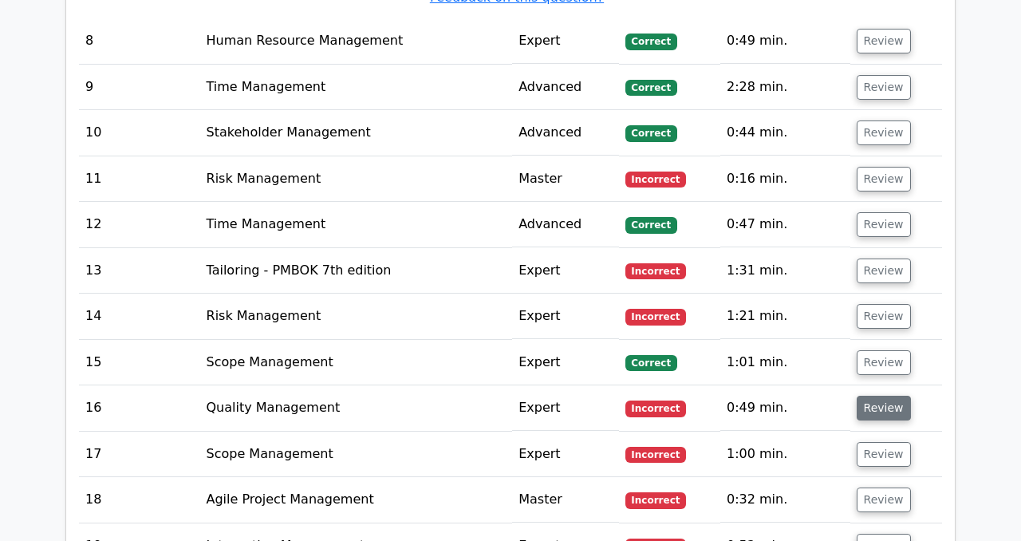
click at [871, 395] on button "Review" at bounding box center [883, 407] width 54 height 25
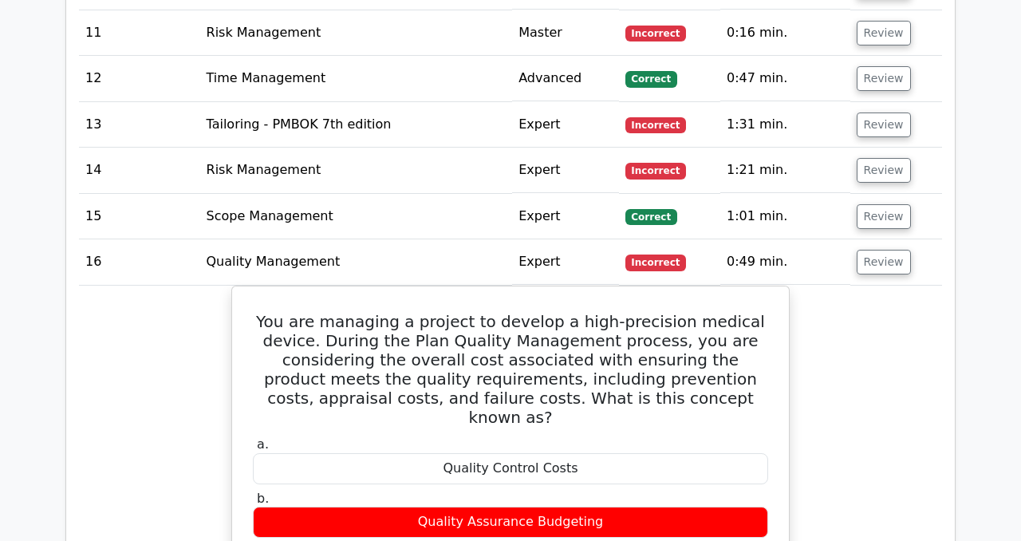
scroll to position [6128, 0]
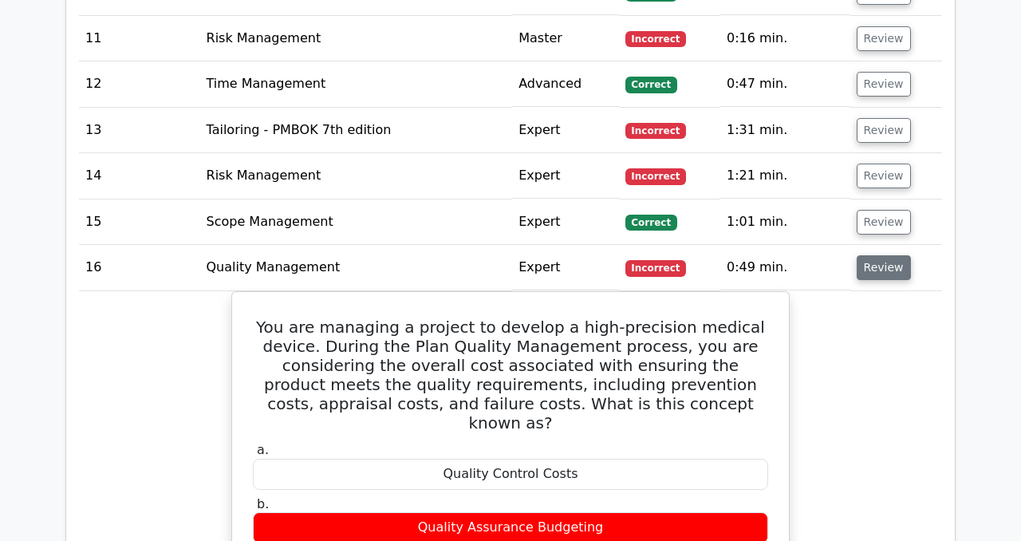
click at [884, 255] on button "Review" at bounding box center [883, 267] width 54 height 25
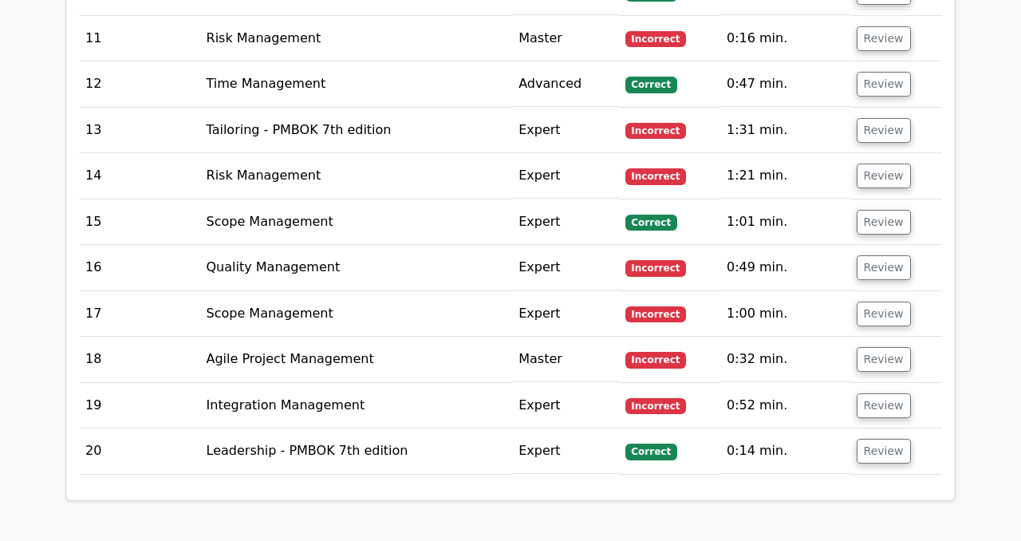
click at [863, 336] on td "Review" at bounding box center [896, 358] width 92 height 45
click at [863, 301] on button "Review" at bounding box center [883, 313] width 54 height 25
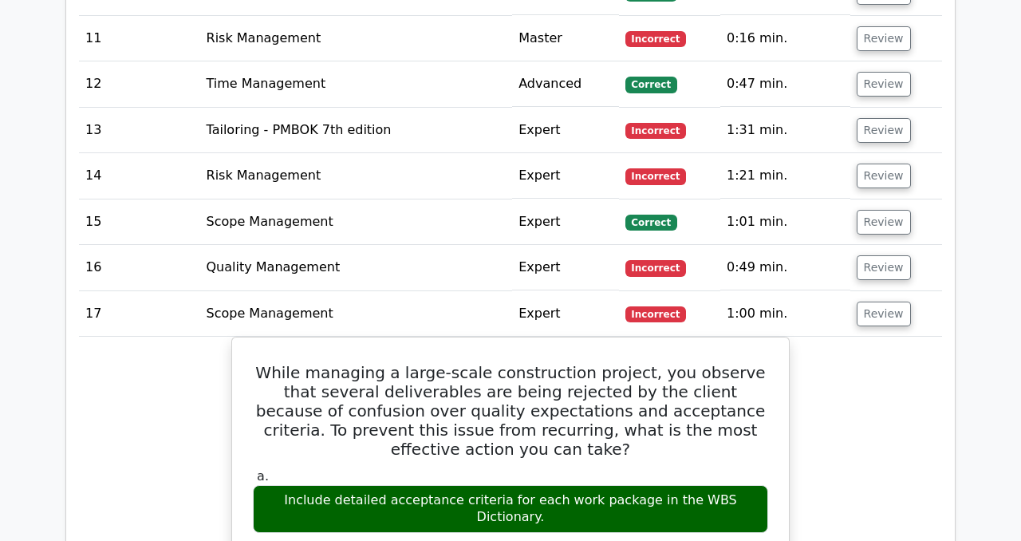
click at [858, 245] on td "Review" at bounding box center [896, 267] width 92 height 45
click at [863, 255] on button "Review" at bounding box center [883, 267] width 54 height 25
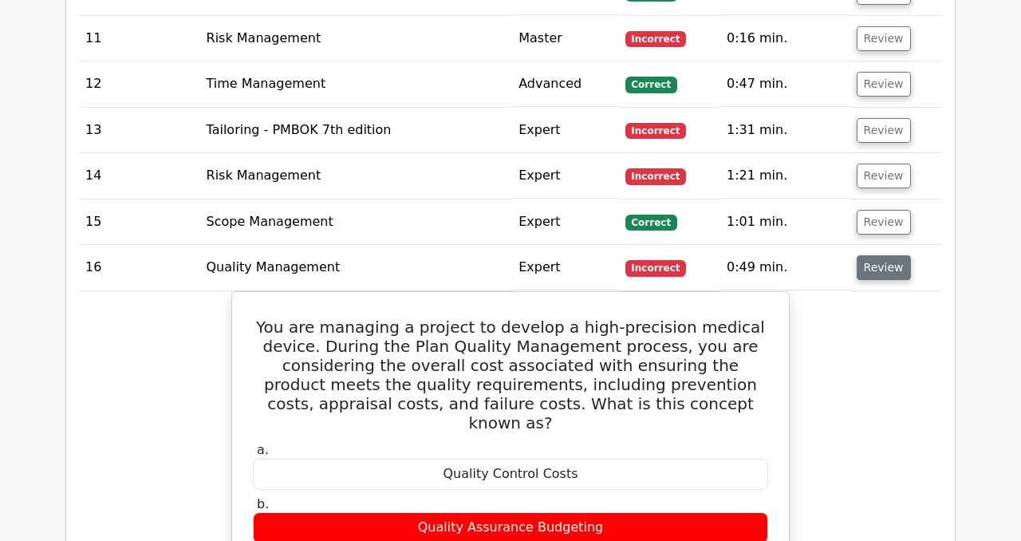
click at [875, 255] on button "Review" at bounding box center [883, 267] width 54 height 25
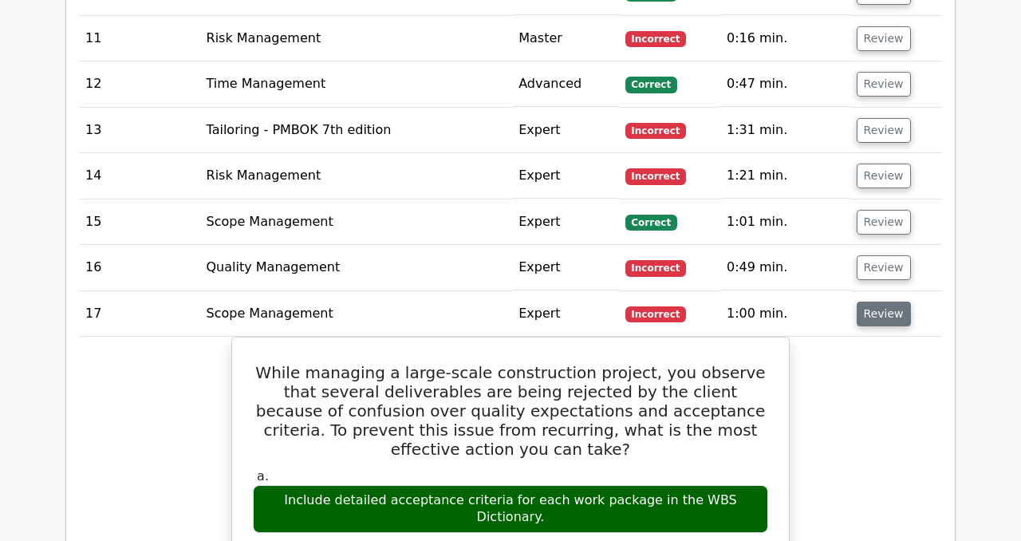
click at [879, 301] on button "Review" at bounding box center [883, 313] width 54 height 25
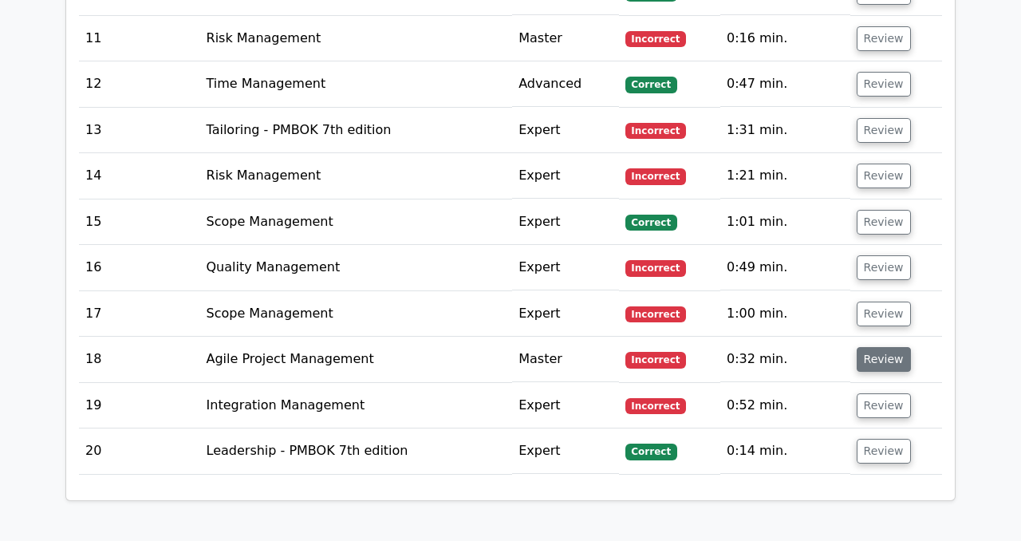
click at [862, 347] on button "Review" at bounding box center [883, 359] width 54 height 25
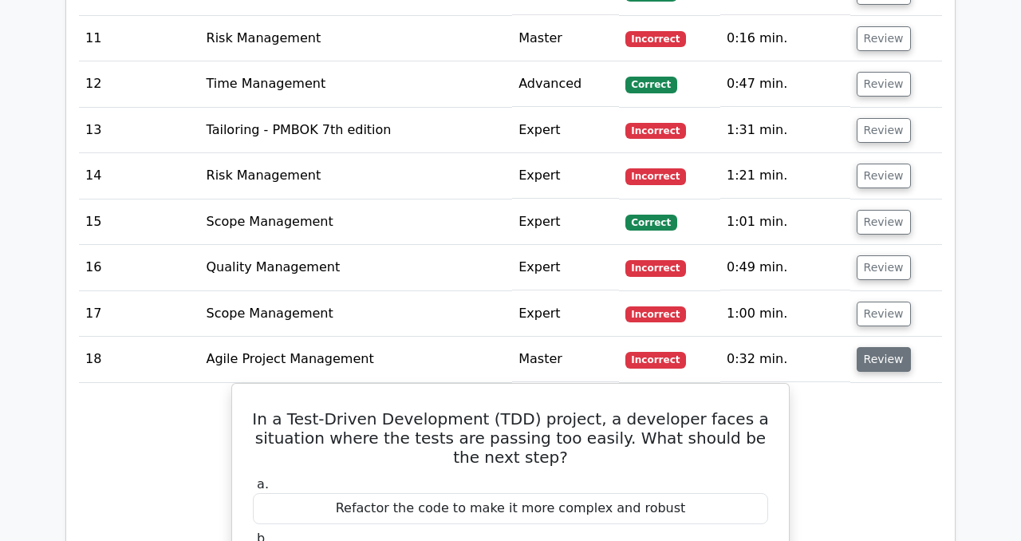
click at [856, 347] on button "Review" at bounding box center [883, 359] width 54 height 25
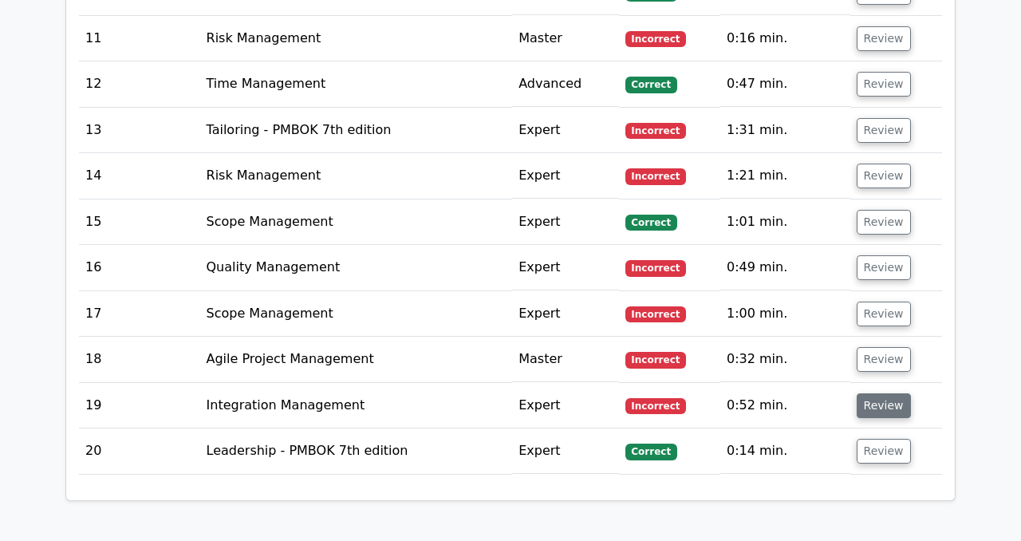
click at [857, 393] on button "Review" at bounding box center [883, 405] width 54 height 25
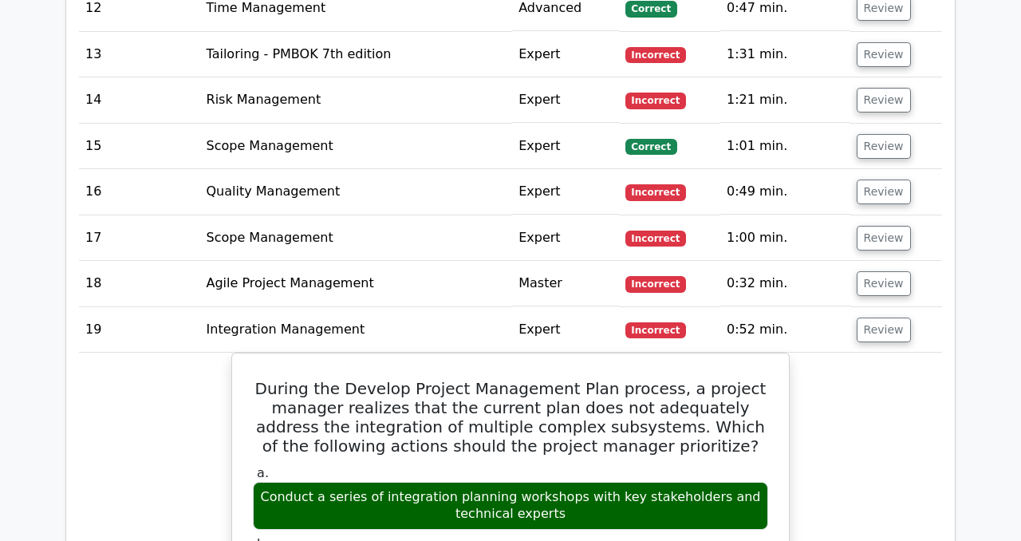
scroll to position [6198, 0]
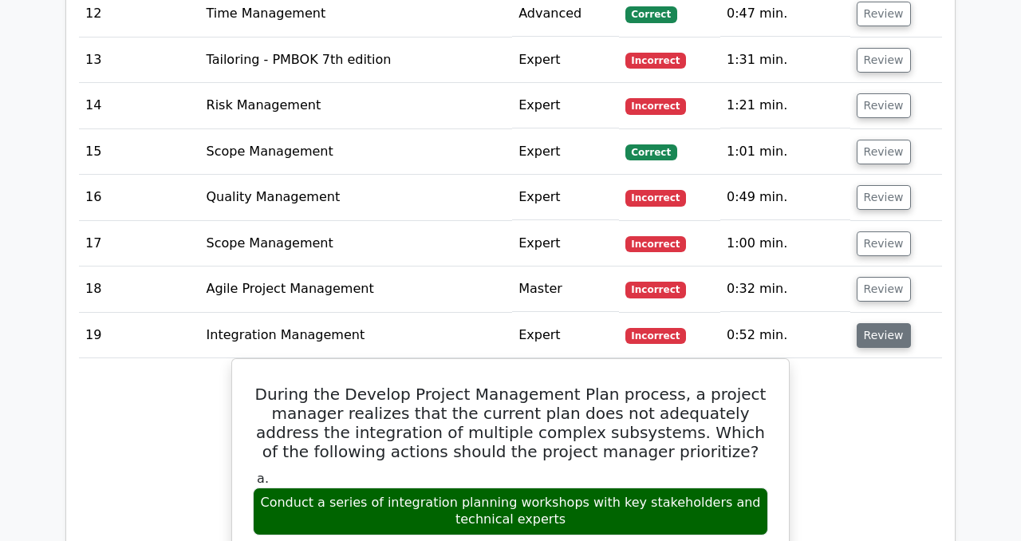
click at [886, 323] on button "Review" at bounding box center [883, 335] width 54 height 25
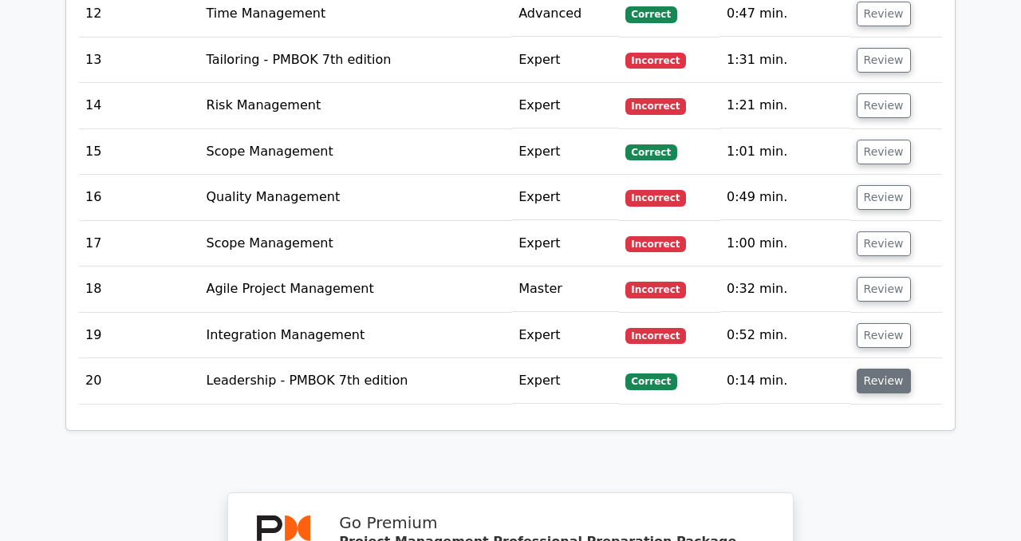
click at [879, 368] on button "Review" at bounding box center [883, 380] width 54 height 25
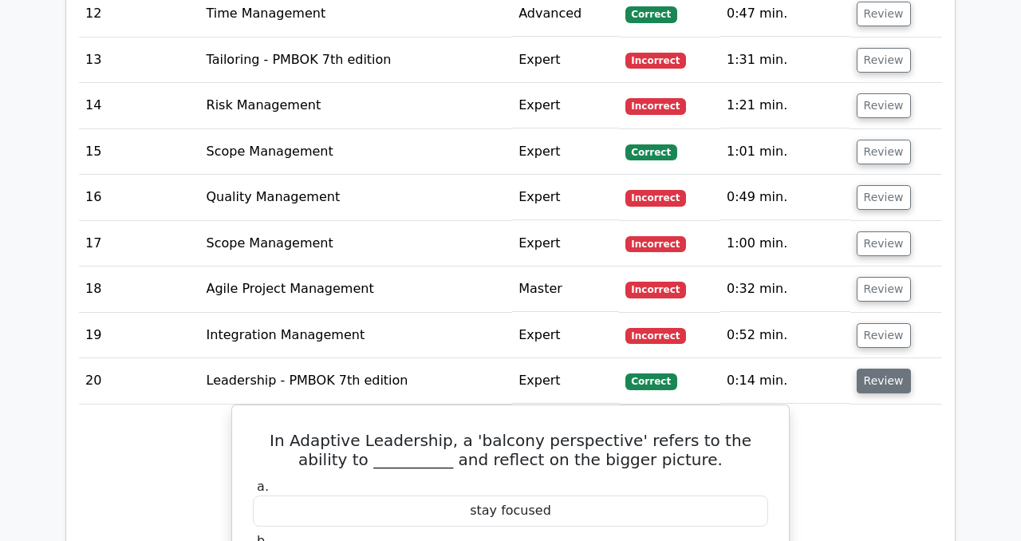
click at [879, 368] on button "Review" at bounding box center [883, 380] width 54 height 25
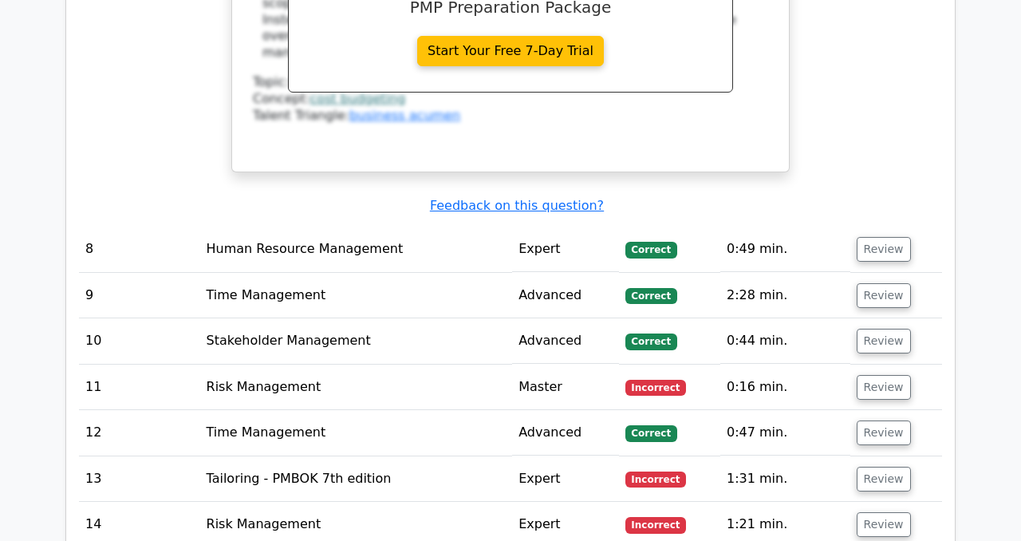
scroll to position [5779, 0]
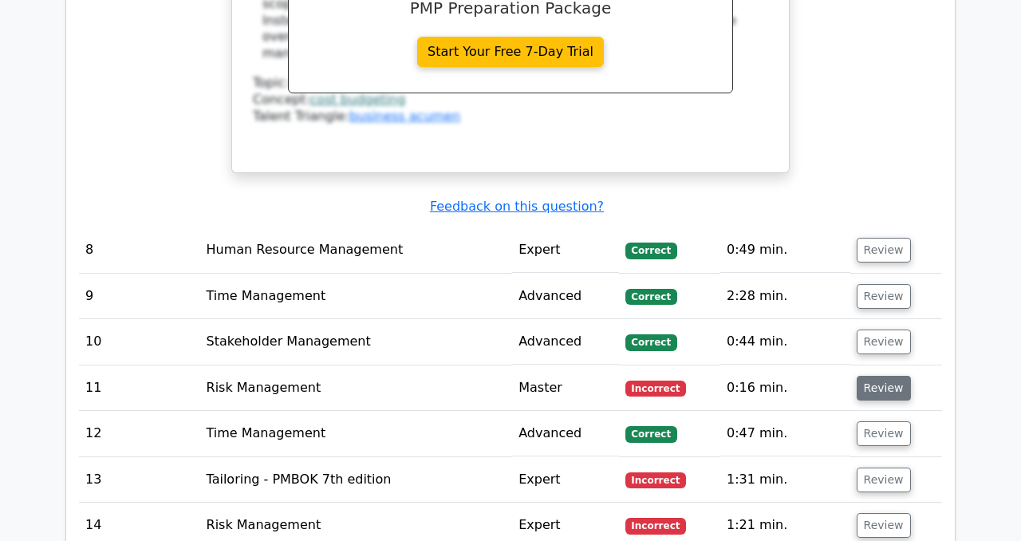
click at [892, 376] on button "Review" at bounding box center [883, 388] width 54 height 25
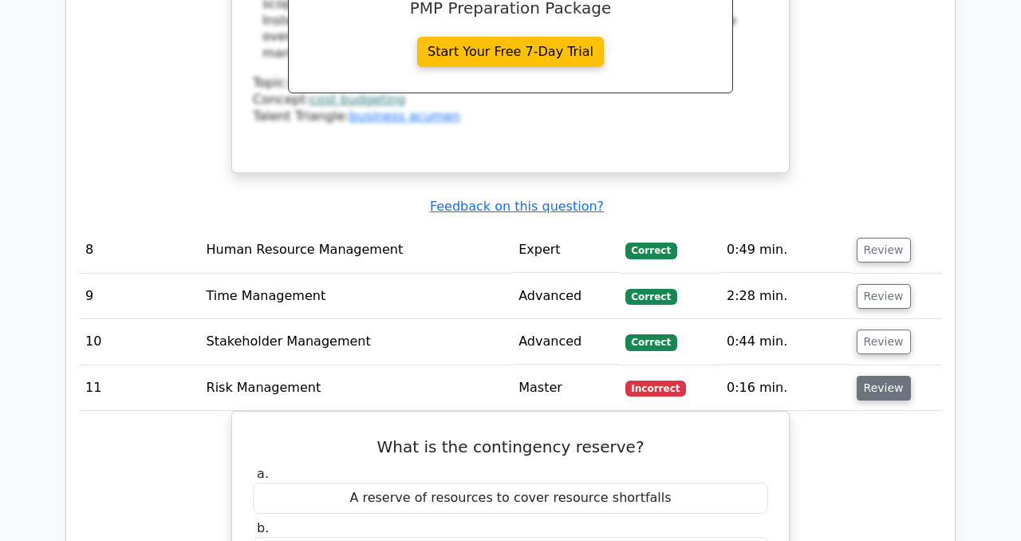
click at [892, 376] on button "Review" at bounding box center [883, 388] width 54 height 25
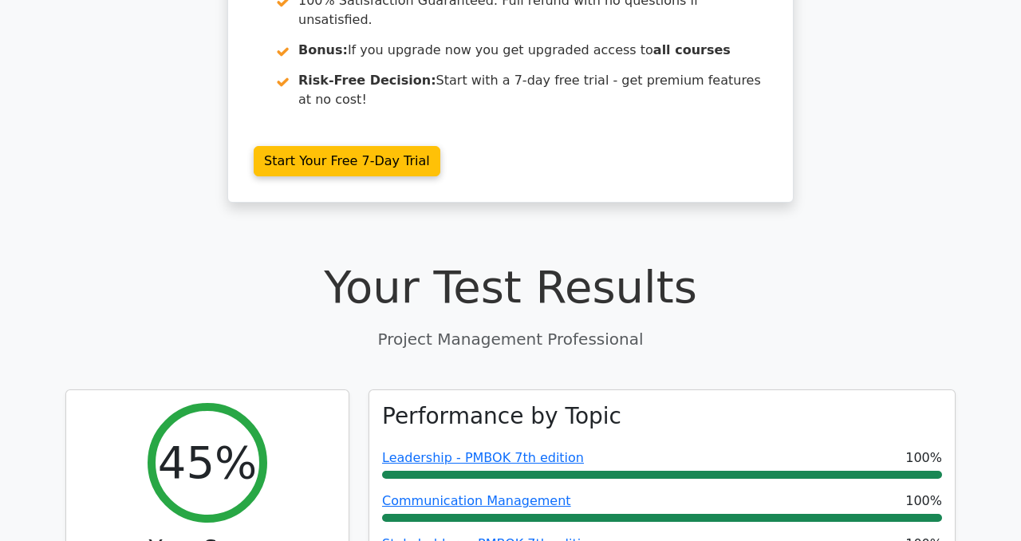
scroll to position [0, 0]
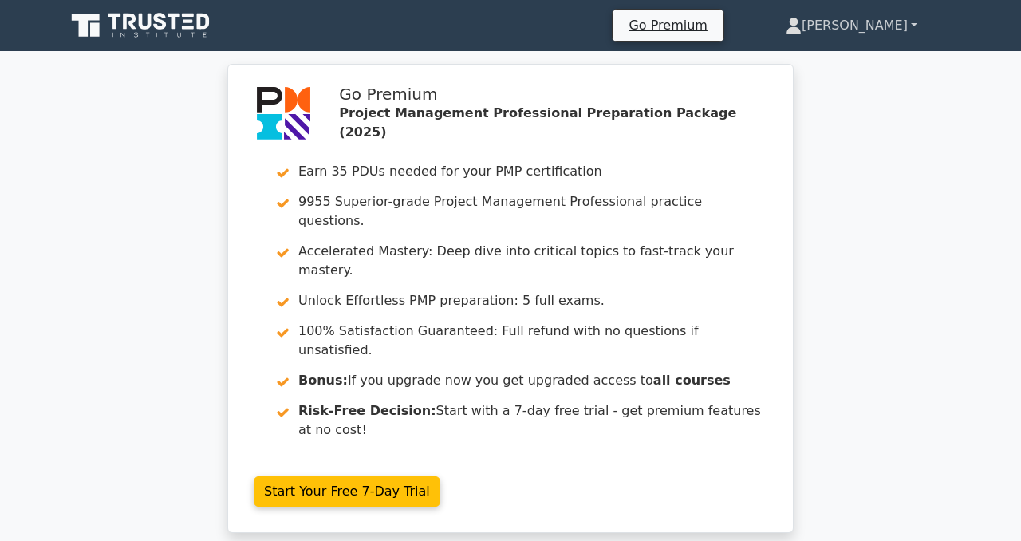
click at [886, 26] on link "[PERSON_NAME]" at bounding box center [851, 26] width 208 height 32
click at [862, 30] on link "[PERSON_NAME]" at bounding box center [851, 26] width 208 height 32
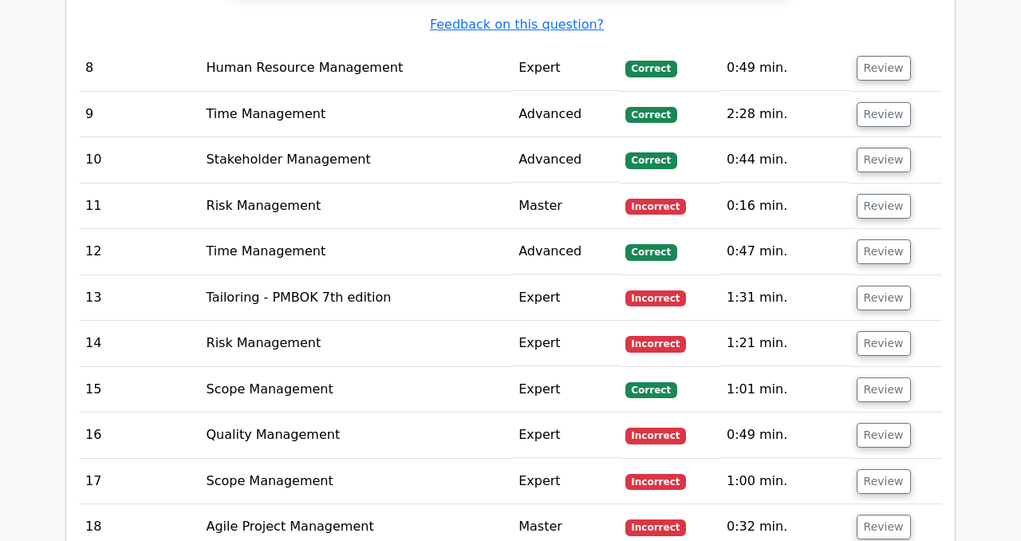
scroll to position [6664, 0]
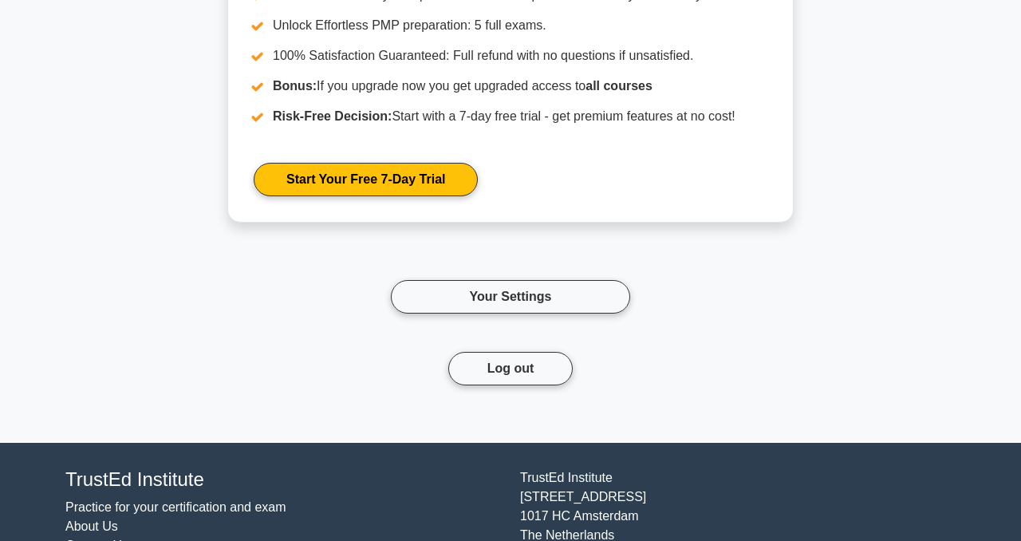
scroll to position [1933, 0]
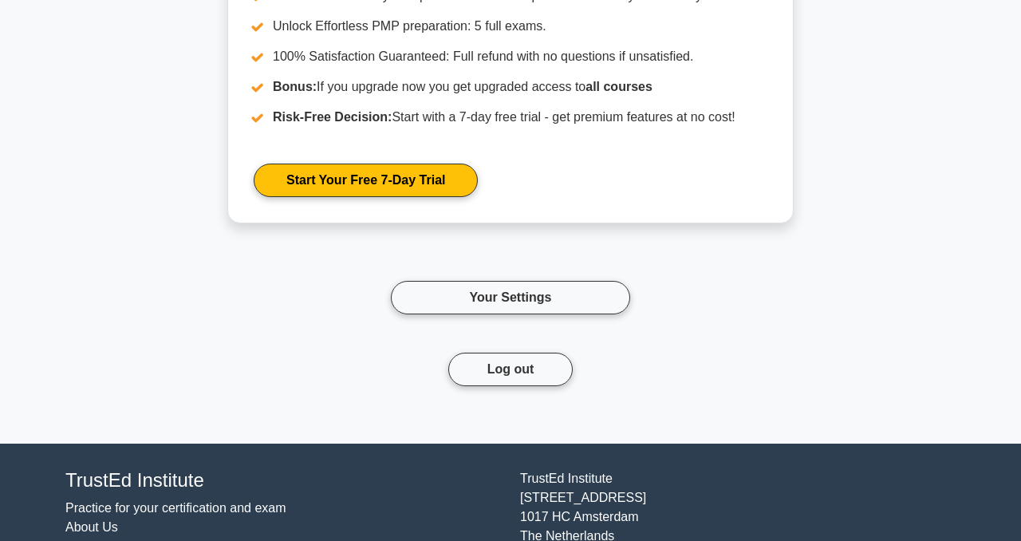
click at [485, 277] on div "Your Settings" at bounding box center [510, 278] width 239 height 72
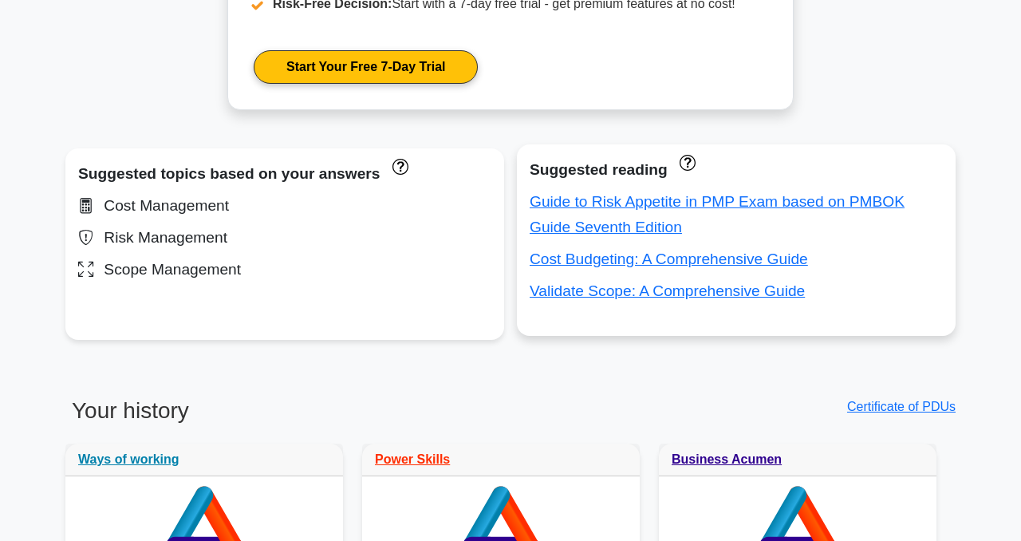
scroll to position [940, 0]
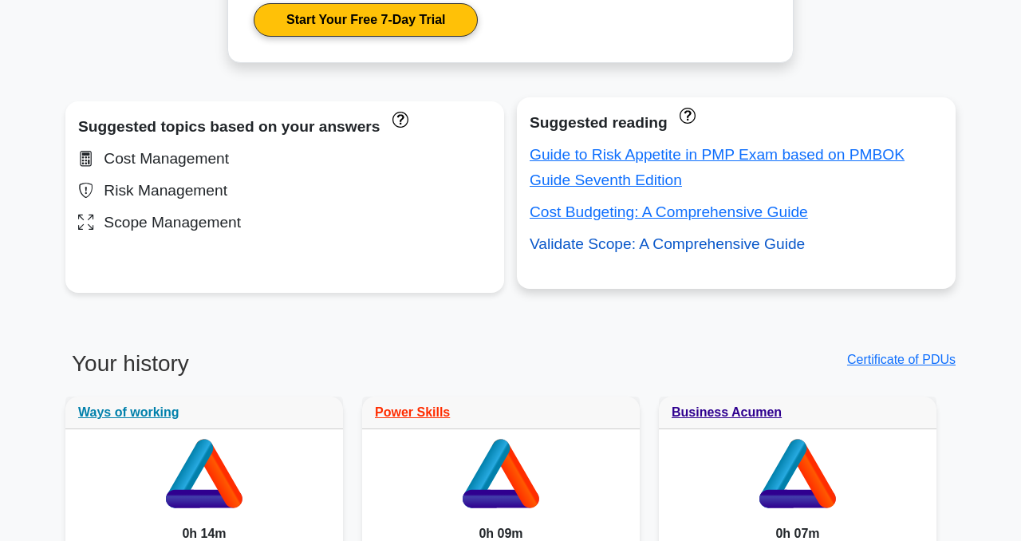
click at [580, 250] on link "Validate Scope: A Comprehensive Guide" at bounding box center [666, 243] width 275 height 17
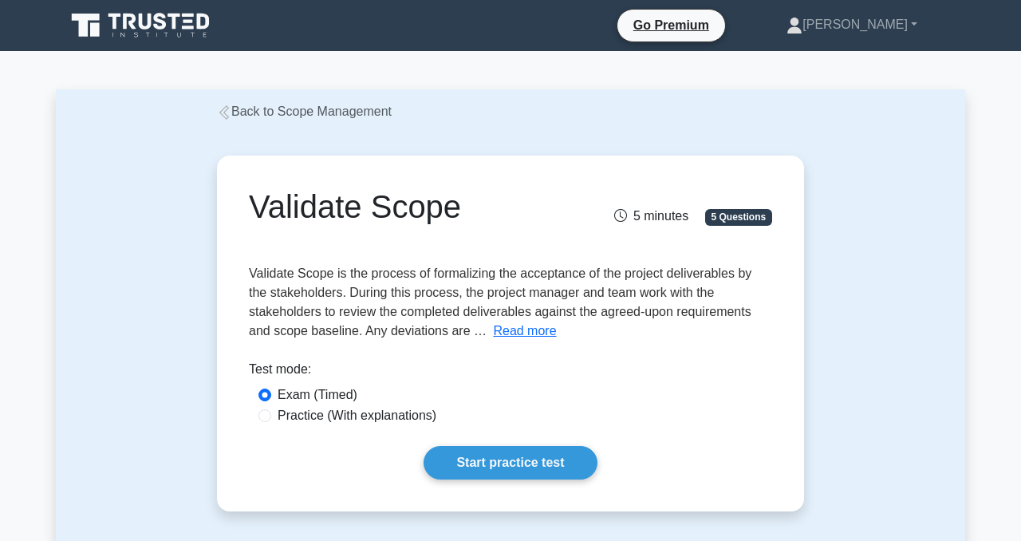
click at [255, 419] on div "Practice (With explanations)" at bounding box center [510, 416] width 523 height 21
click at [269, 418] on input "Practice (With explanations)" at bounding box center [264, 415] width 13 height 13
radio input "true"
click at [493, 329] on button "Read more" at bounding box center [524, 330] width 63 height 19
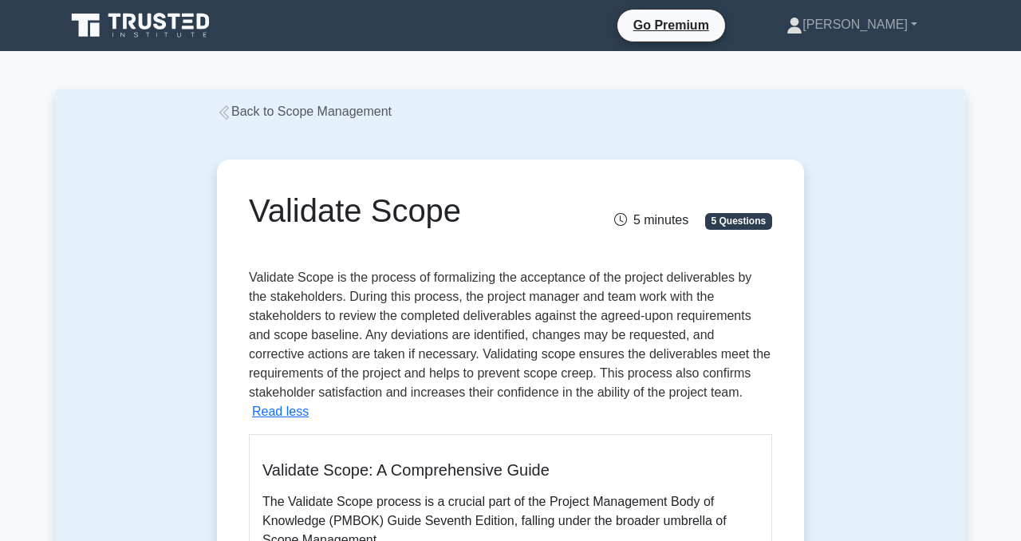
click at [226, 112] on icon at bounding box center [224, 112] width 14 height 14
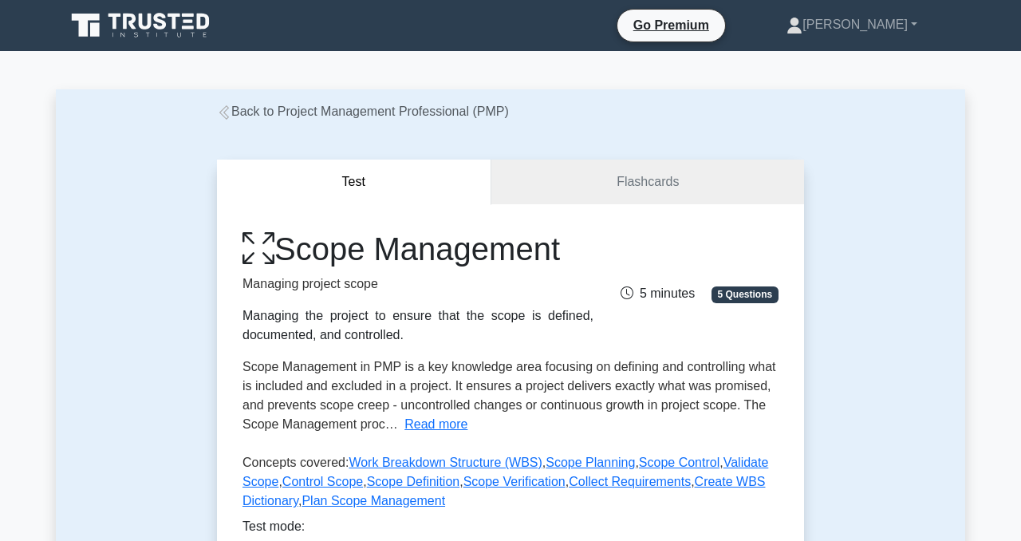
click at [223, 118] on icon at bounding box center [224, 112] width 14 height 14
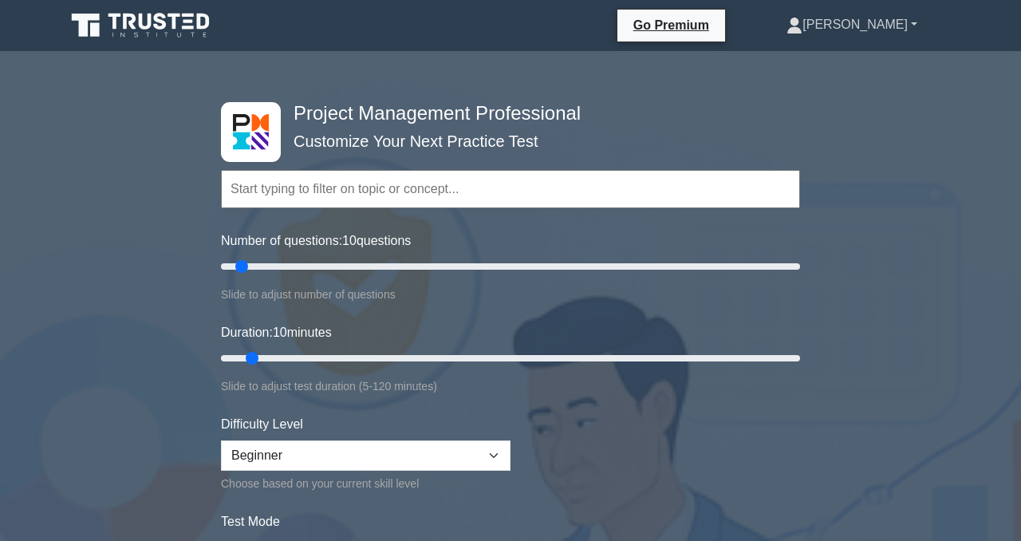
click at [915, 26] on link "[PERSON_NAME]" at bounding box center [851, 25] width 207 height 32
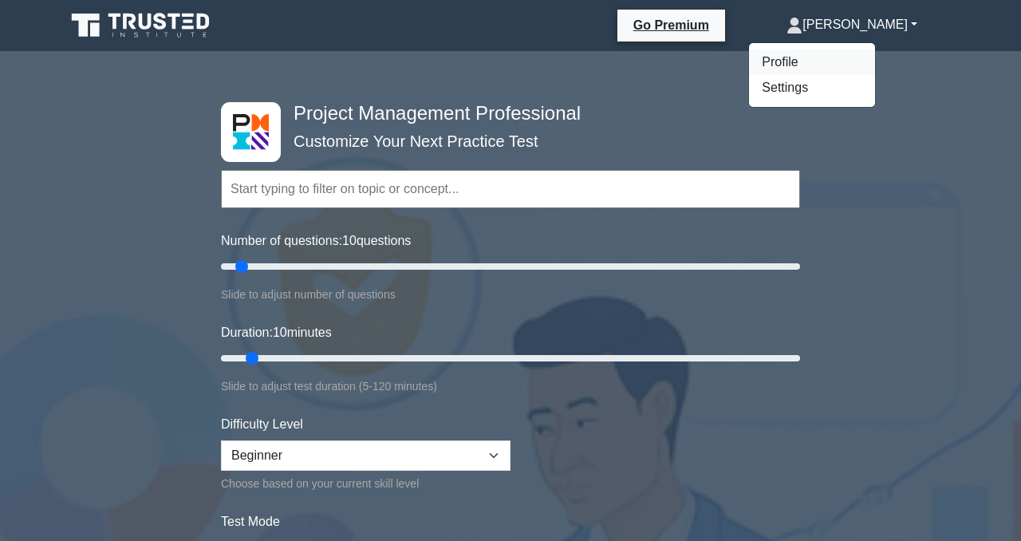
click at [875, 65] on link "Profile" at bounding box center [812, 62] width 126 height 26
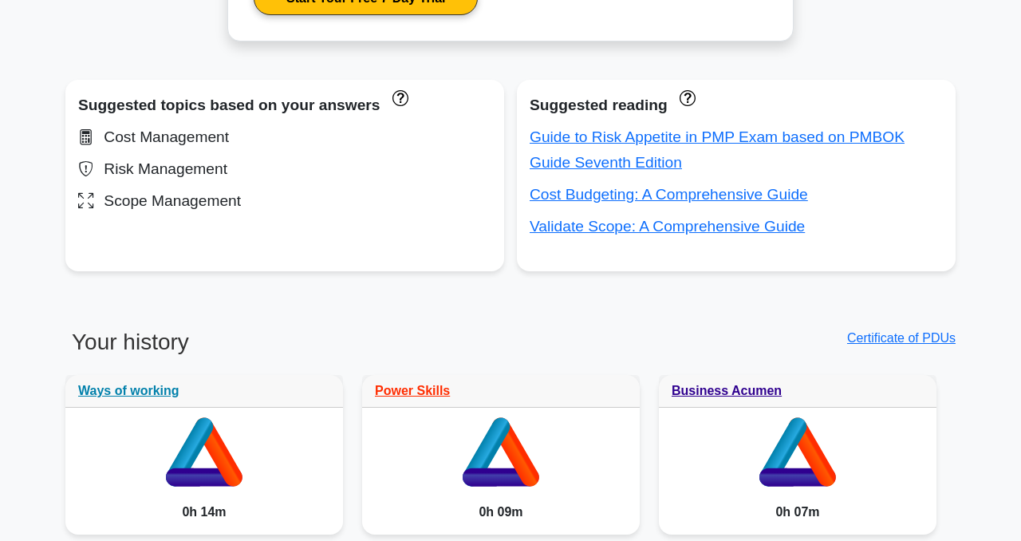
scroll to position [963, 0]
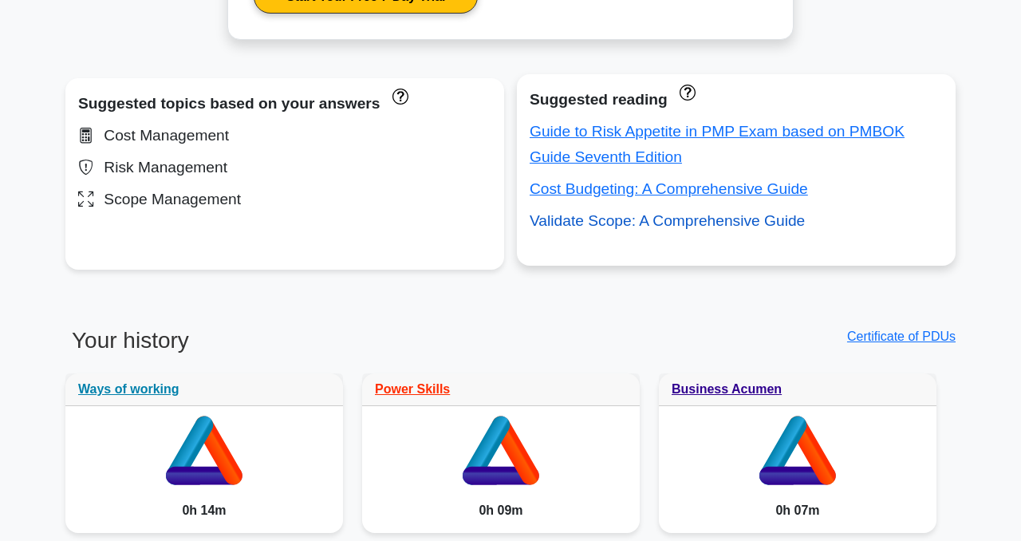
click at [659, 226] on link "Validate Scope: A Comprehensive Guide" at bounding box center [666, 220] width 275 height 17
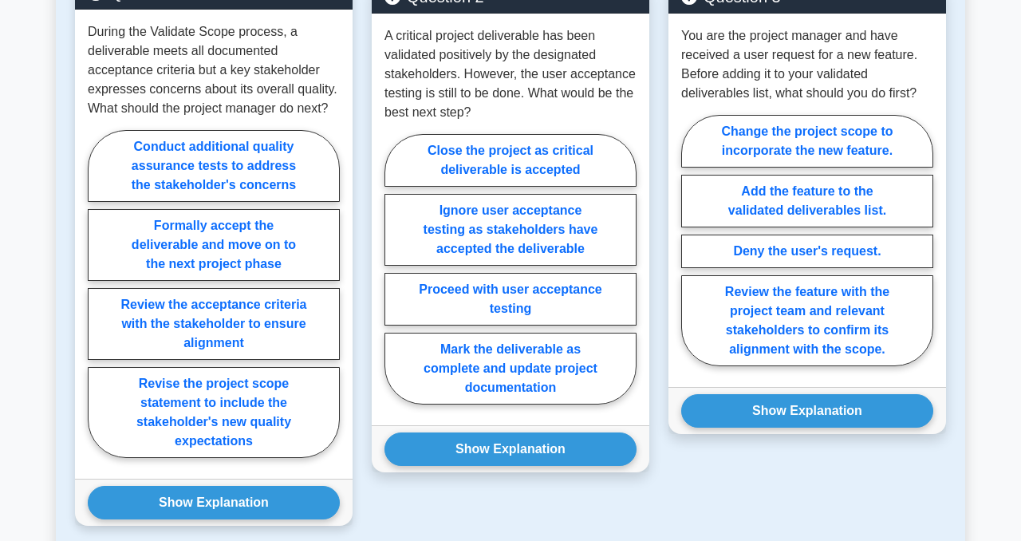
scroll to position [714, 0]
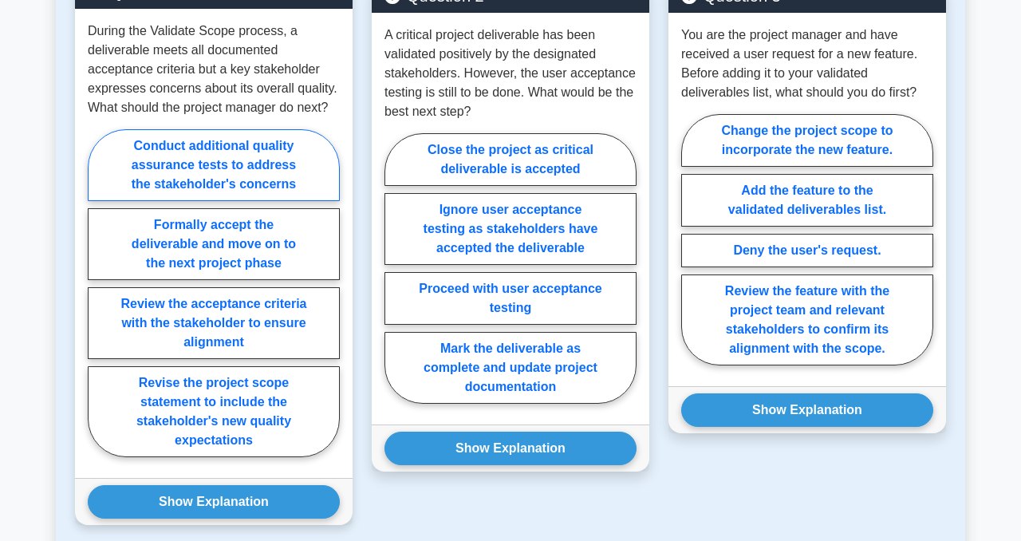
click at [292, 179] on label "Conduct additional quality assurance tests to address the stakeholder's concerns" at bounding box center [214, 165] width 252 height 72
click at [98, 293] on input "Conduct additional quality assurance tests to address the stakeholder's concerns" at bounding box center [93, 298] width 10 height 10
radio input "true"
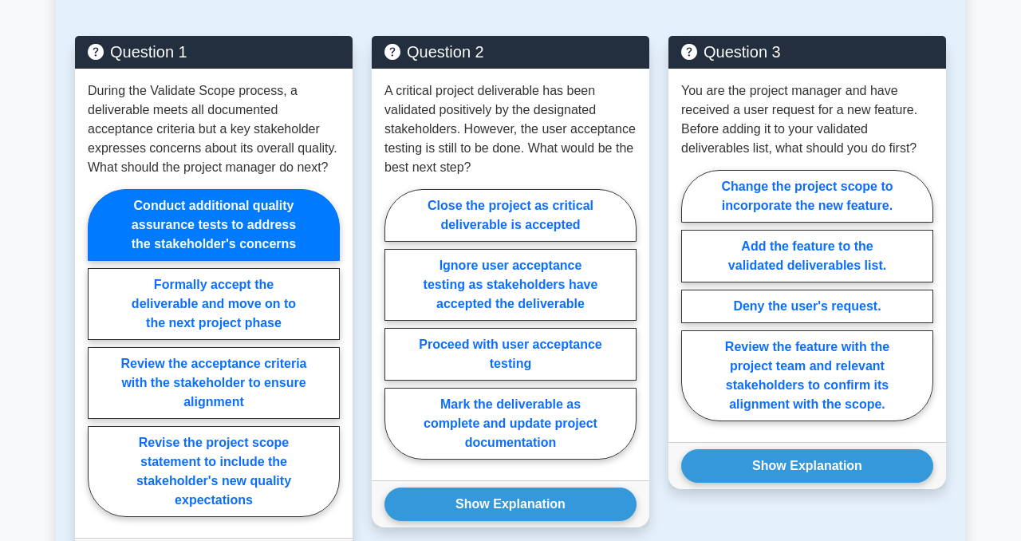
scroll to position [664, 0]
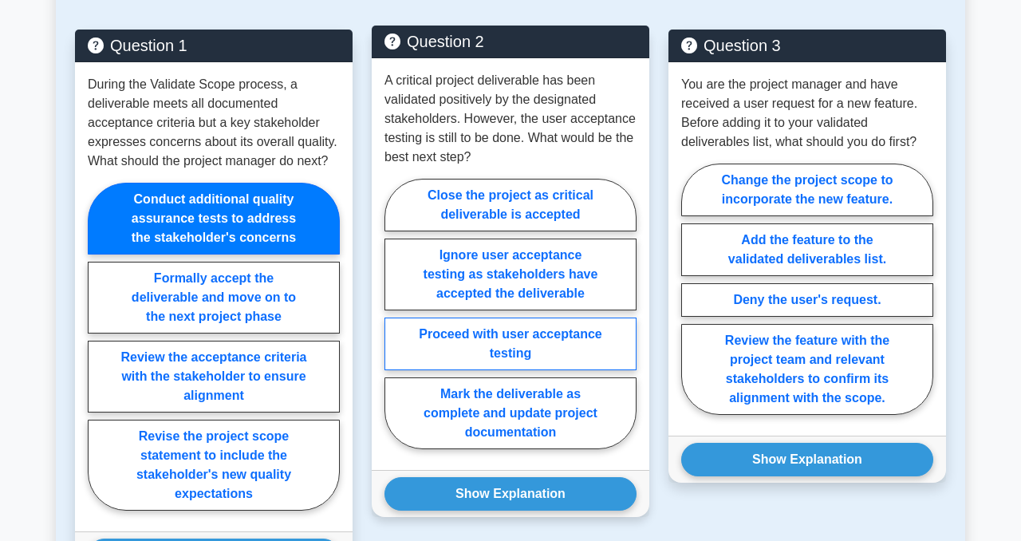
click at [577, 343] on label "Proceed with user acceptance testing" at bounding box center [510, 343] width 252 height 53
click at [395, 324] on input "Proceed with user acceptance testing" at bounding box center [389, 318] width 10 height 10
radio input "true"
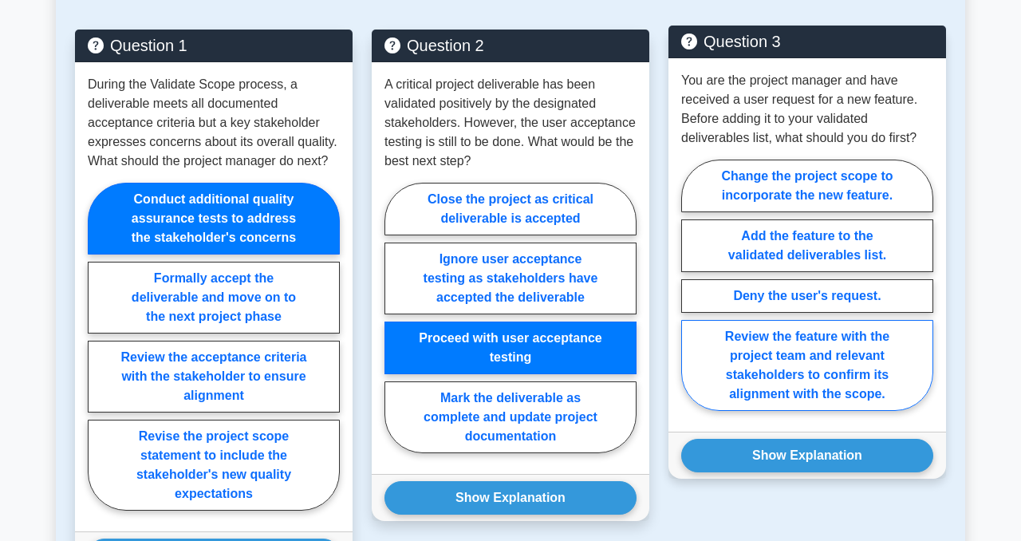
click at [857, 346] on label "Review the feature with the project team and relevant stakeholders to confirm i…" at bounding box center [807, 365] width 252 height 91
click at [691, 295] on input "Review the feature with the project team and relevant stakeholders to confirm i…" at bounding box center [686, 290] width 10 height 10
radio input "true"
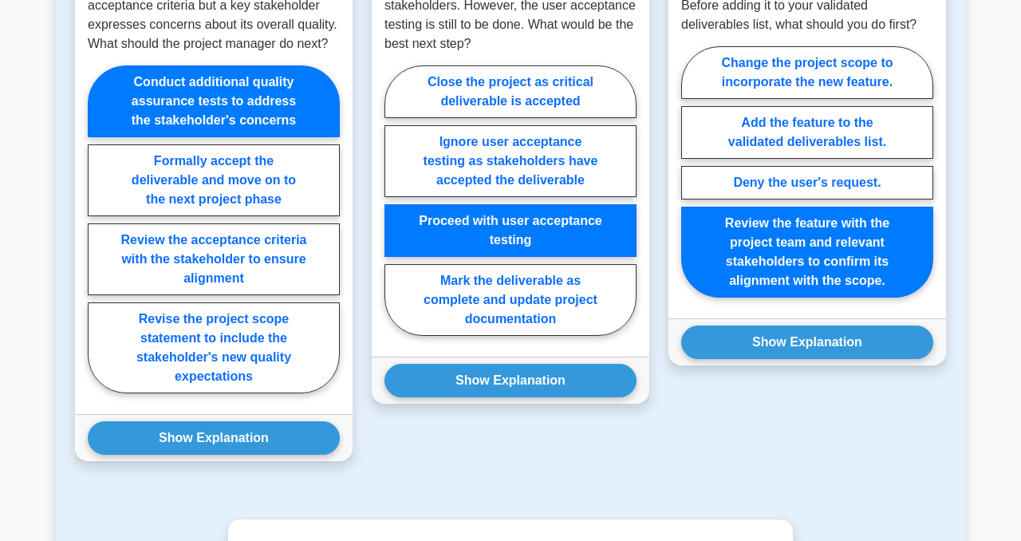
scroll to position [784, 0]
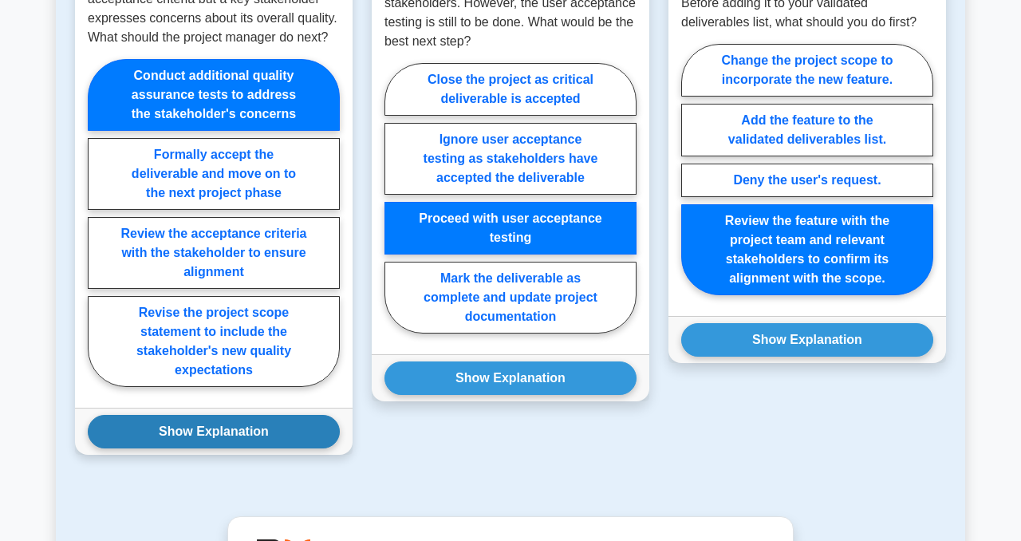
click at [285, 434] on button "Show Explanation" at bounding box center [214, 431] width 252 height 33
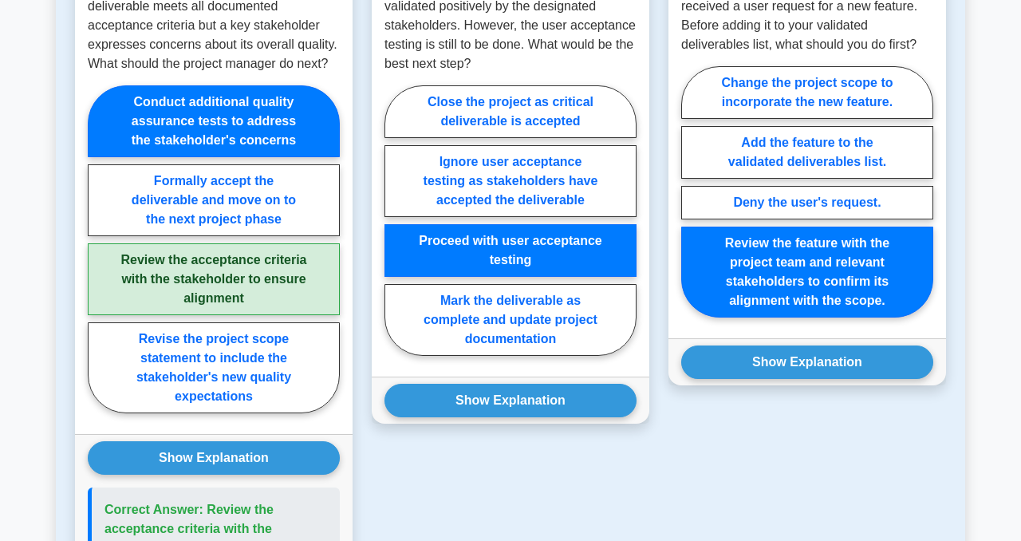
scroll to position [751, 0]
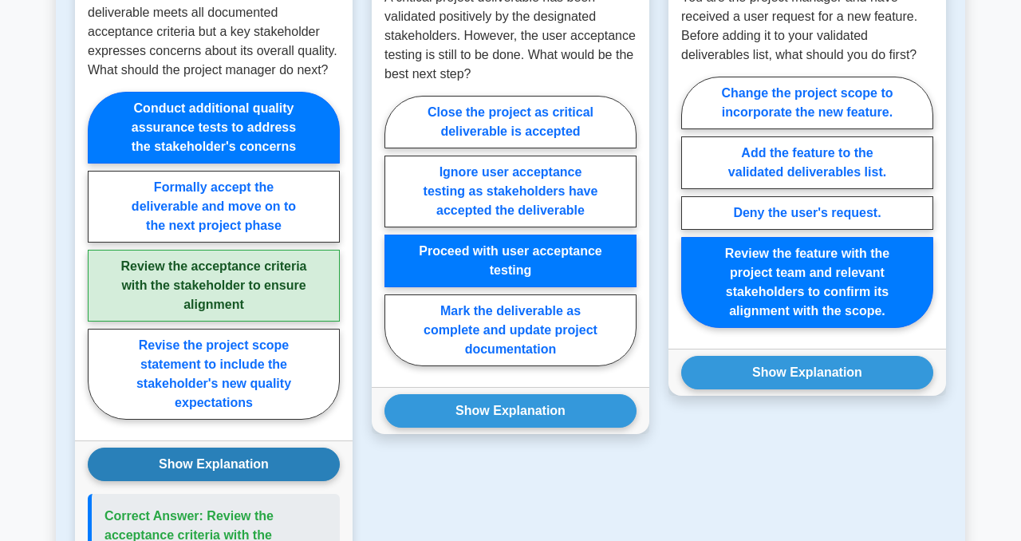
click at [289, 458] on button "Show Explanation" at bounding box center [214, 463] width 252 height 33
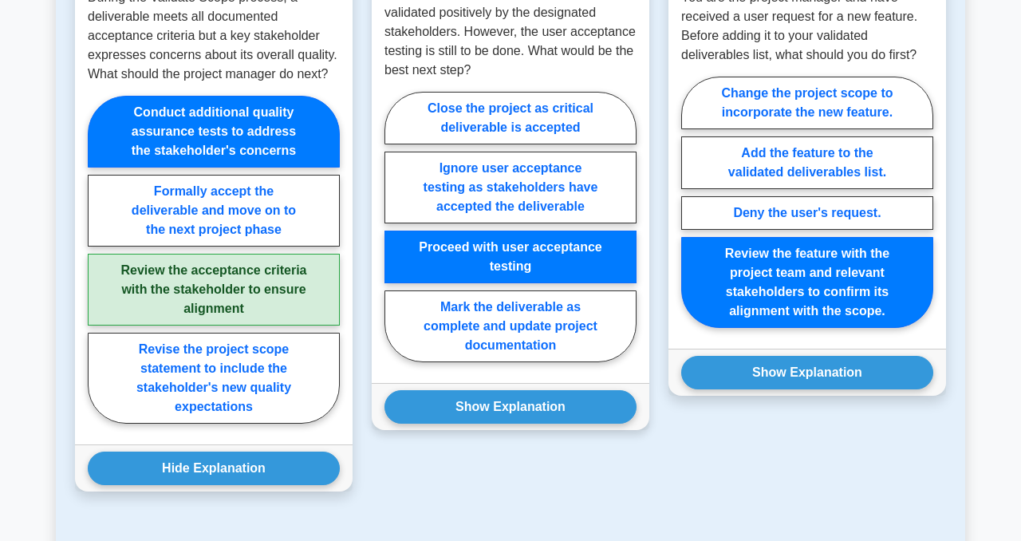
click at [474, 427] on div "Show Explanation Correct Answer: Proceed with user acceptance testing" at bounding box center [510, 406] width 277 height 47
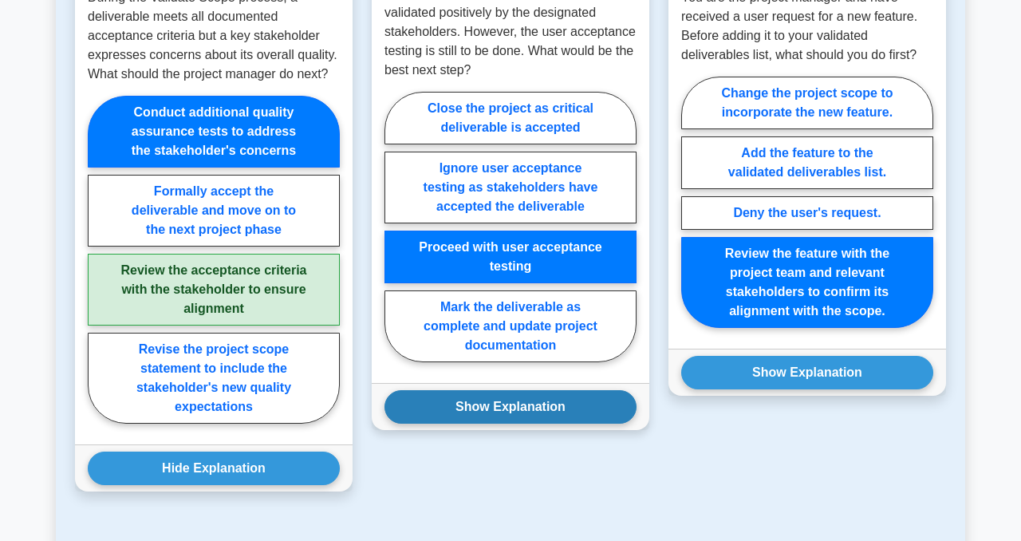
click at [473, 409] on button "Show Explanation" at bounding box center [510, 406] width 252 height 33
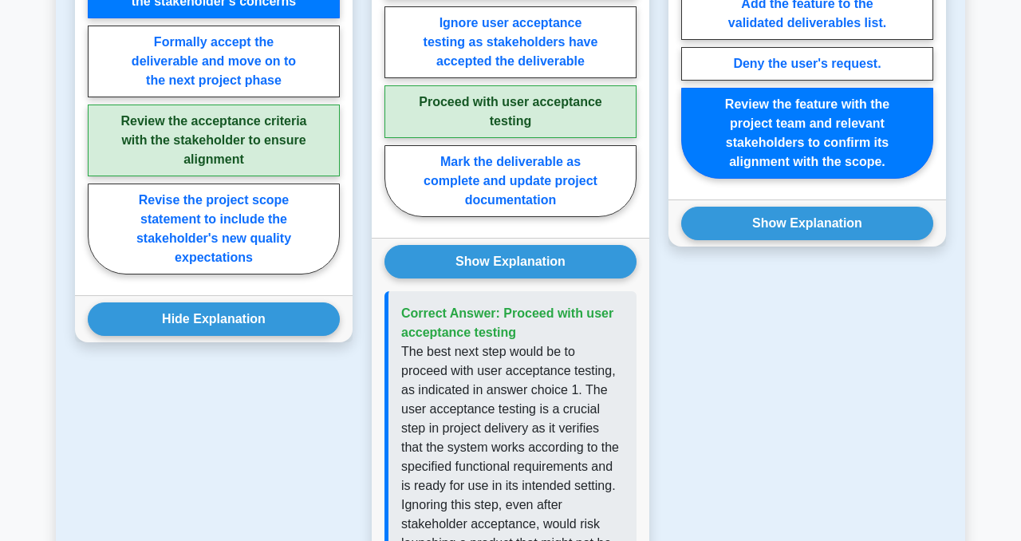
scroll to position [783, 0]
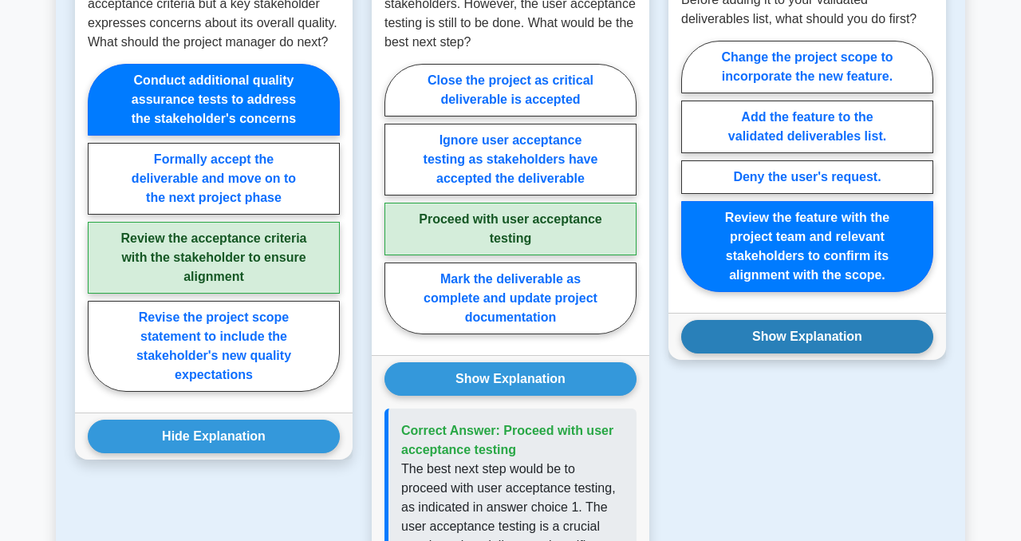
click at [823, 344] on button "Show Explanation" at bounding box center [807, 336] width 252 height 33
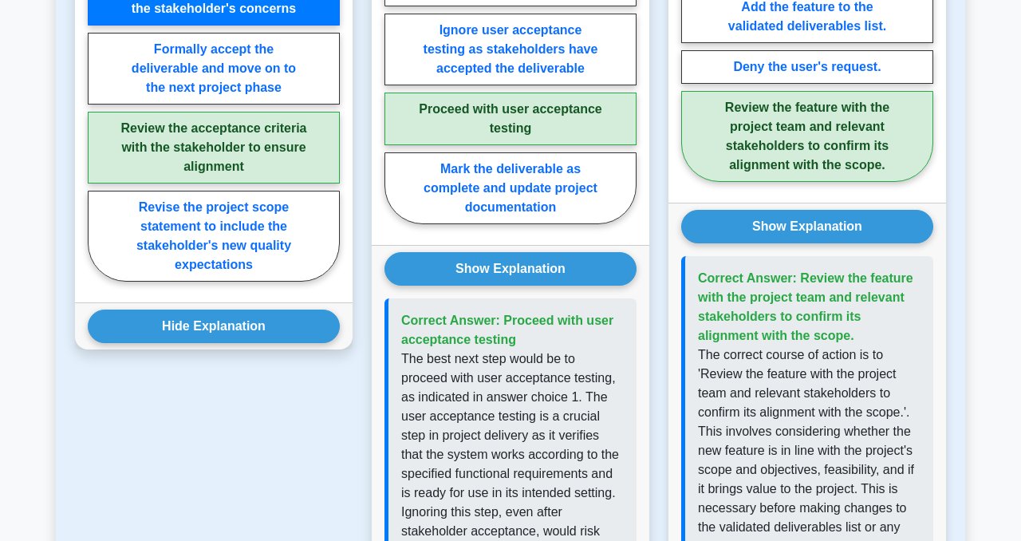
scroll to position [850, 0]
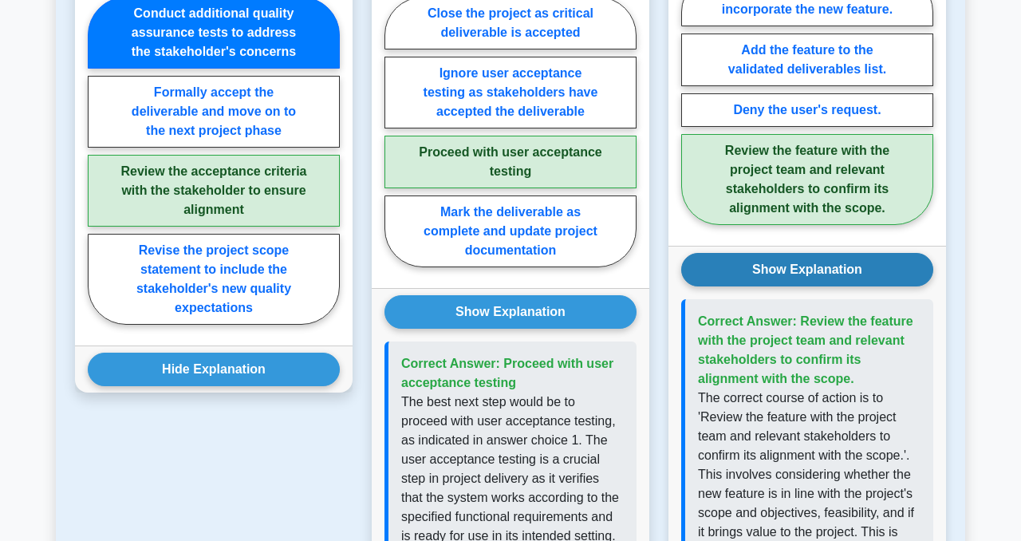
click at [754, 254] on button "Show Explanation" at bounding box center [807, 269] width 252 height 33
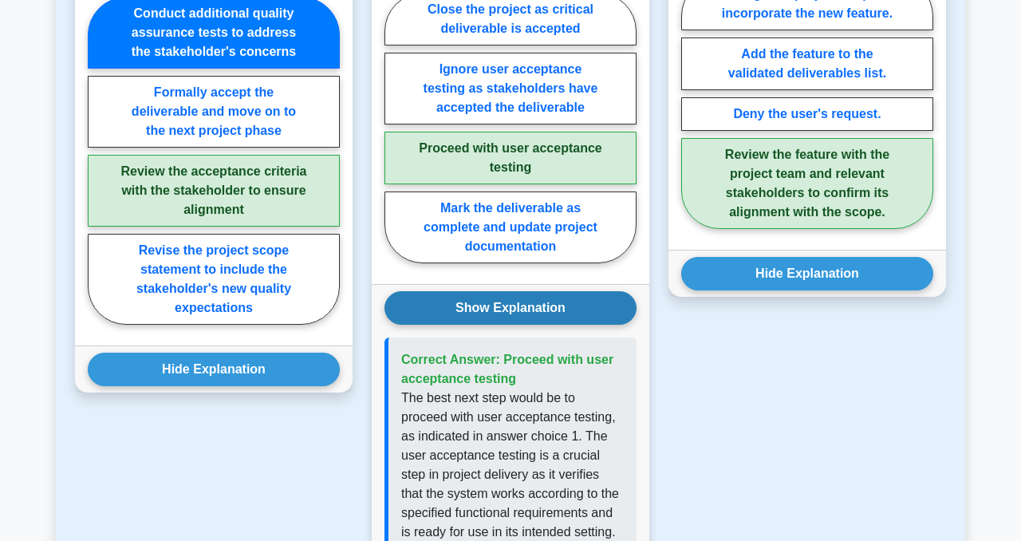
click at [592, 315] on button "Show Explanation" at bounding box center [510, 307] width 252 height 33
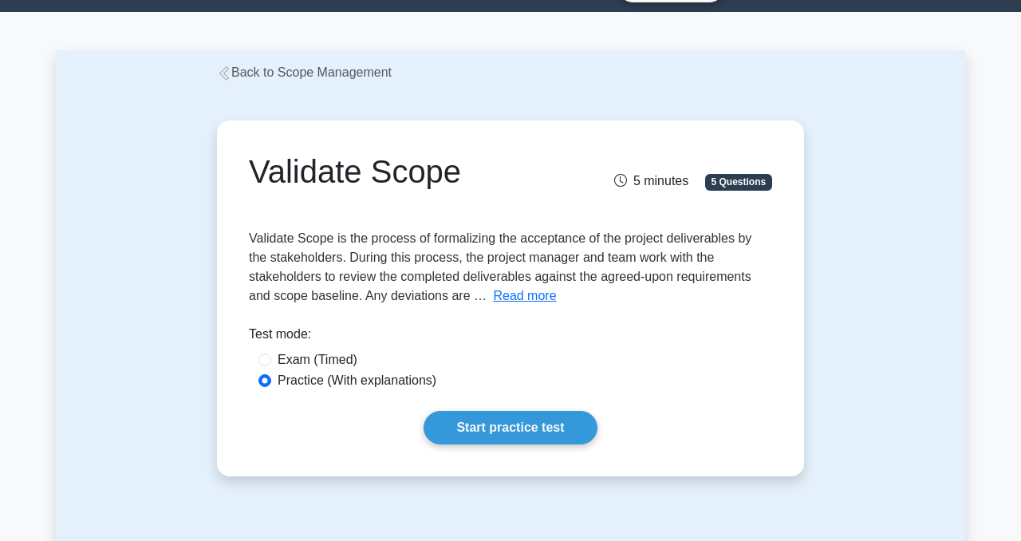
scroll to position [44, 0]
